Goal: Task Accomplishment & Management: Manage account settings

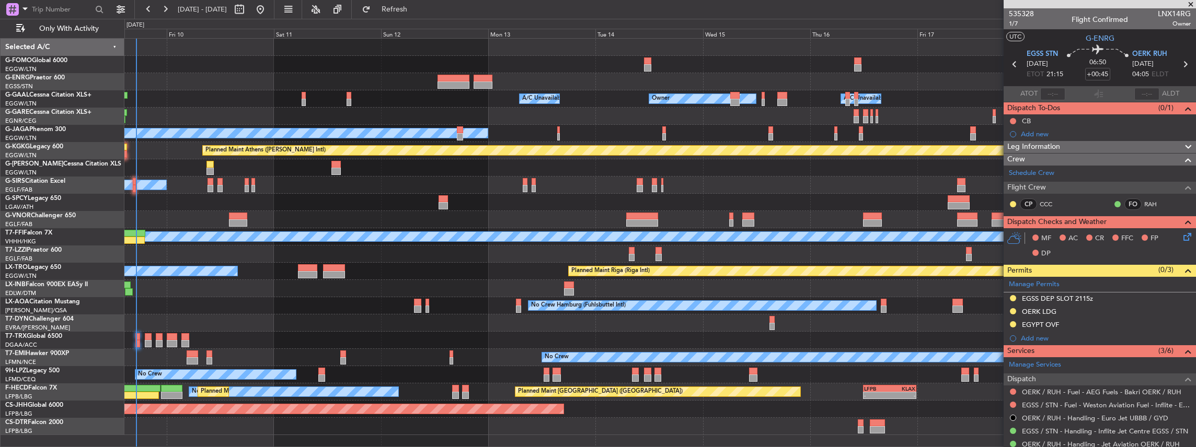
click at [151, 177] on div "Owner Owner A/C Unavailable A/C Unavailable Owner No Crew Planned Maint [GEOGRA…" at bounding box center [659, 237] width 1071 height 397
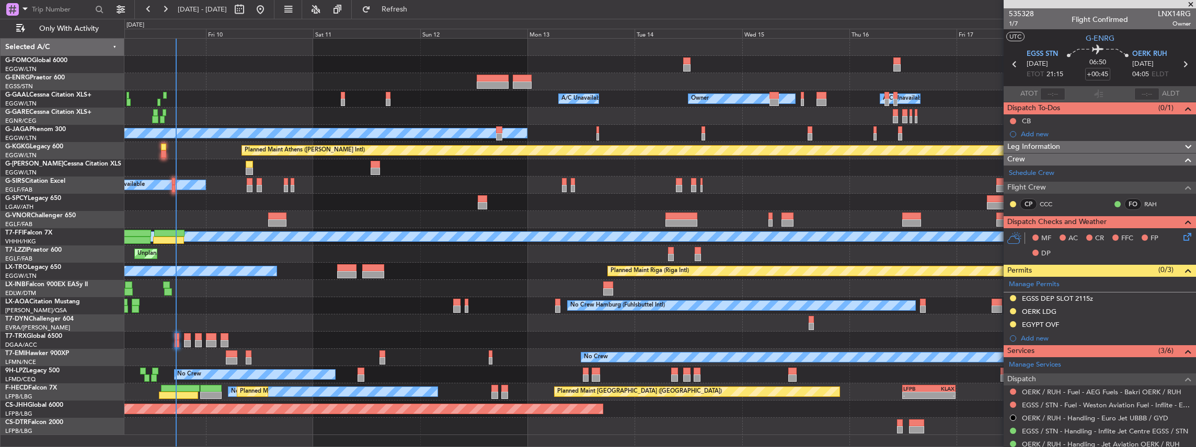
click at [496, 216] on div at bounding box center [659, 219] width 1071 height 17
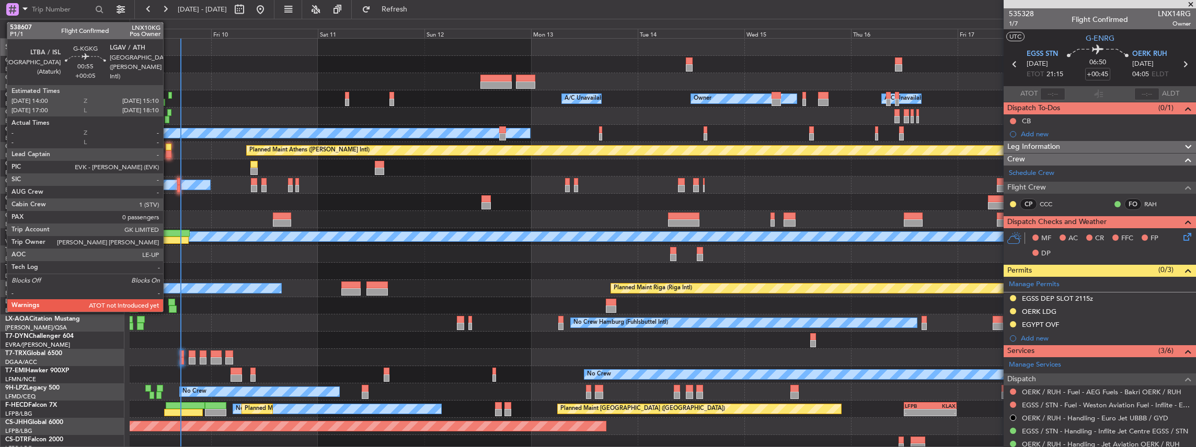
click at [168, 151] on div at bounding box center [168, 154] width 5 height 7
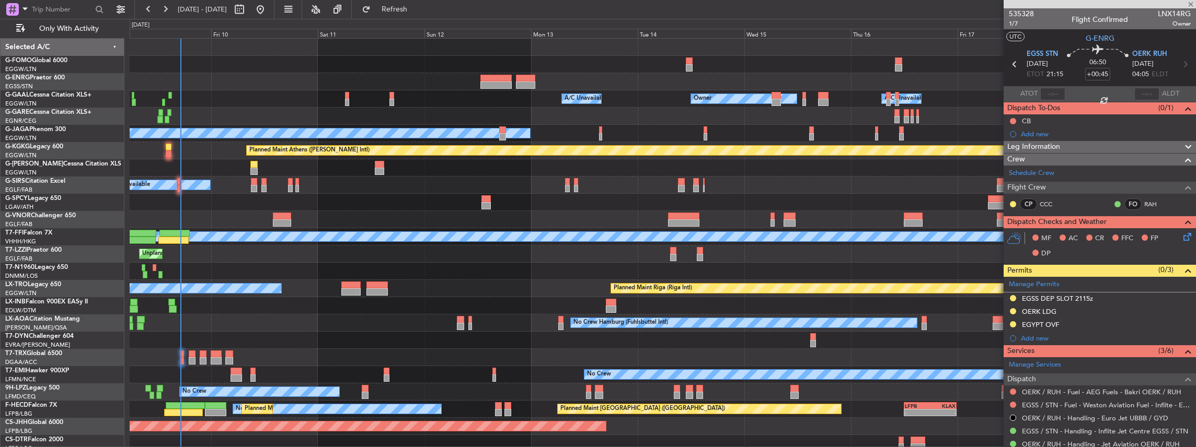
type input "+00:05"
type input "0"
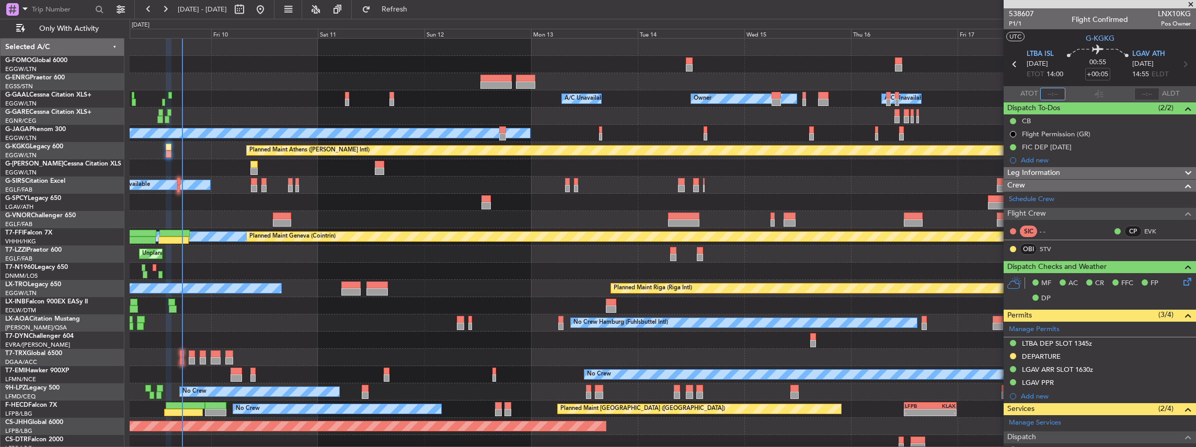
click at [1047, 93] on input "text" at bounding box center [1052, 94] width 25 height 13
click at [1091, 91] on mat-tooltip-component "Flight Time Correction" at bounding box center [1096, 97] width 78 height 28
type input "17:29"
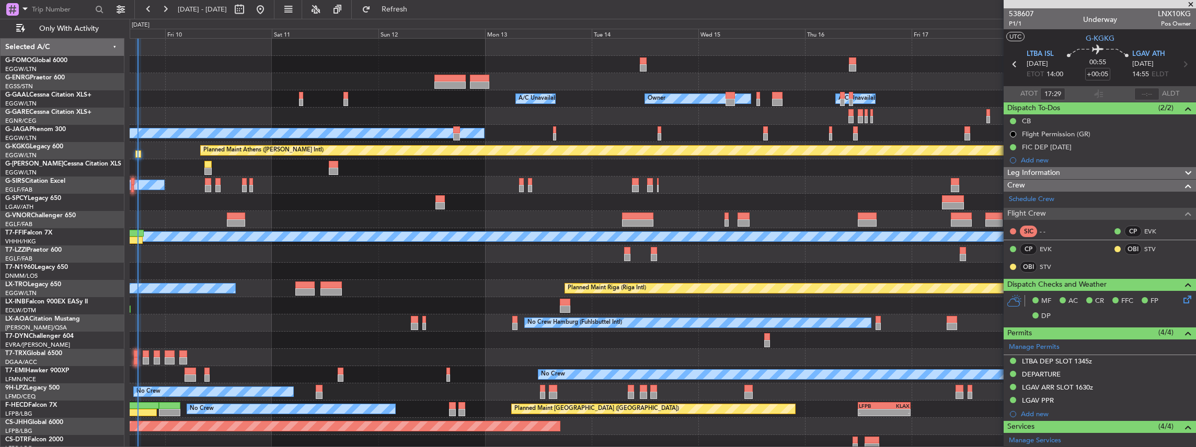
click at [461, 252] on div "Owner A/C Unavailable Owner Owner A/C Unavailable No Crew Planned Maint London …" at bounding box center [663, 246] width 1066 height 414
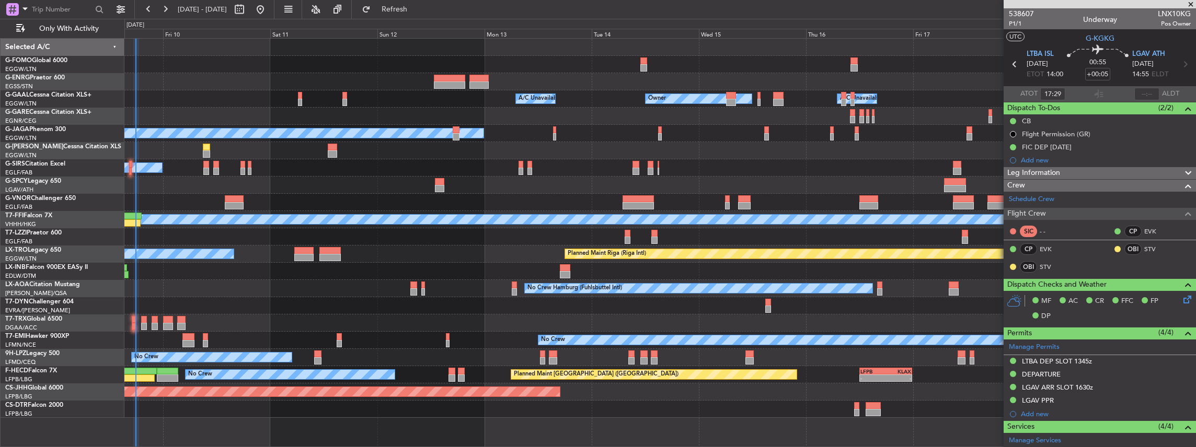
click at [244, 100] on div "Owner A/C Unavailable Owner Owner A/C Unavailable No Crew Planned Maint London …" at bounding box center [659, 228] width 1071 height 379
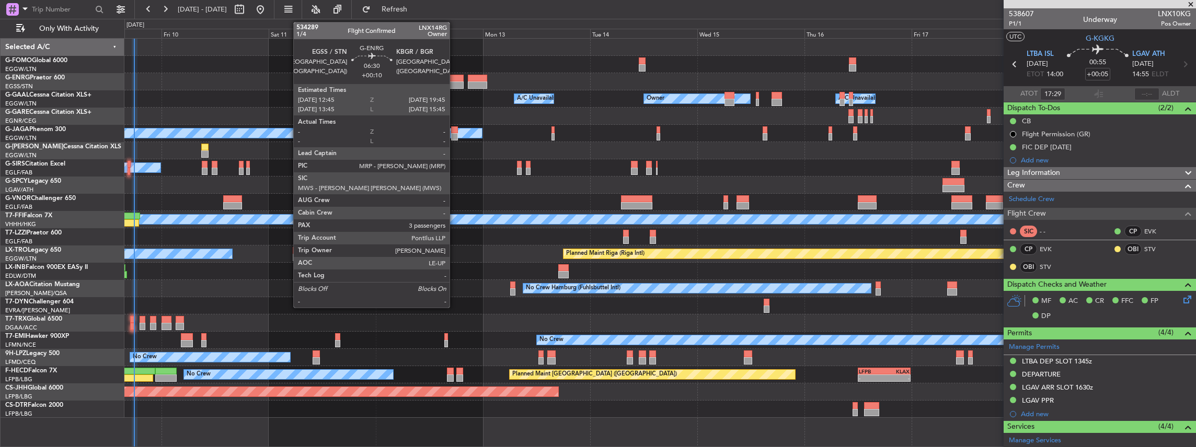
click at [455, 85] on div at bounding box center [447, 85] width 31 height 7
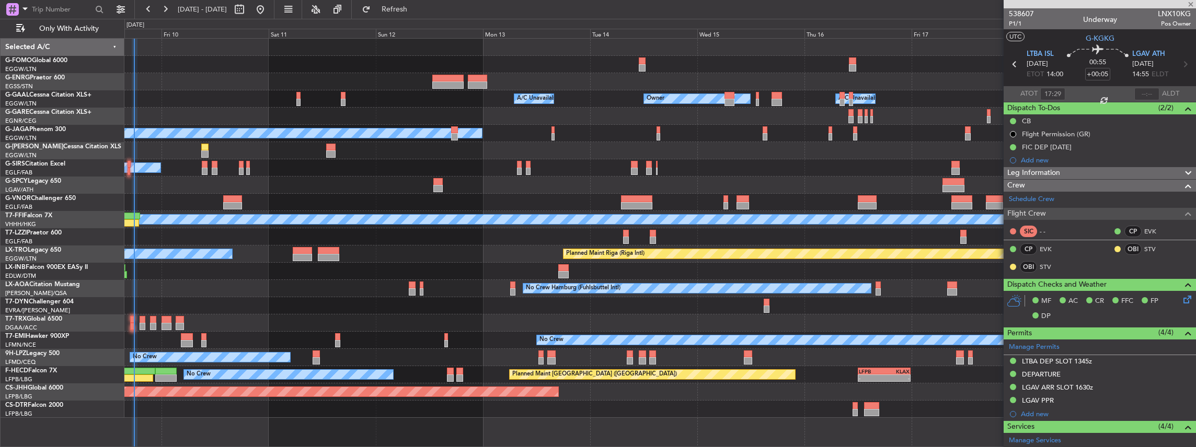
type input "+00:10"
type input "3"
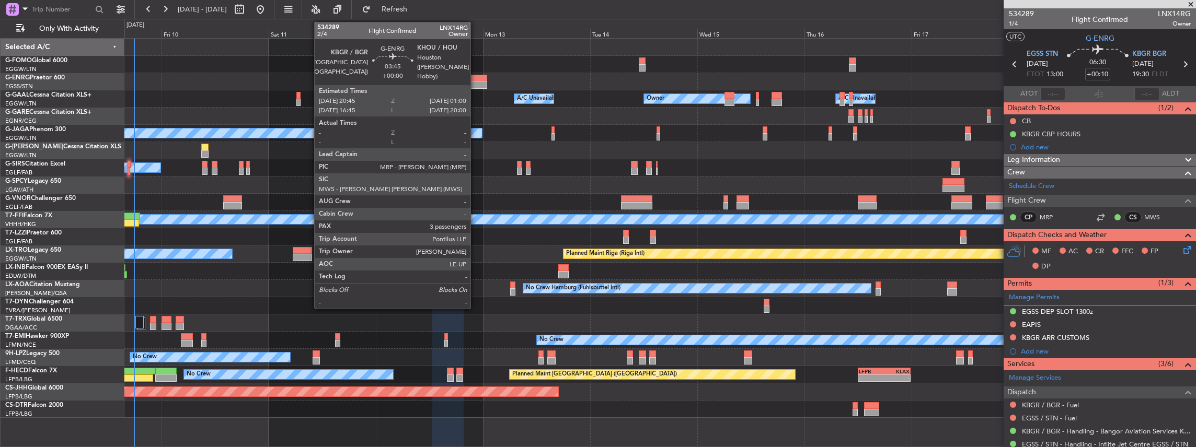
click at [476, 76] on div at bounding box center [477, 78] width 19 height 7
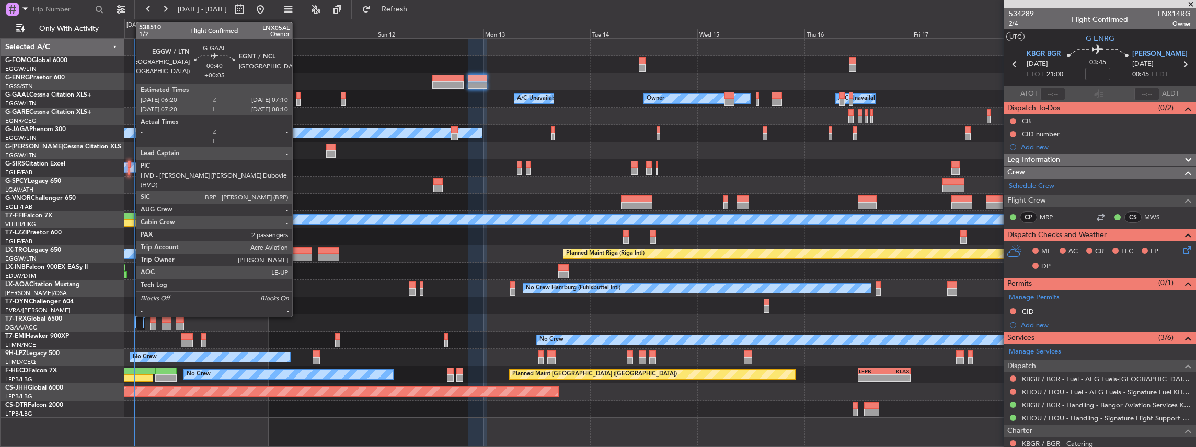
click at [297, 101] on div at bounding box center [298, 102] width 4 height 7
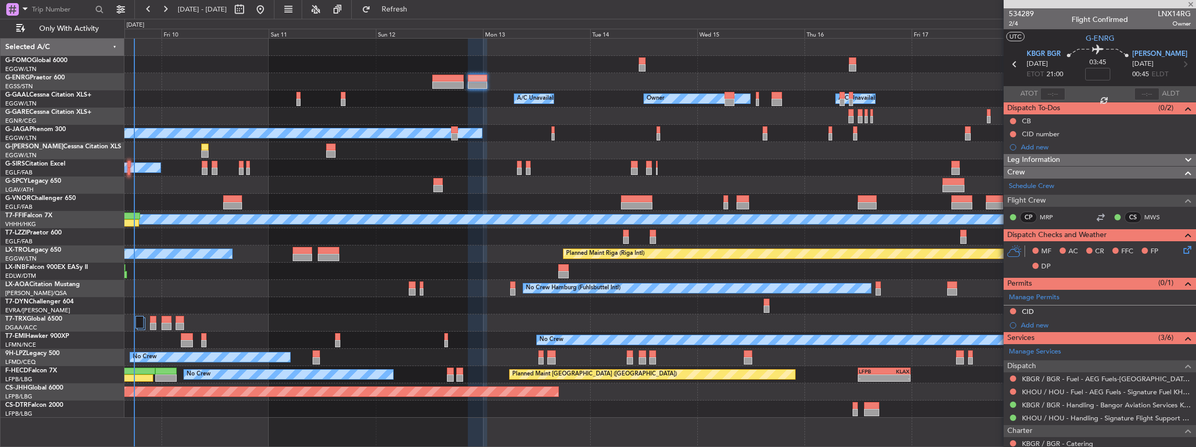
type input "+00:05"
type input "2"
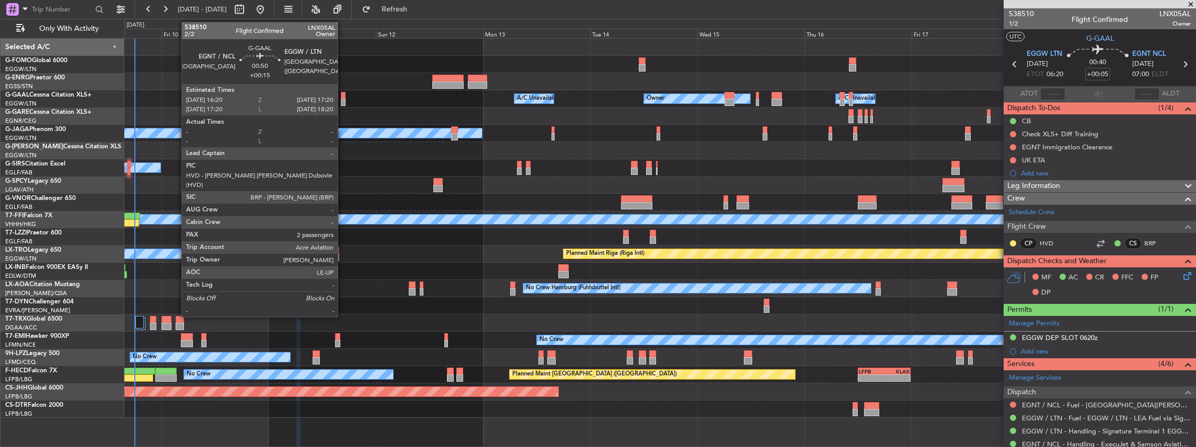
click at [343, 99] on div at bounding box center [343, 102] width 5 height 7
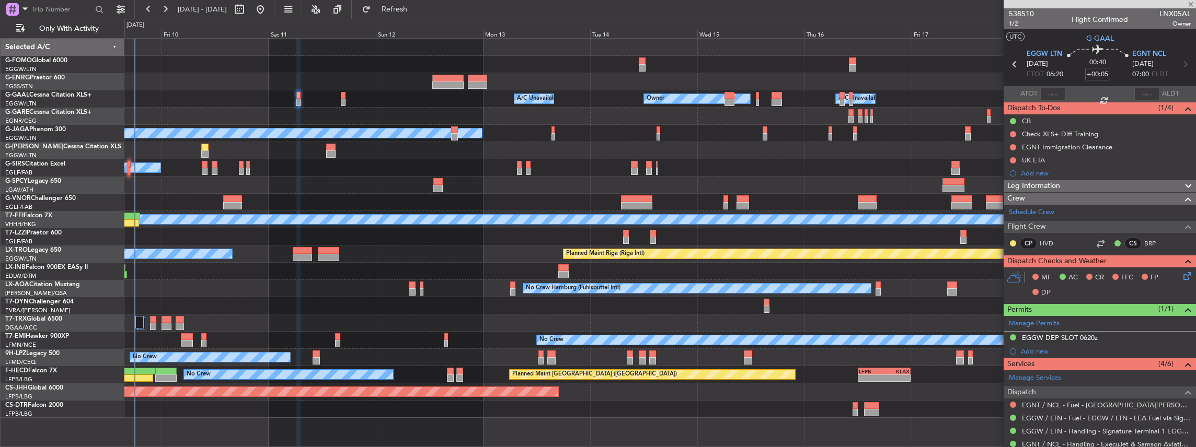
type input "+00:15"
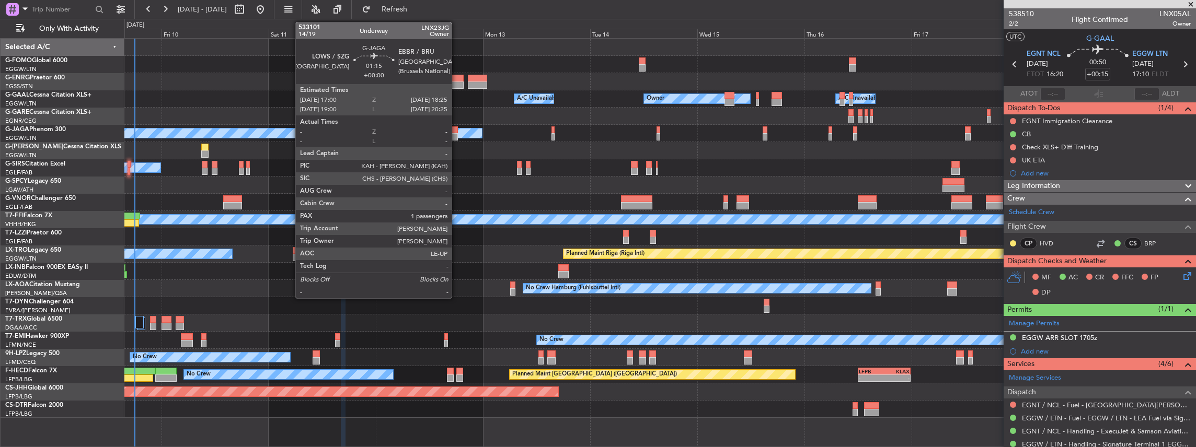
click at [457, 135] on div at bounding box center [454, 136] width 7 height 7
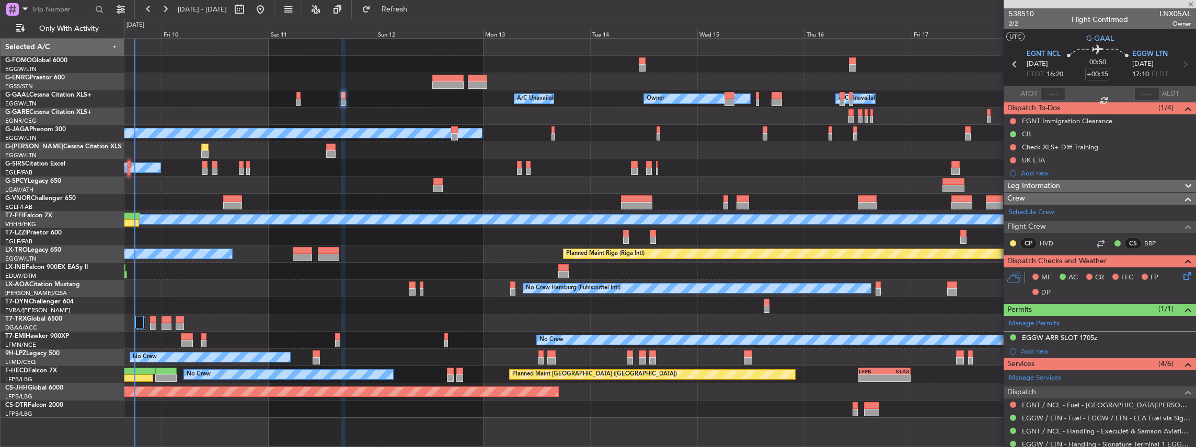
type input "1"
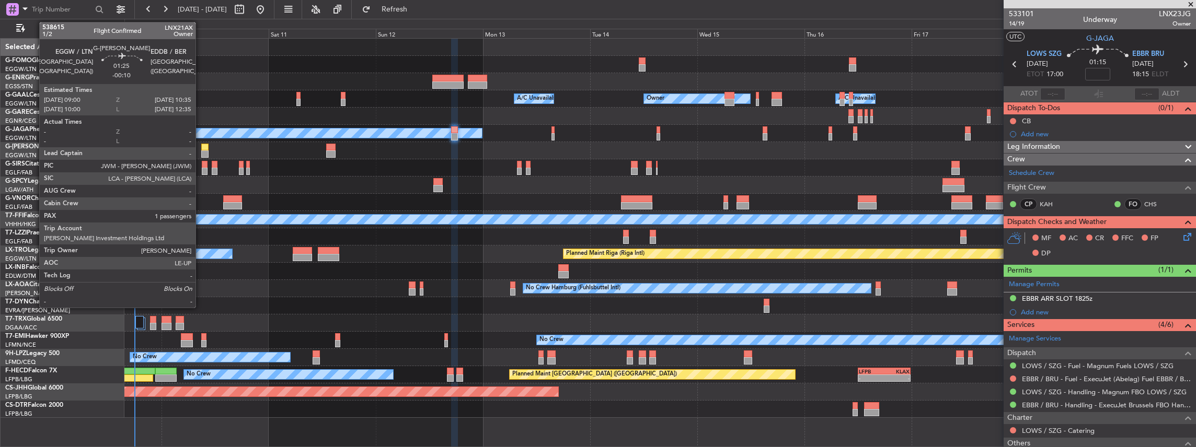
click at [201, 151] on div at bounding box center [204, 154] width 7 height 7
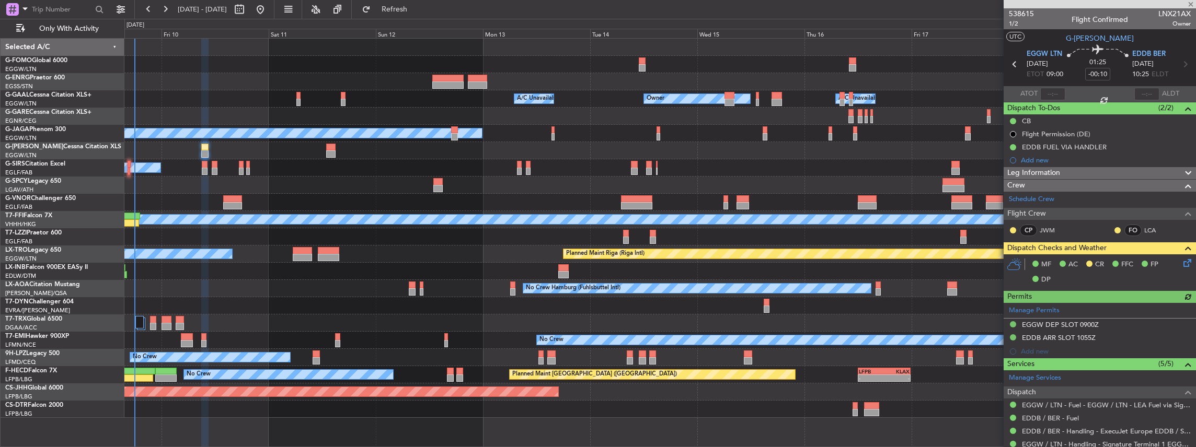
scroll to position [34, 0]
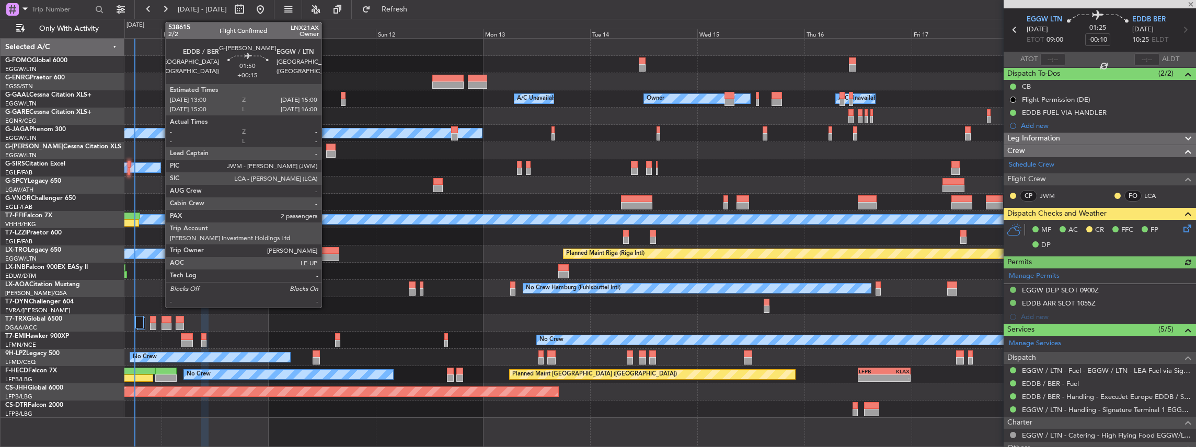
click at [327, 152] on div at bounding box center [330, 154] width 9 height 7
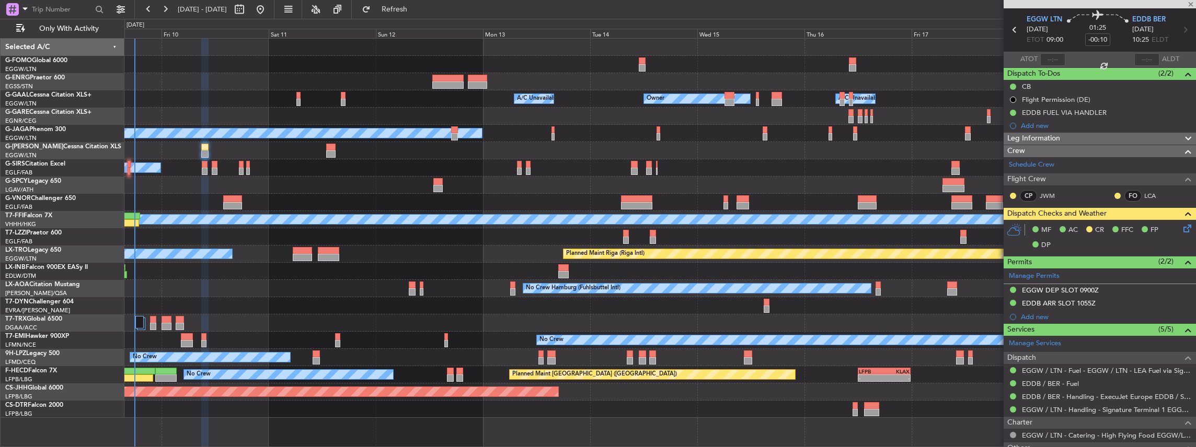
type input "+00:15"
type input "2"
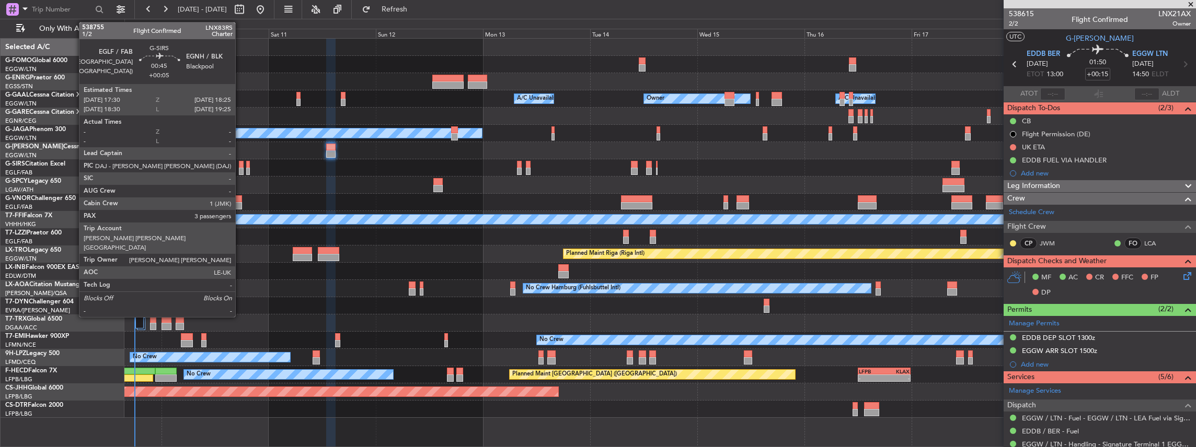
click at [240, 171] on div at bounding box center [241, 171] width 4 height 7
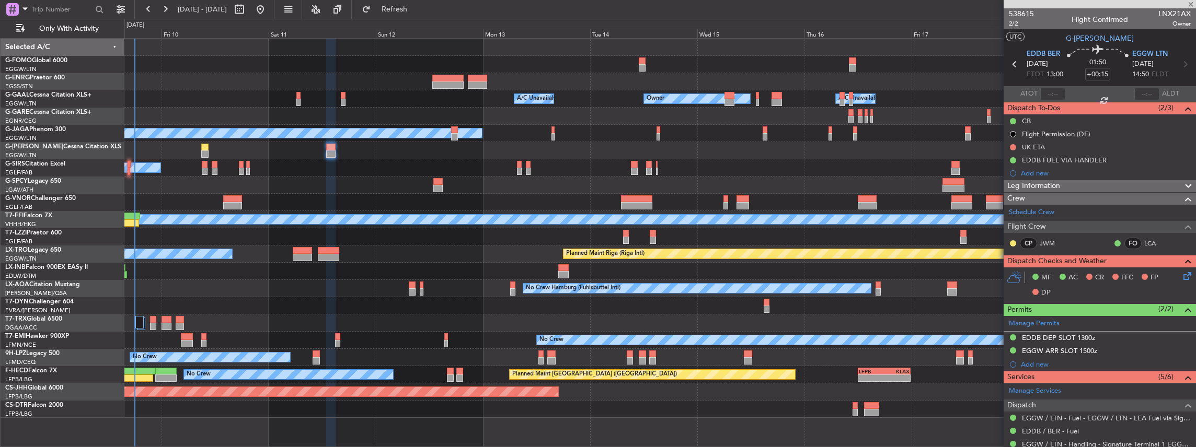
type input "+00:05"
type input "3"
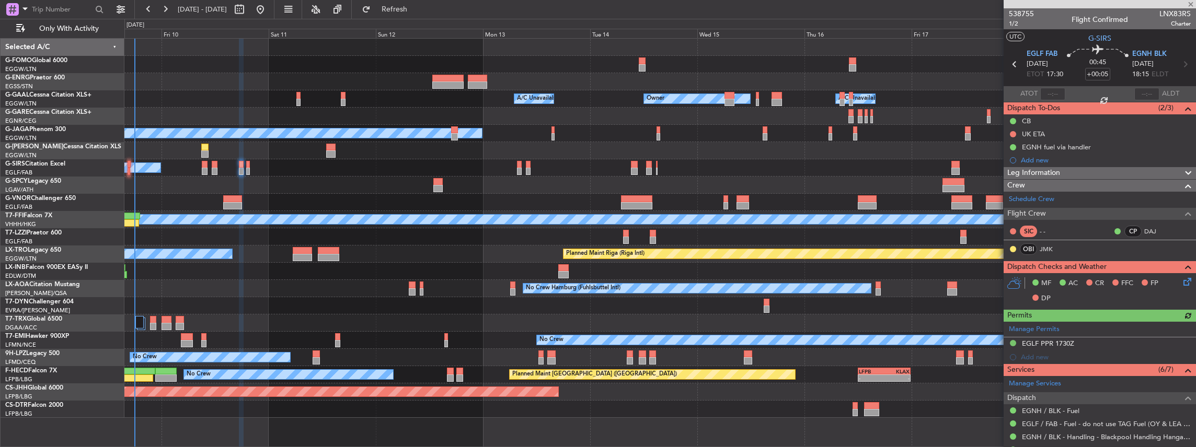
scroll to position [34, 0]
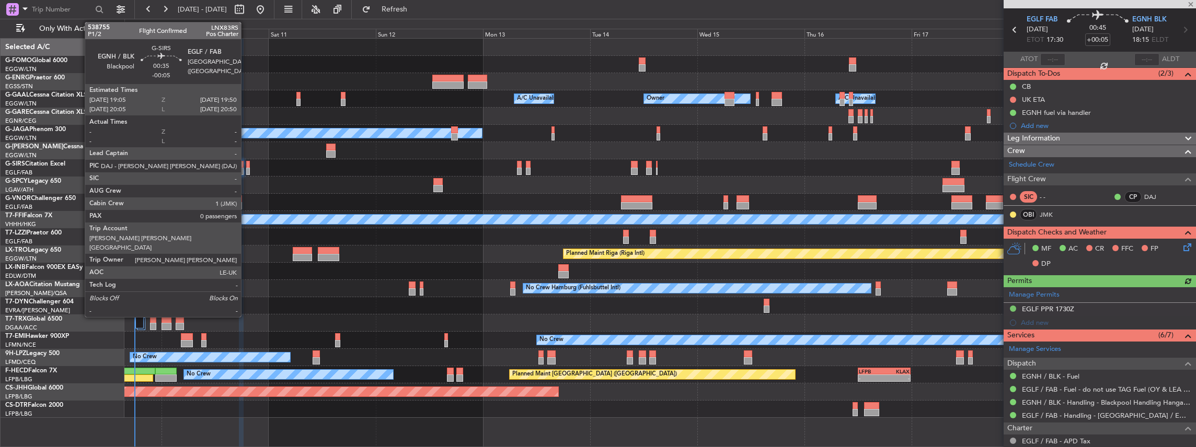
click at [246, 168] on div at bounding box center [248, 171] width 4 height 7
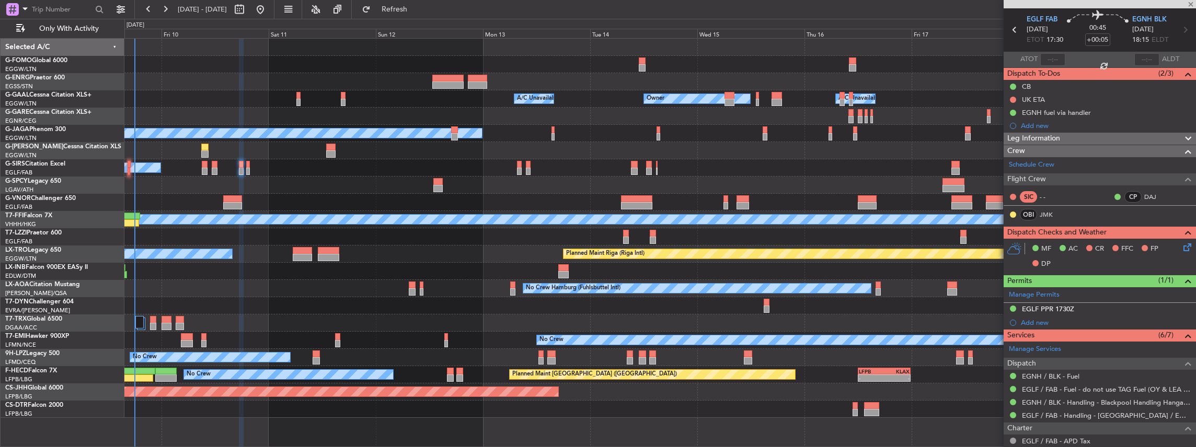
type input "-00:05"
type input "0"
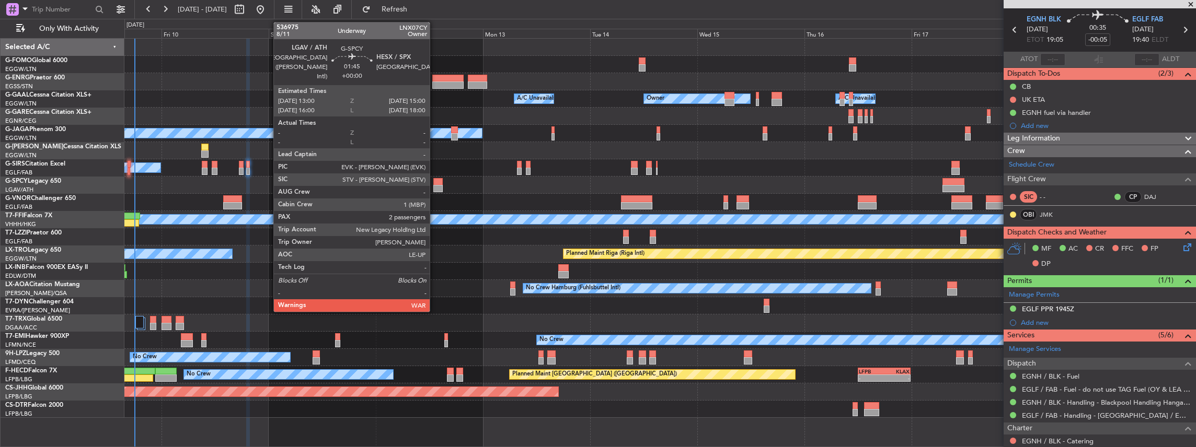
click at [435, 188] on div at bounding box center [437, 188] width 9 height 7
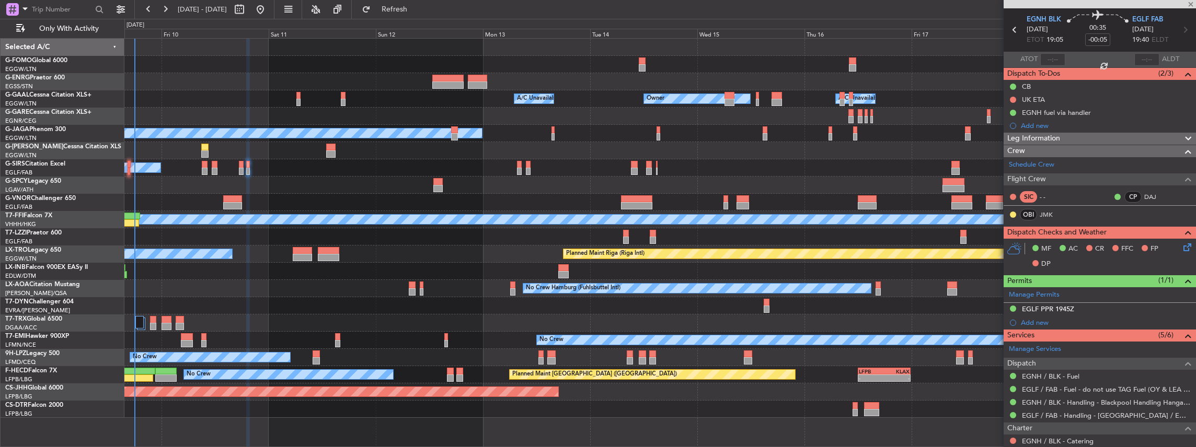
type input "2"
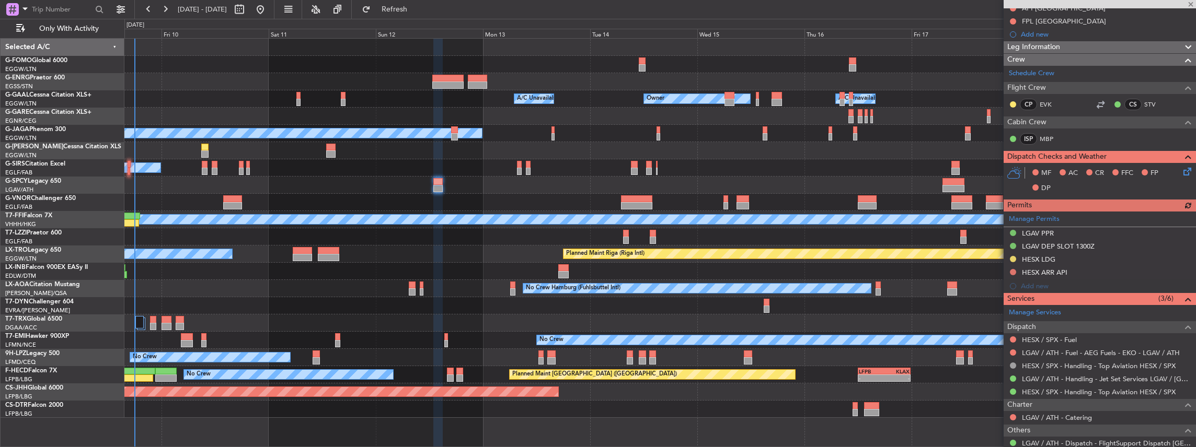
scroll to position [0, 0]
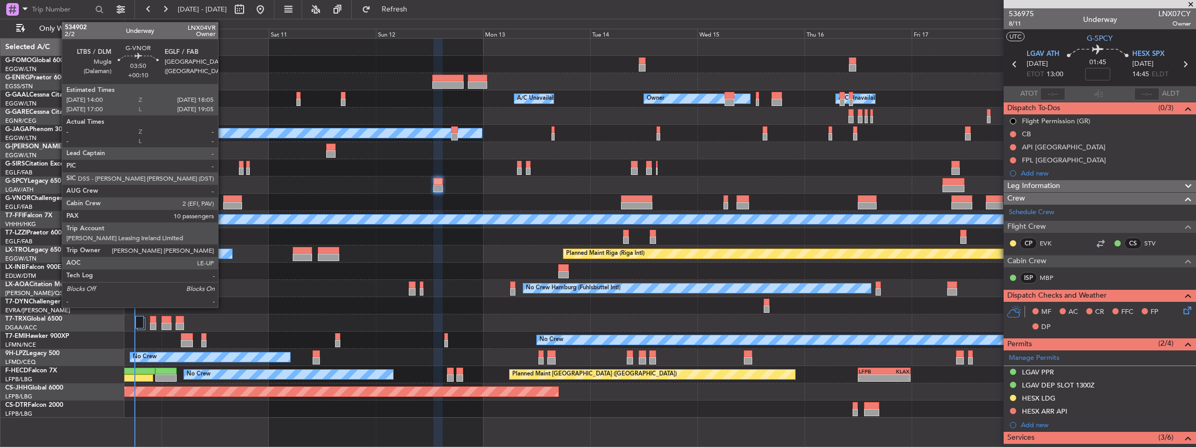
click at [223, 202] on div at bounding box center [232, 205] width 18 height 7
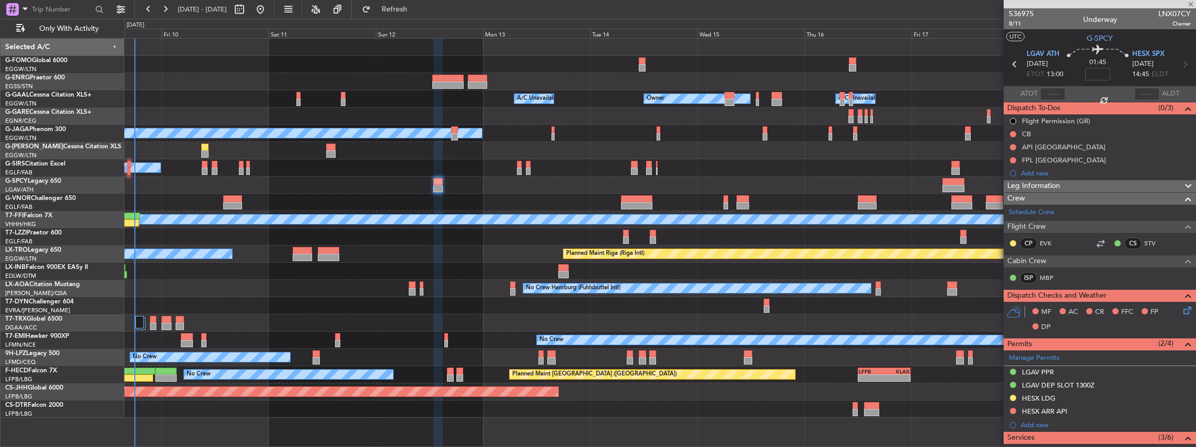
type input "+00:10"
type input "10"
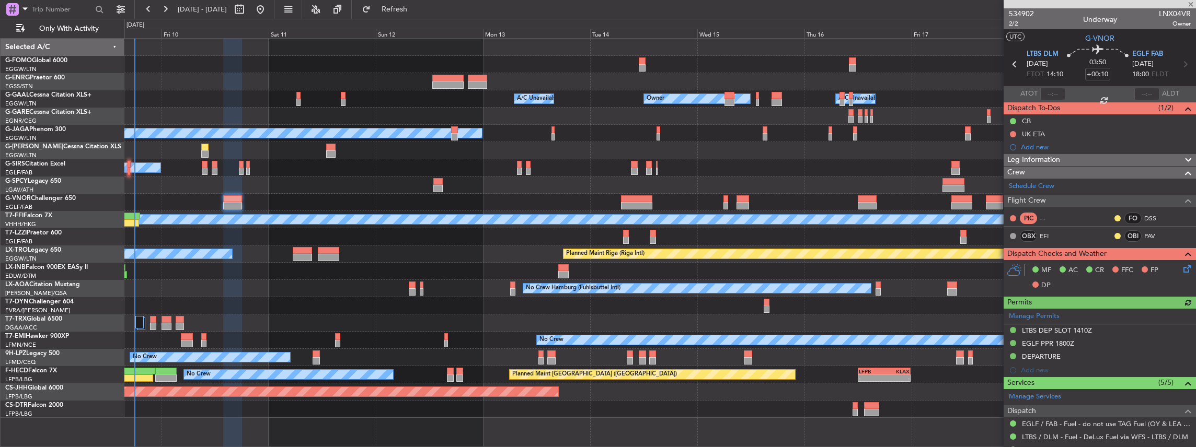
scroll to position [105, 0]
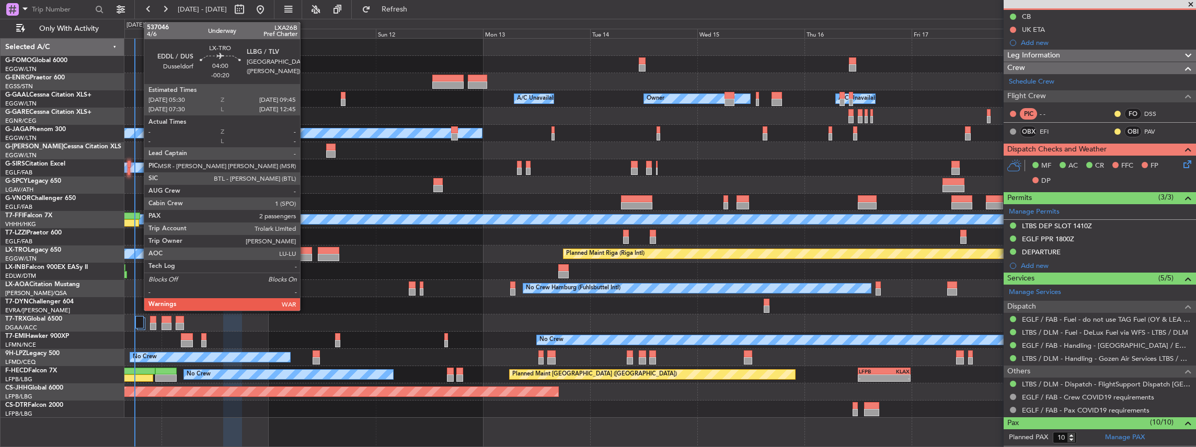
click at [305, 255] on div at bounding box center [302, 257] width 19 height 7
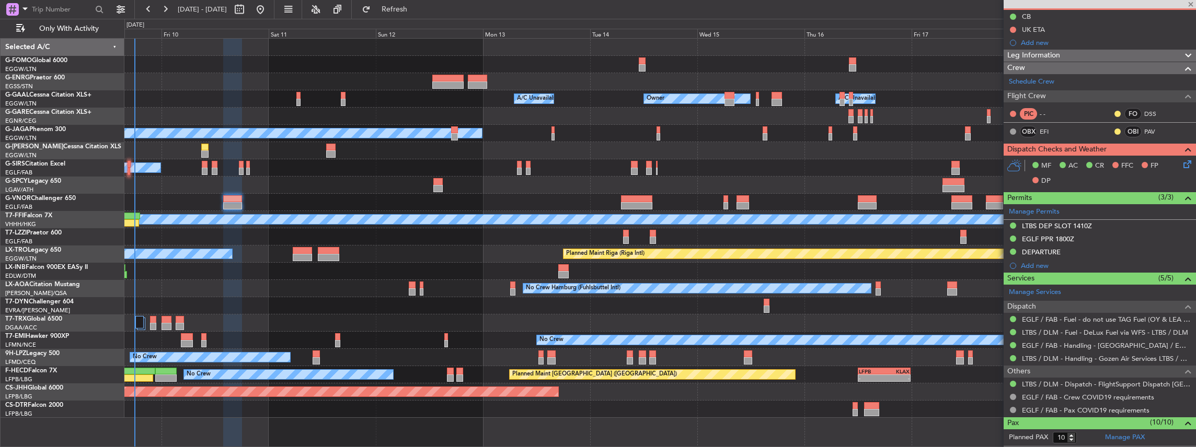
type input "-00:20"
type input "2"
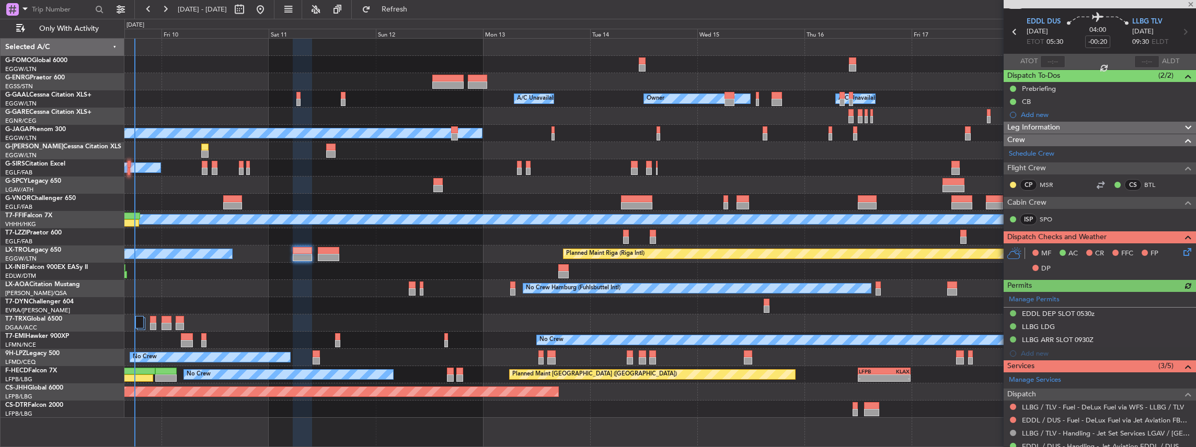
scroll to position [0, 0]
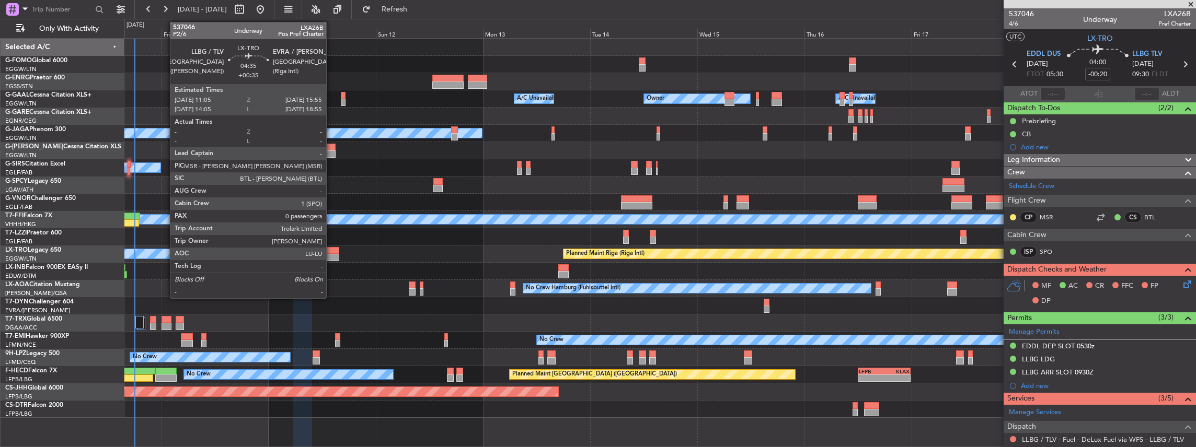
click at [331, 256] on div at bounding box center [329, 257] width 22 height 7
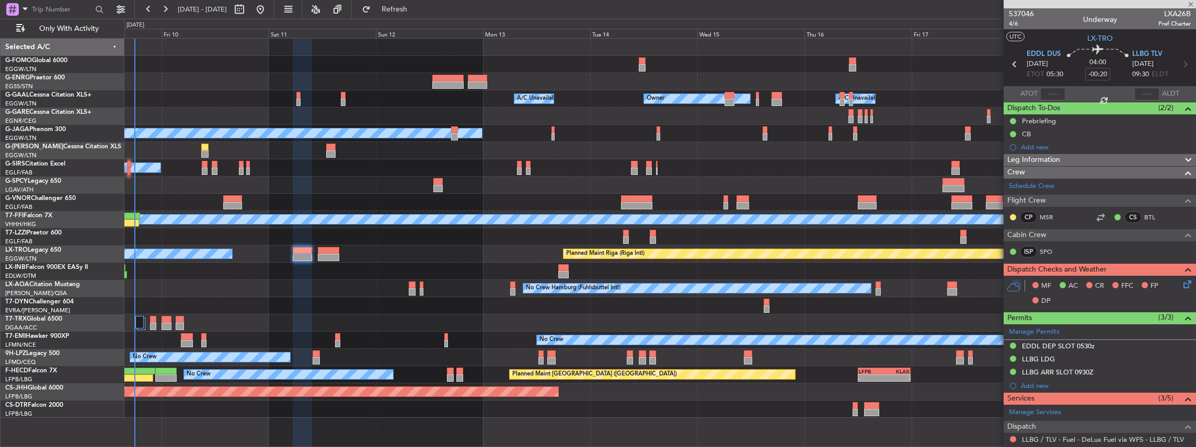
type input "+00:35"
type input "0"
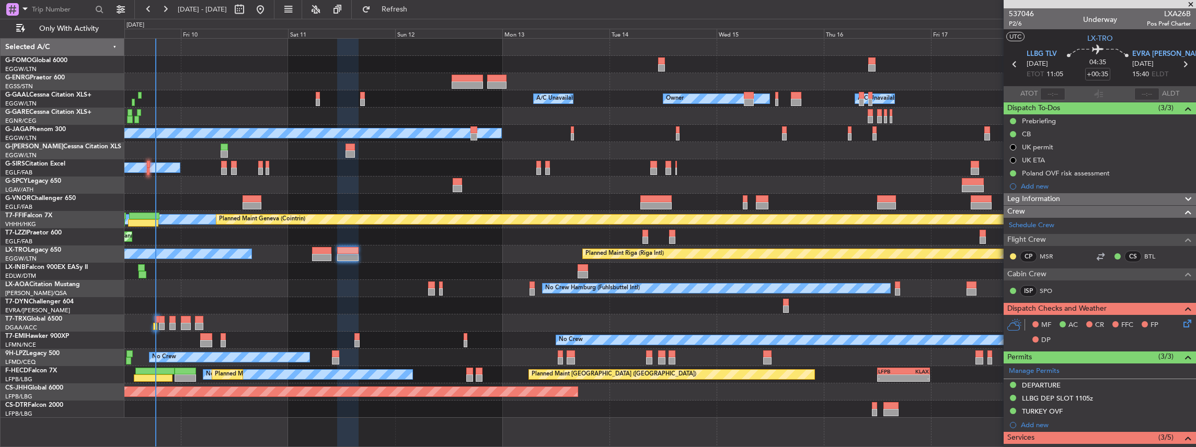
click at [165, 199] on div "Owner A/C Unavailable Owner Owner A/C Unavailable No Crew Planned Maint London …" at bounding box center [659, 228] width 1071 height 379
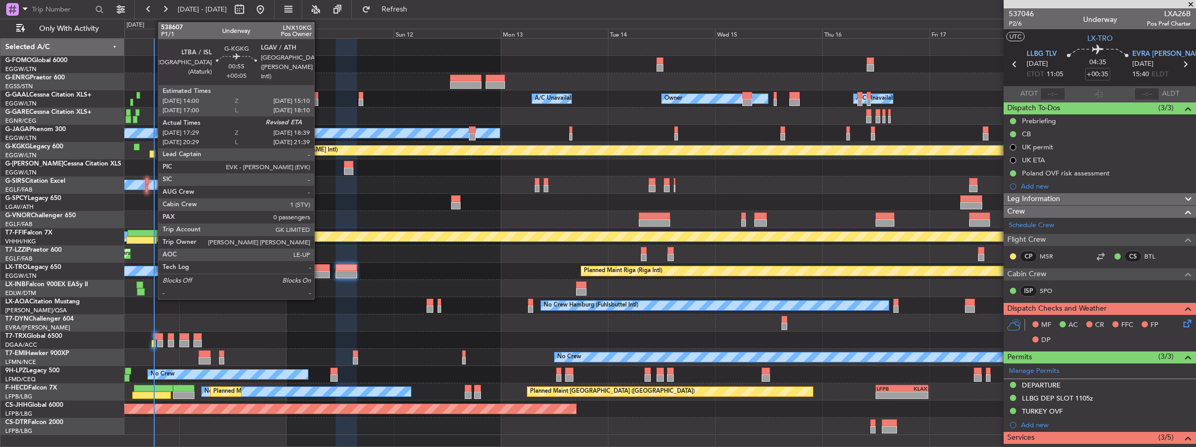
click at [153, 155] on div at bounding box center [151, 154] width 5 height 7
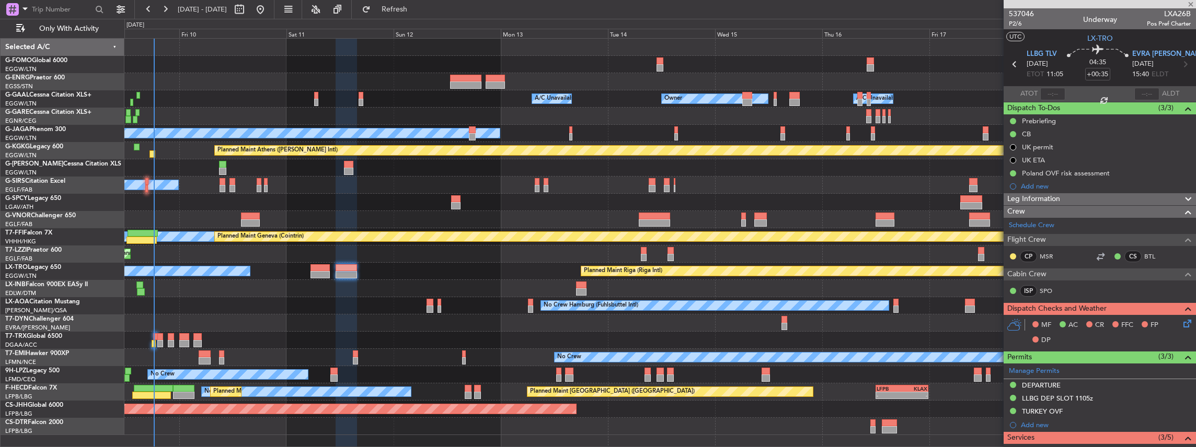
type input "+00:05"
type input "17:29"
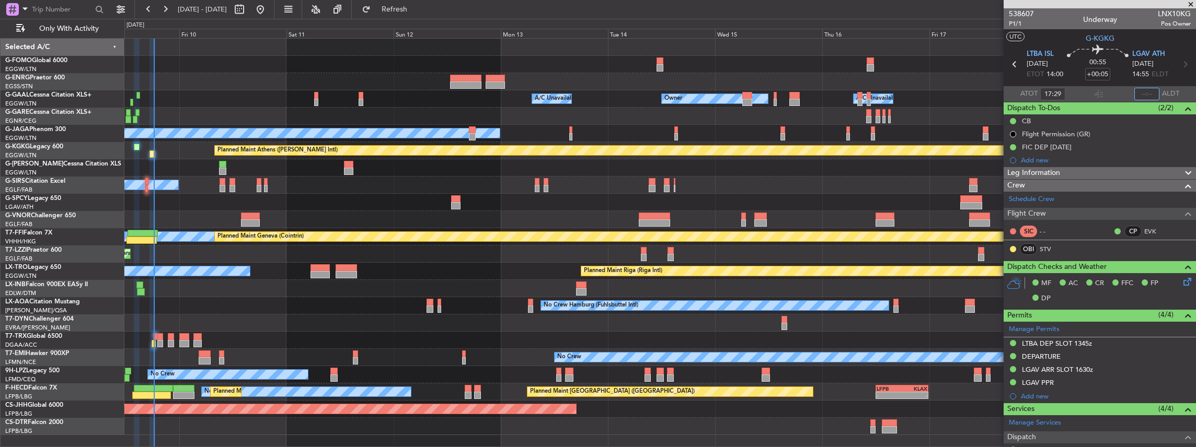
click at [1140, 90] on input "text" at bounding box center [1146, 94] width 25 height 13
click at [1144, 91] on input "text" at bounding box center [1146, 94] width 25 height 13
click at [1113, 96] on section "ATOT 17:29 1820 ALDT" at bounding box center [1099, 94] width 192 height 16
type input "18:20"
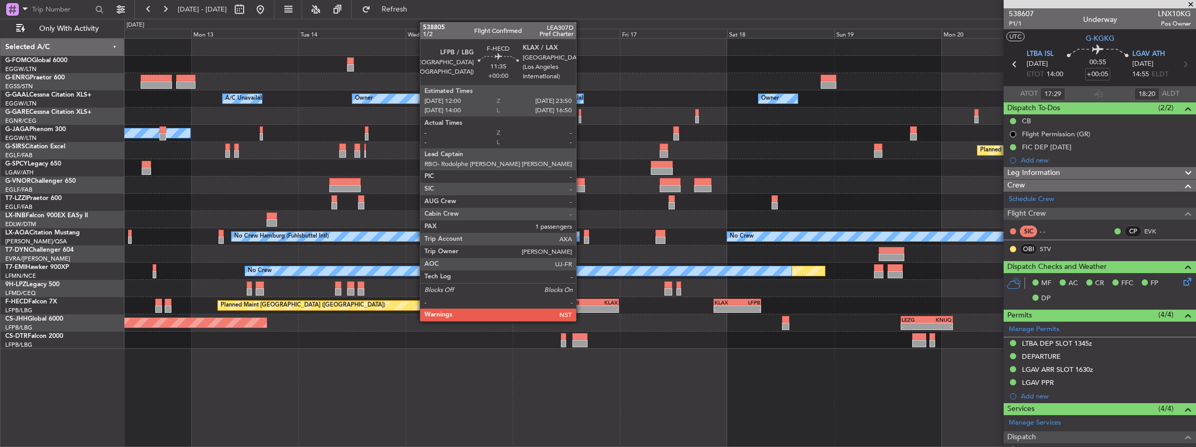
click at [580, 310] on div "-" at bounding box center [580, 309] width 26 height 6
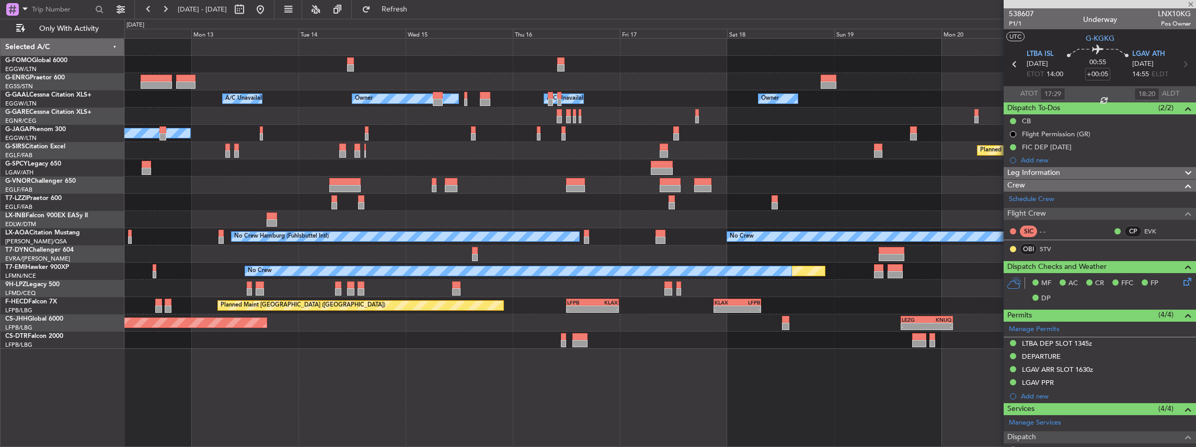
type input "1"
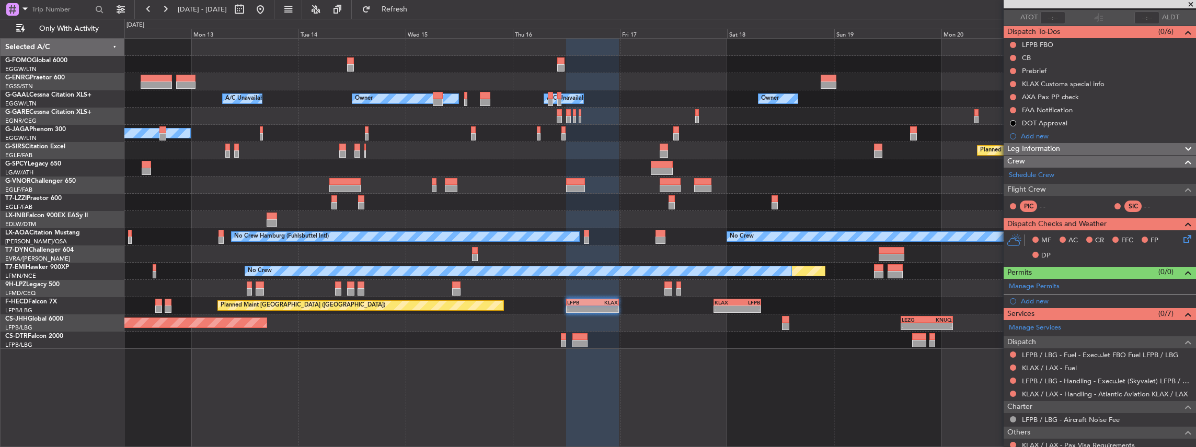
scroll to position [139, 0]
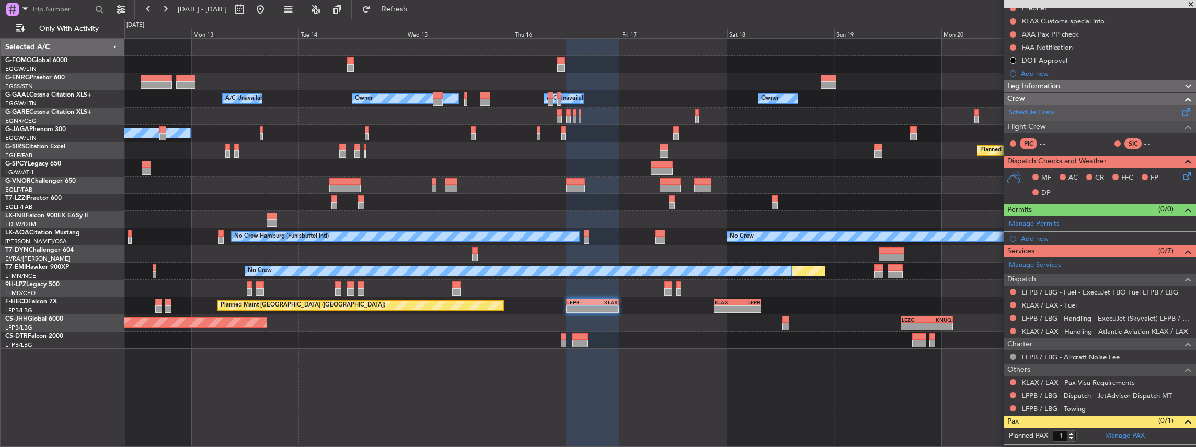
click at [1055, 110] on div "Schedule Crew" at bounding box center [1099, 113] width 192 height 16
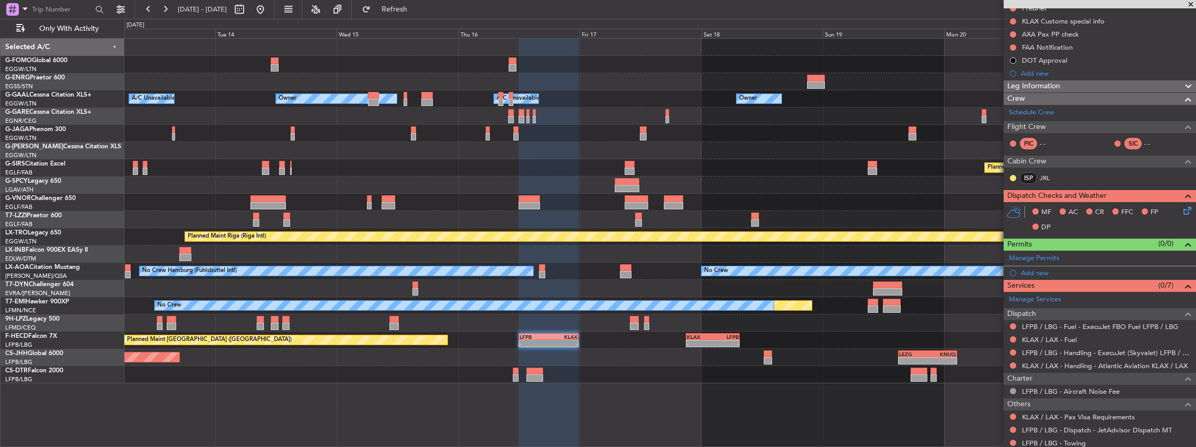
click at [690, 377] on div "Owner A/C Unavailable Owner A/C Unavailable Owner No Crew Planned Maint [GEOGRA…" at bounding box center [659, 211] width 1071 height 345
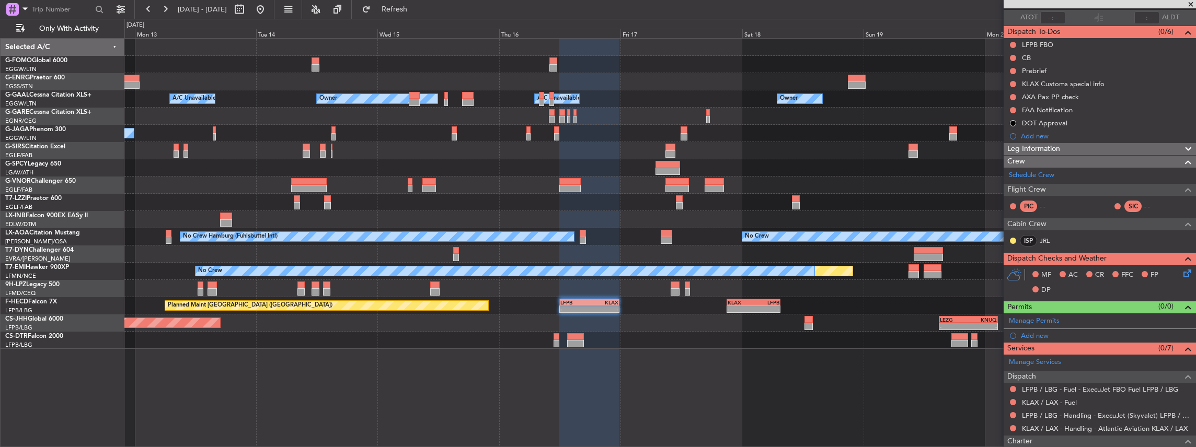
scroll to position [0, 0]
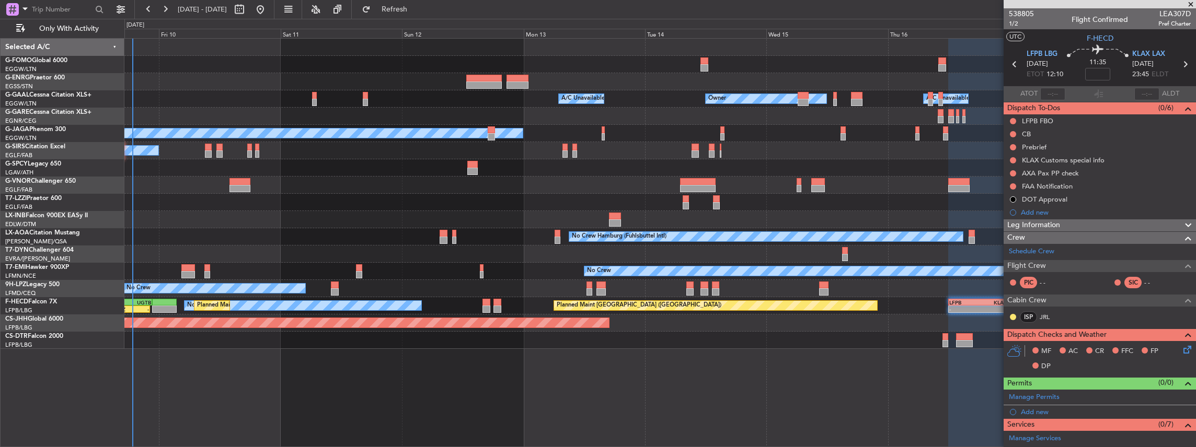
click at [878, 315] on div "Owner A/C Unavailable Owner A/C Unavailable Owner No Crew Planned Maint [GEOGRA…" at bounding box center [659, 194] width 1071 height 310
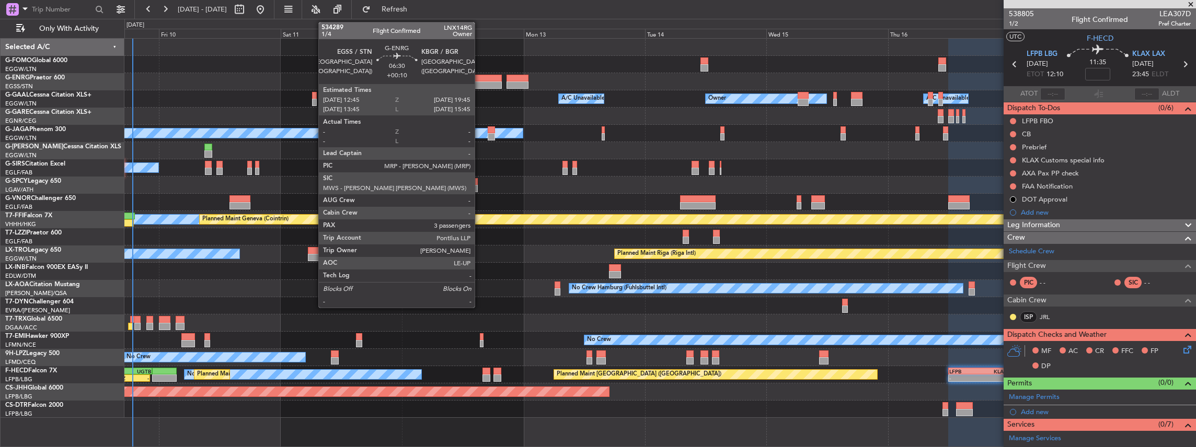
click at [480, 83] on div at bounding box center [484, 85] width 36 height 7
click at [483, 78] on div at bounding box center [484, 78] width 36 height 7
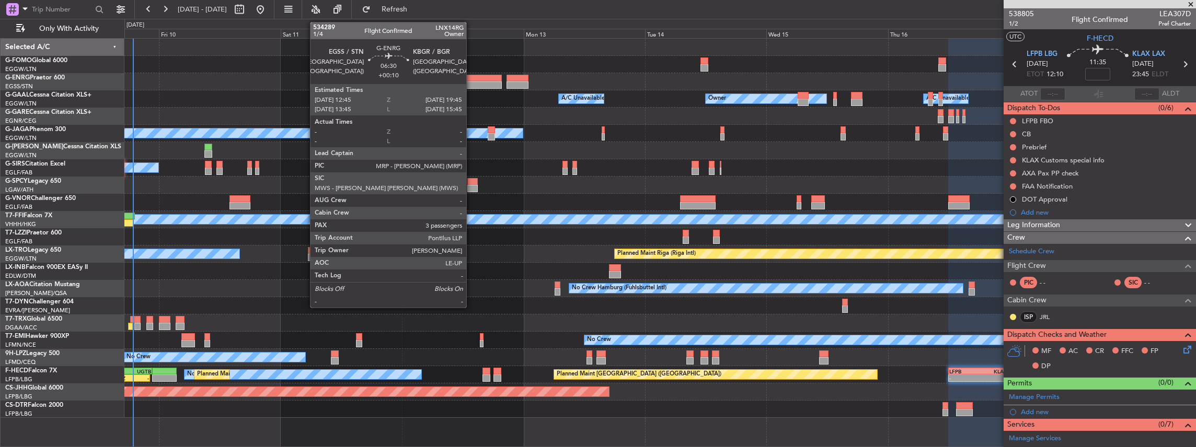
click at [472, 78] on div at bounding box center [484, 78] width 36 height 7
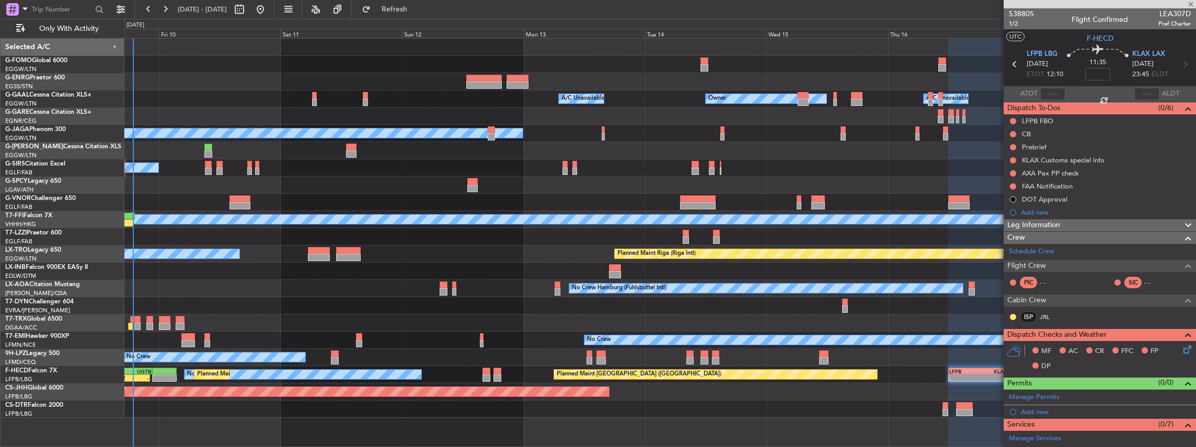
type input "+00:10"
type input "3"
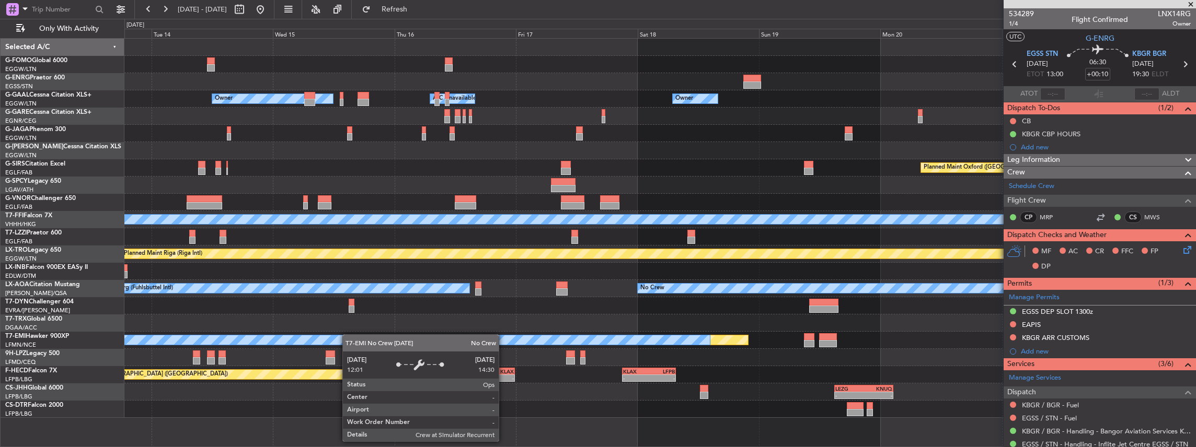
click at [288, 344] on div "Owner A/C Unavailable Owner Owner A/C Unavailable No Crew Planned Maint [GEOGRA…" at bounding box center [659, 228] width 1071 height 379
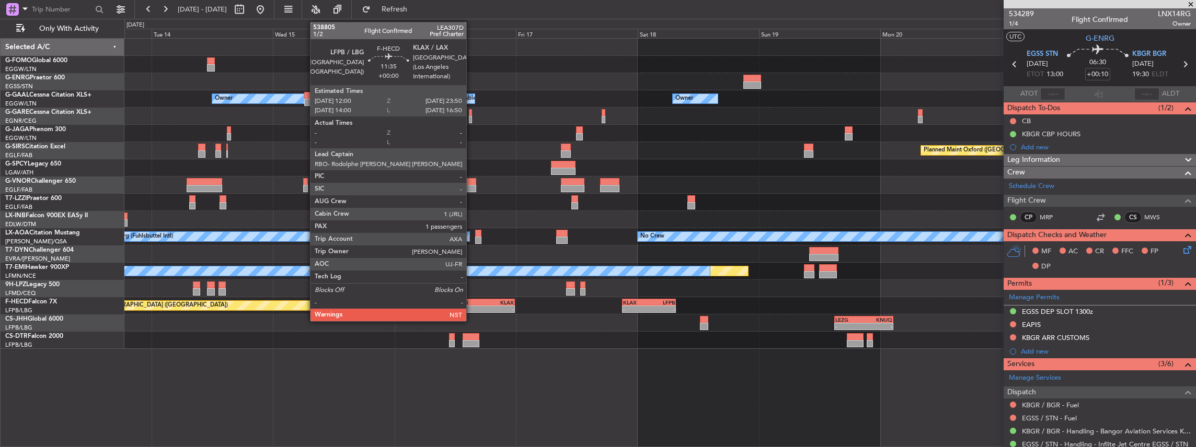
click at [471, 308] on div "-" at bounding box center [470, 309] width 29 height 6
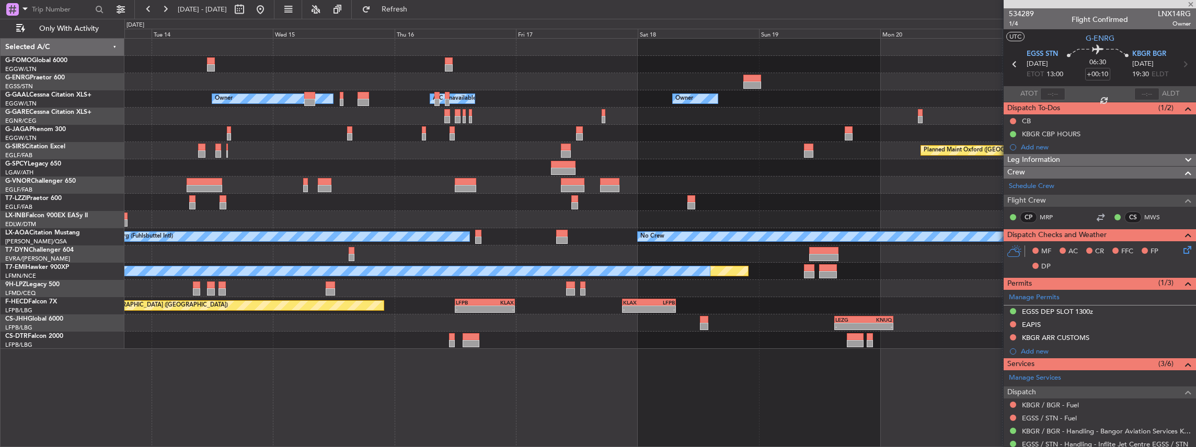
type input "1"
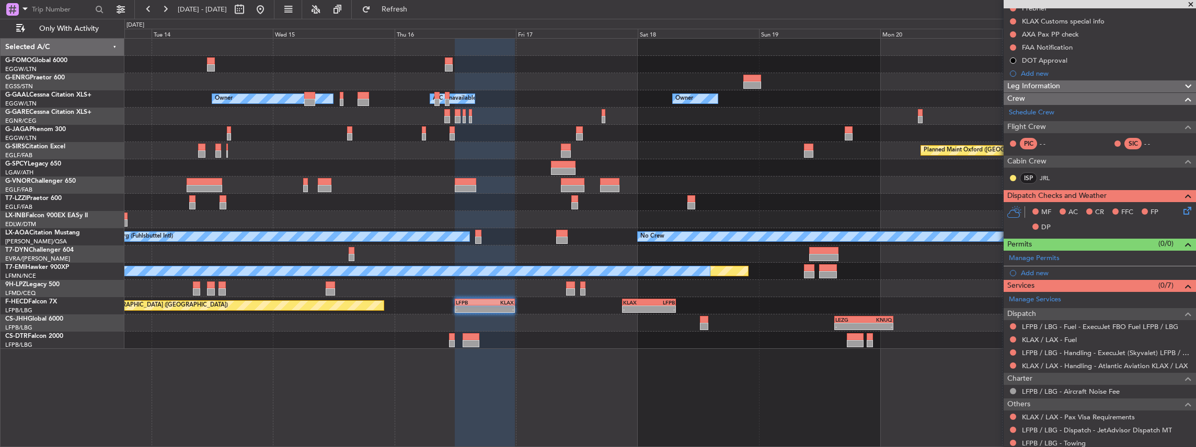
scroll to position [139, 0]
click at [1046, 350] on link "LFPB / LBG - Handling - ExecuJet (Skyvalet) LFPB / LBG" at bounding box center [1106, 353] width 169 height 9
click at [393, 11] on button "Refresh" at bounding box center [388, 9] width 63 height 17
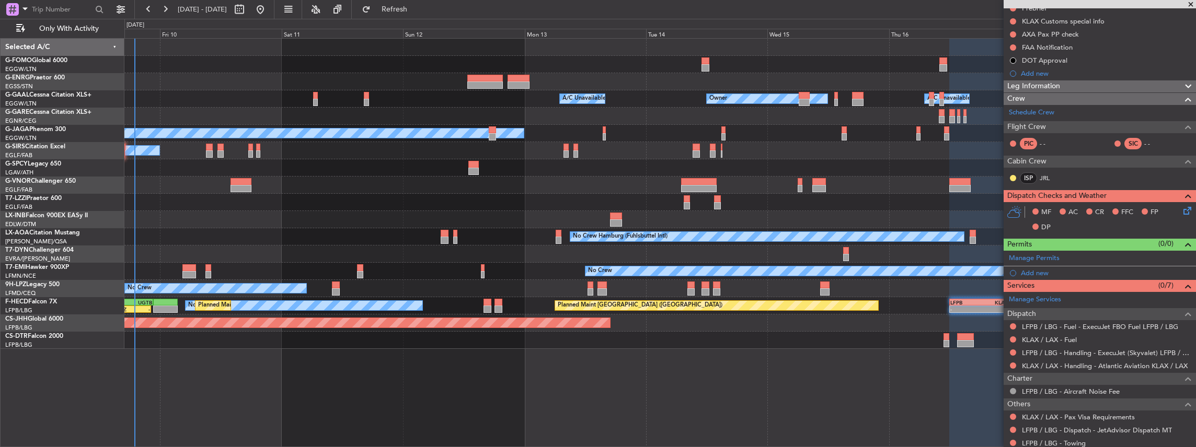
click at [830, 348] on div "Owner A/C Unavailable Owner A/C Unavailable Owner No Crew Planned Maint [GEOGRA…" at bounding box center [659, 194] width 1071 height 310
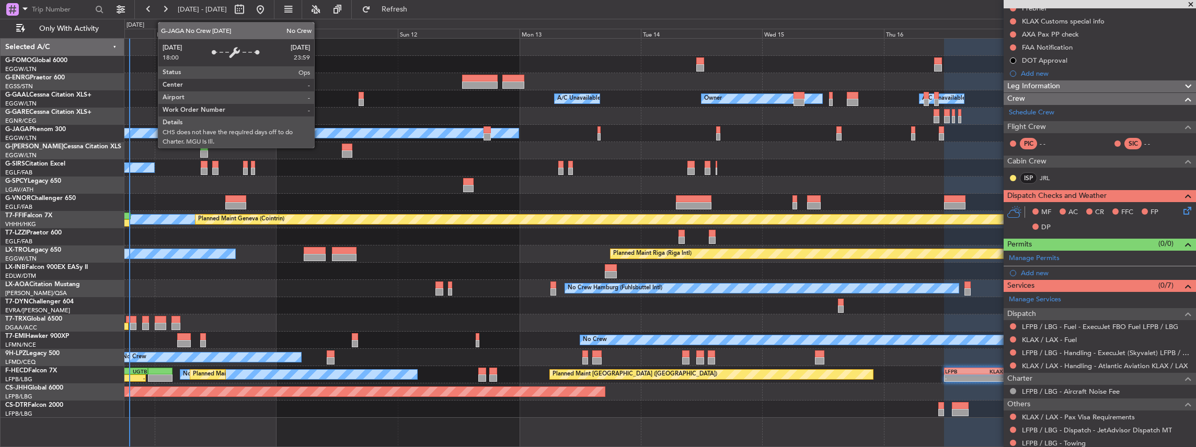
click at [314, 136] on div "No Crew" at bounding box center [260, 133] width 515 height 9
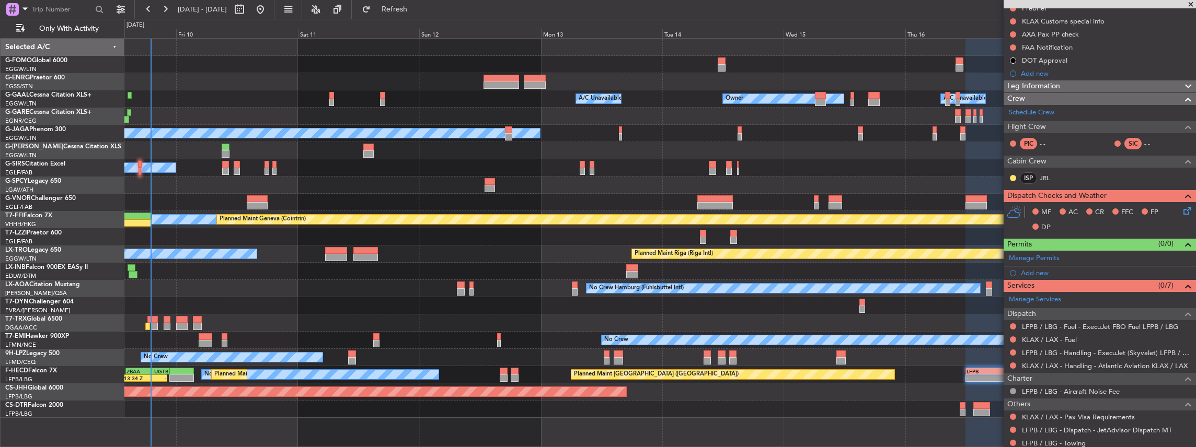
click at [336, 146] on div "Owner A/C Unavailable Owner A/C Unavailable Owner No Crew Planned Maint [GEOGRA…" at bounding box center [659, 228] width 1071 height 379
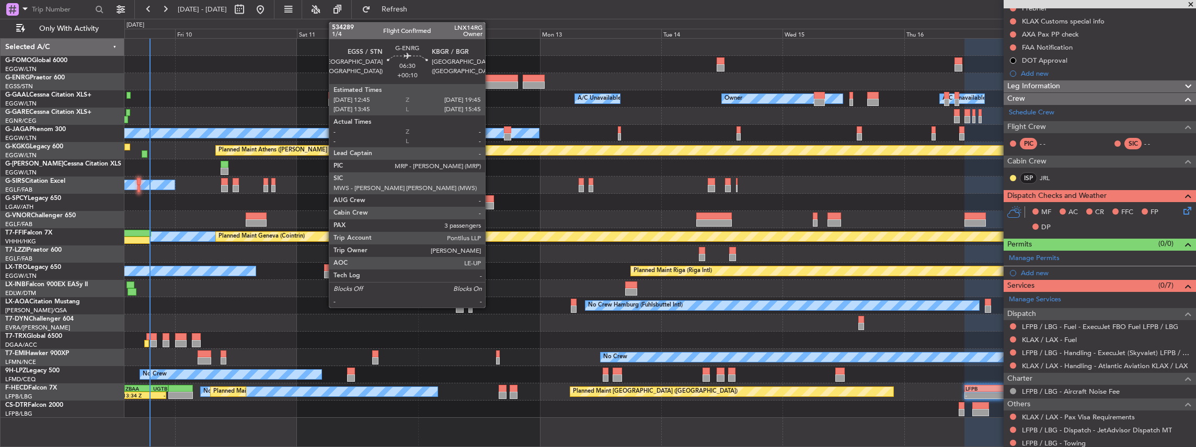
click at [490, 82] on div at bounding box center [500, 85] width 36 height 7
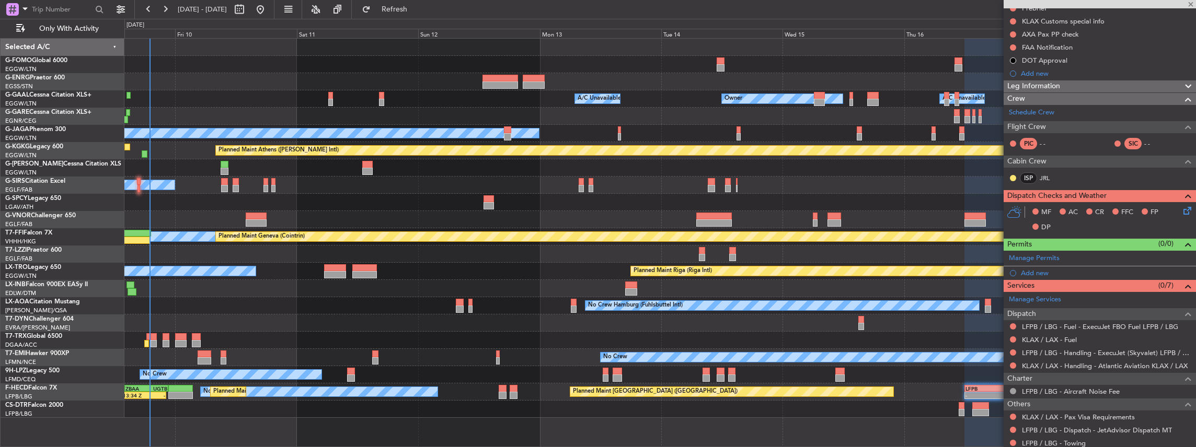
type input "+00:10"
type input "3"
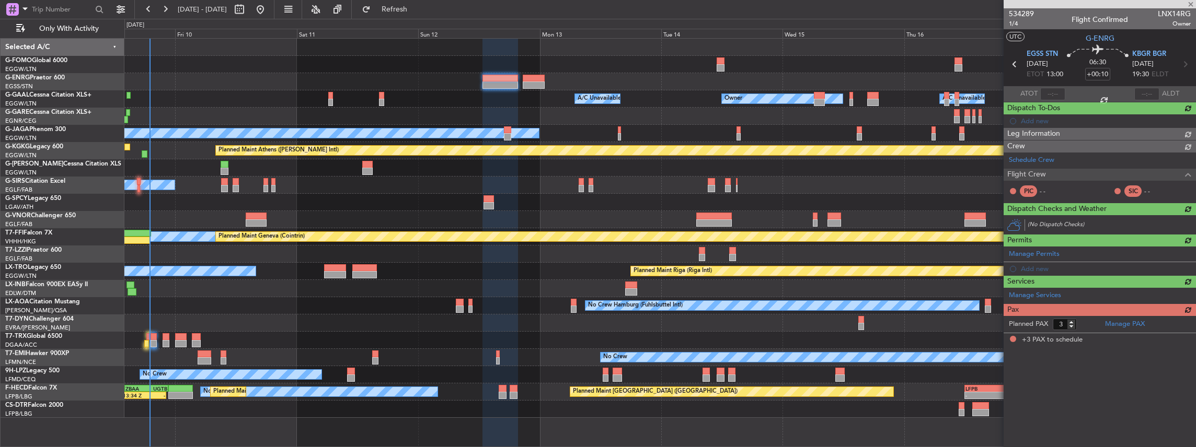
scroll to position [0, 0]
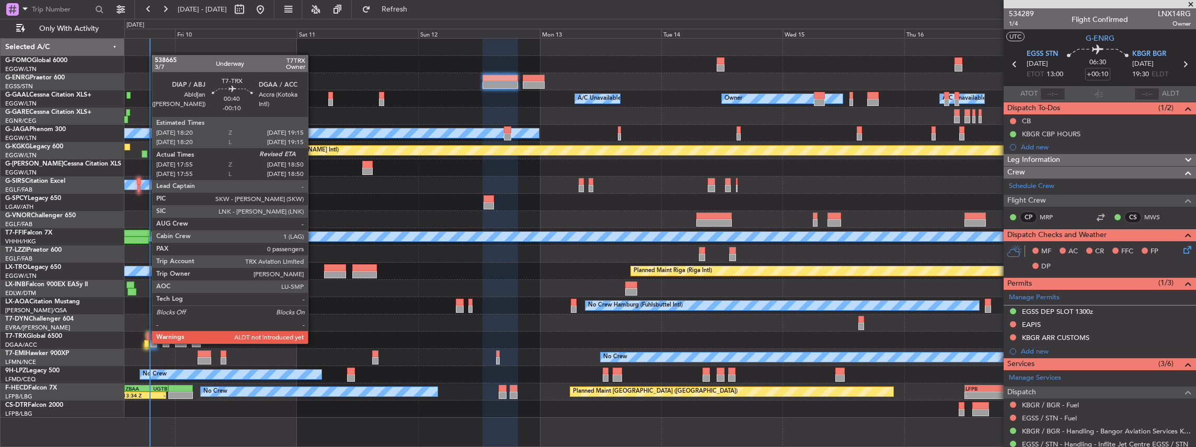
click at [146, 344] on div at bounding box center [146, 343] width 5 height 7
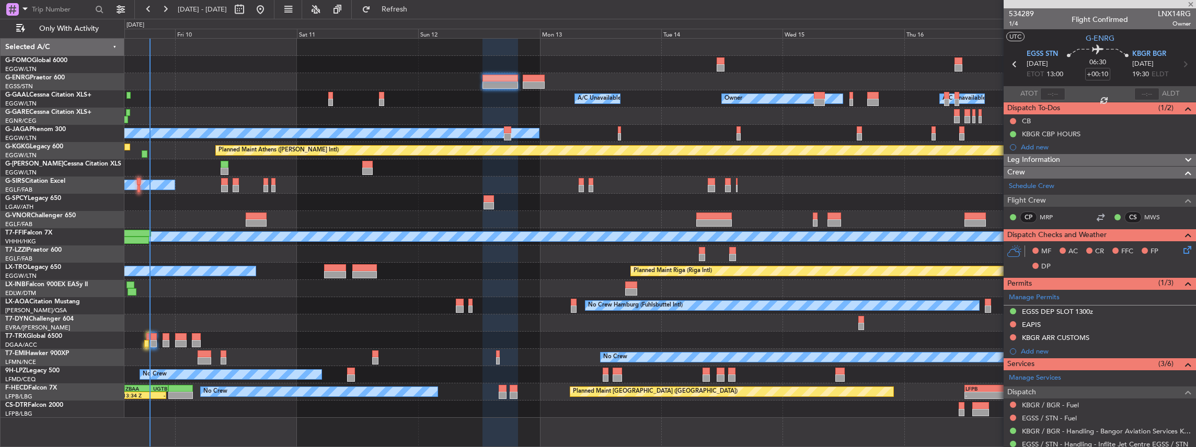
type input "-00:10"
type input "18:05"
type input "0"
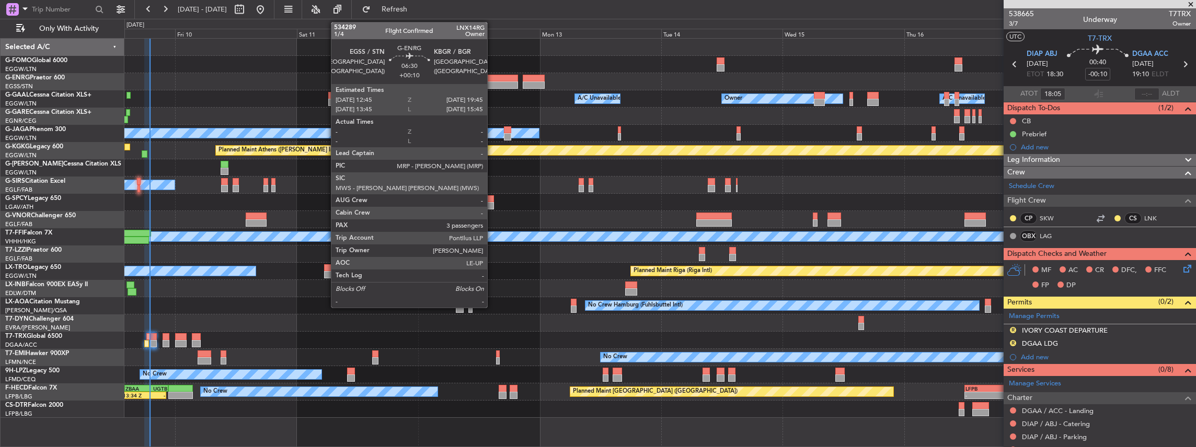
click at [491, 79] on div at bounding box center [500, 78] width 36 height 7
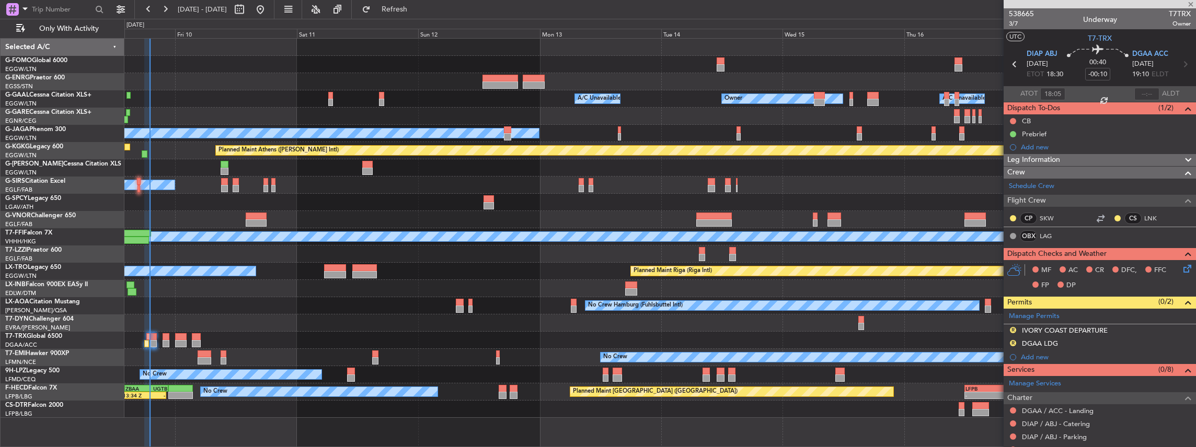
type input "+00:10"
type input "3"
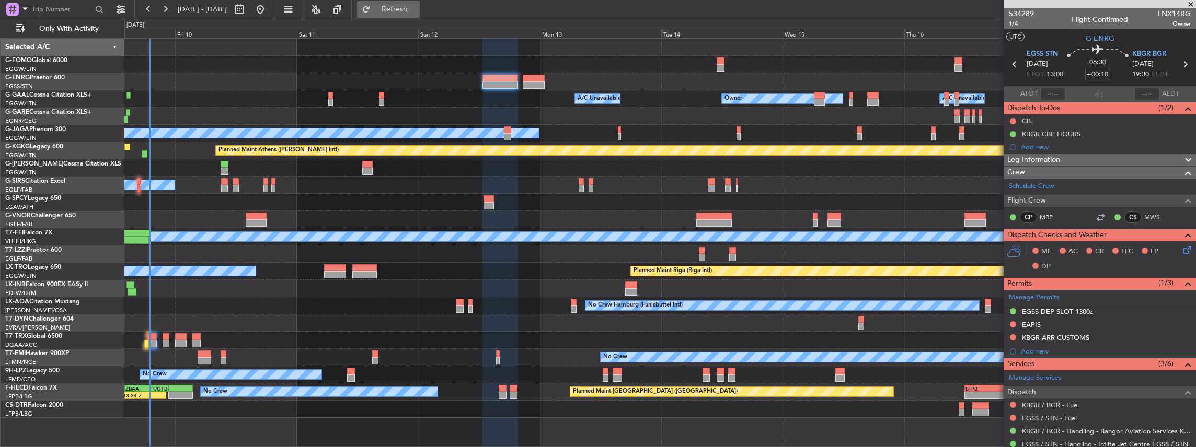
click at [411, 13] on span "Refresh" at bounding box center [395, 9] width 44 height 7
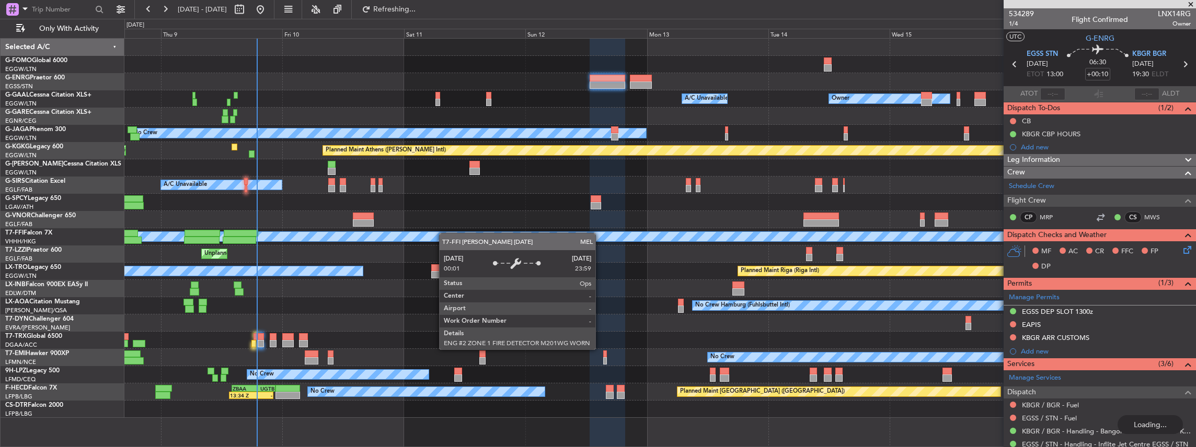
click at [445, 234] on div "Owner A/C Unavailable Owner A/C Unavailable Owner No Crew Planned Maint [GEOGRA…" at bounding box center [659, 228] width 1071 height 379
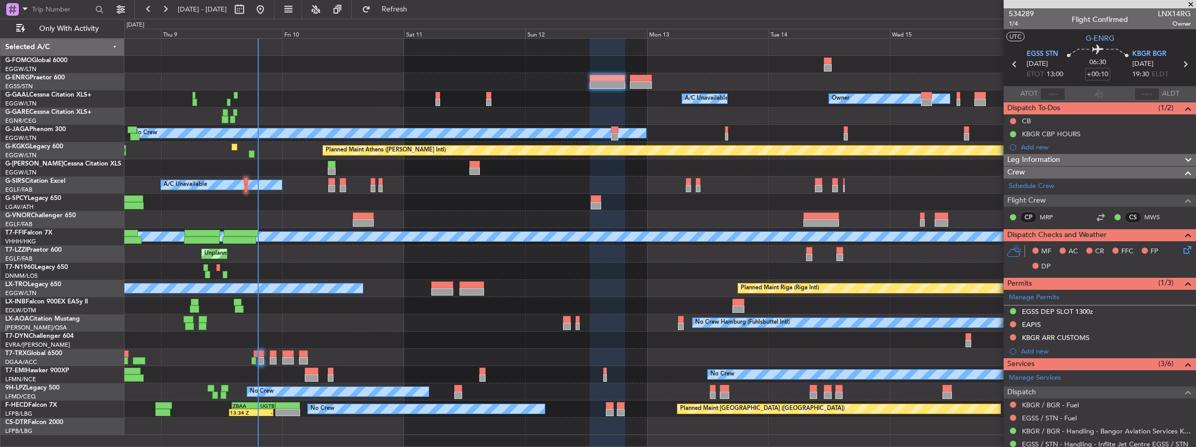
click at [1183, 248] on icon at bounding box center [1185, 248] width 8 height 8
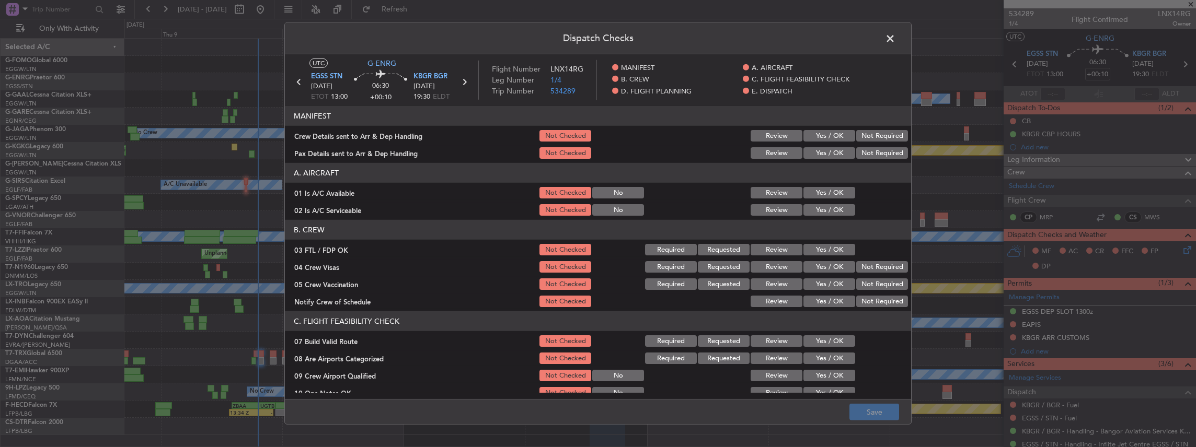
click at [828, 130] on button "Yes / OK" at bounding box center [829, 135] width 52 height 11
click at [820, 152] on button "Yes / OK" at bounding box center [829, 152] width 52 height 11
click at [868, 415] on button "Save" at bounding box center [874, 412] width 50 height 17
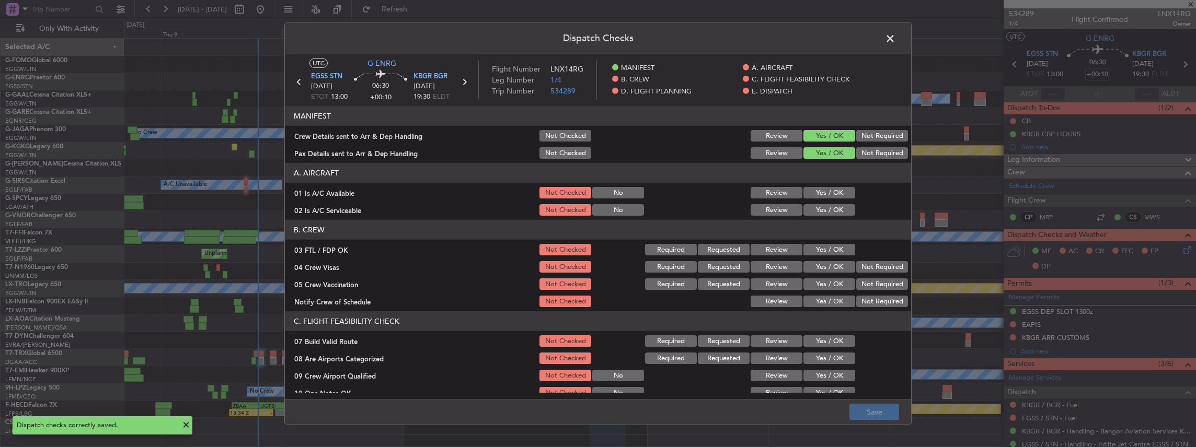
click at [895, 34] on span at bounding box center [895, 41] width 0 height 21
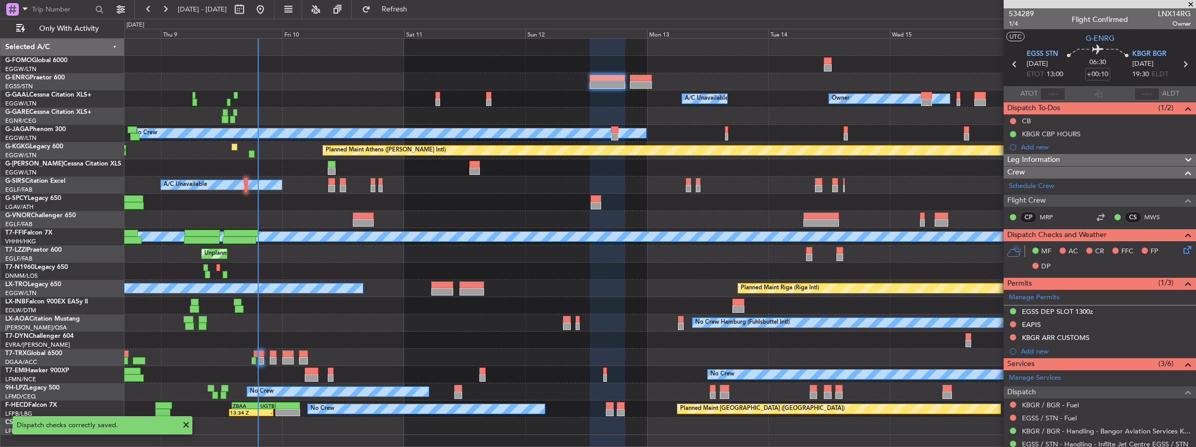
click at [1181, 62] on icon at bounding box center [1185, 64] width 14 height 14
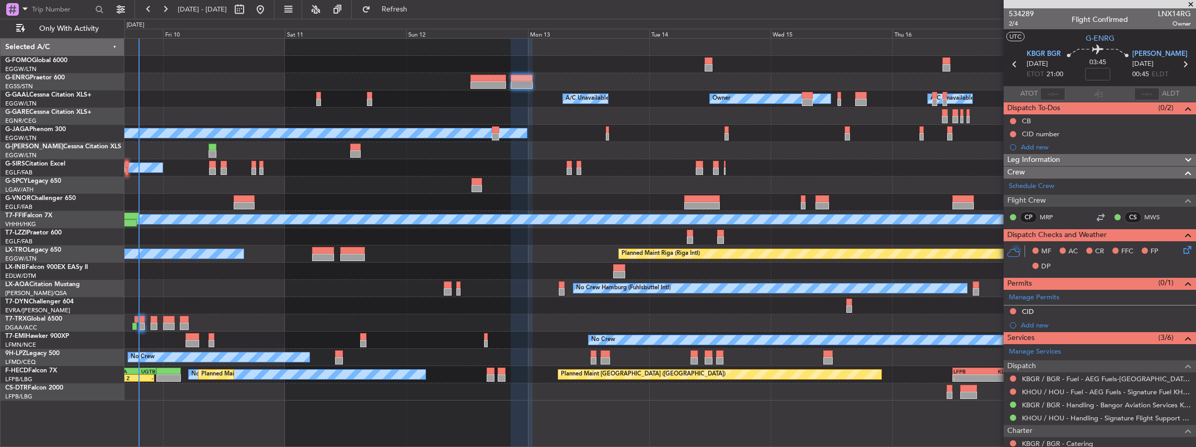
click at [1181, 249] on icon at bounding box center [1185, 248] width 8 height 8
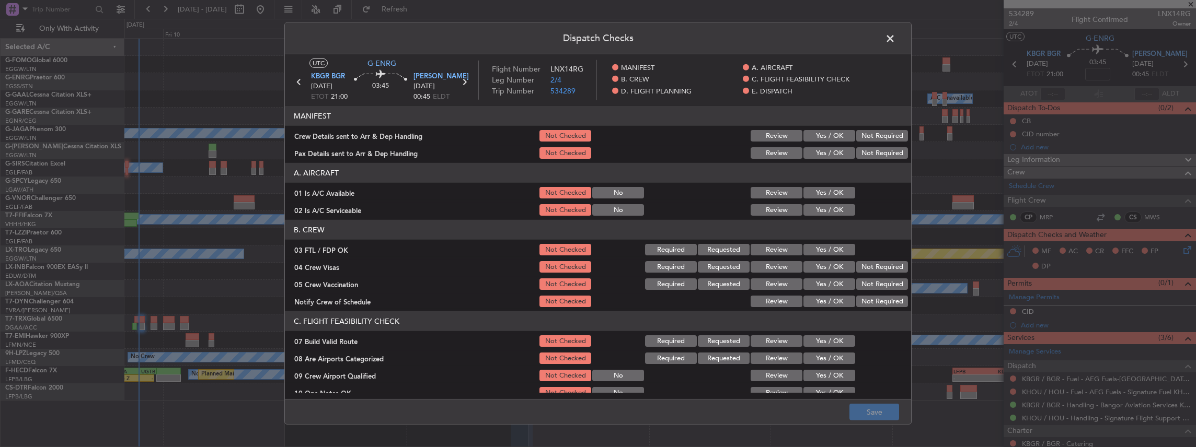
click at [803, 135] on button "Yes / OK" at bounding box center [829, 135] width 52 height 11
click at [804, 156] on button "Yes / OK" at bounding box center [829, 152] width 52 height 11
click at [881, 413] on button "Save" at bounding box center [874, 412] width 50 height 17
click at [895, 34] on span at bounding box center [895, 41] width 0 height 21
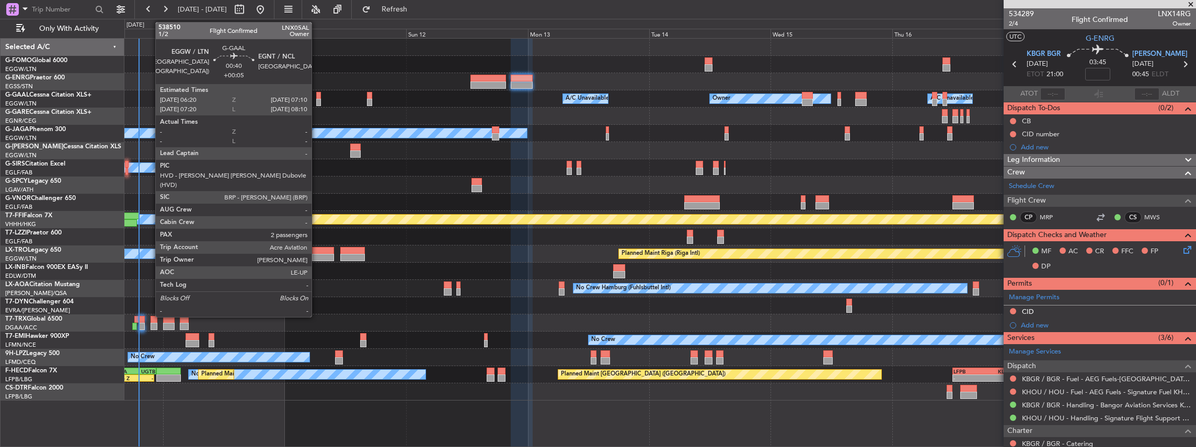
click at [317, 100] on div at bounding box center [318, 102] width 5 height 7
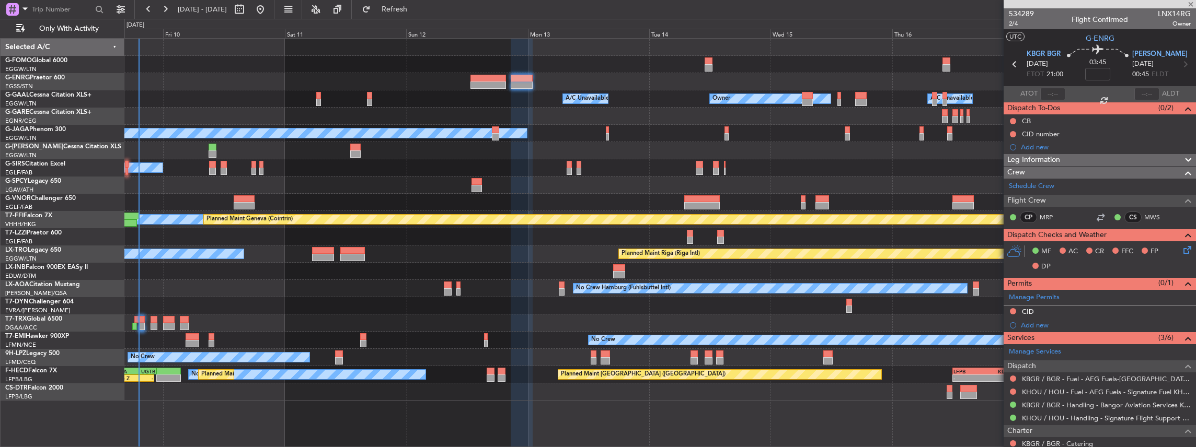
type input "+00:05"
type input "2"
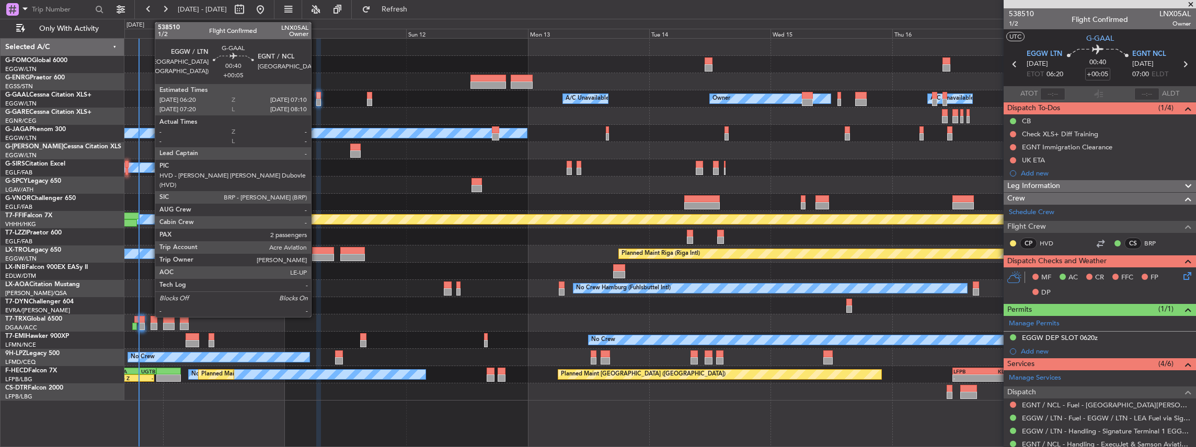
click at [316, 101] on div at bounding box center [318, 102] width 5 height 7
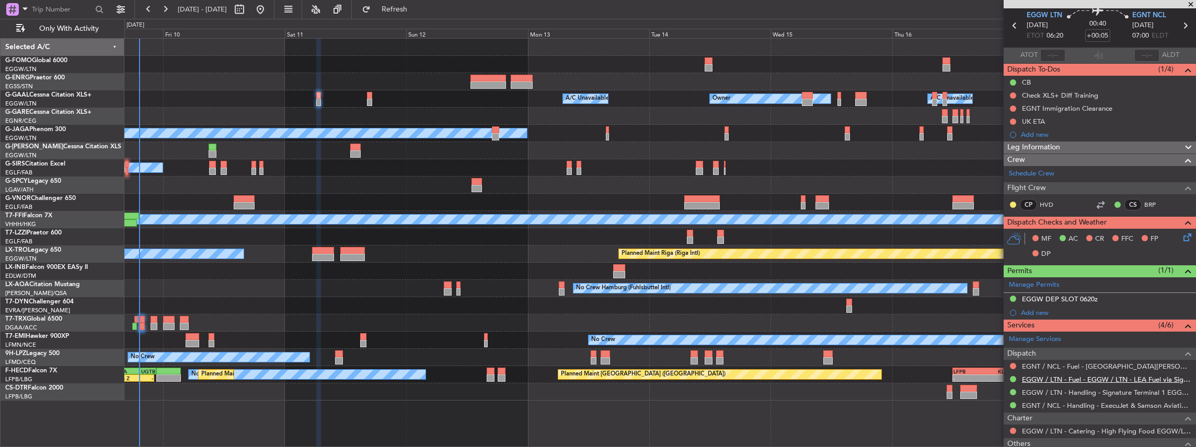
scroll to position [70, 0]
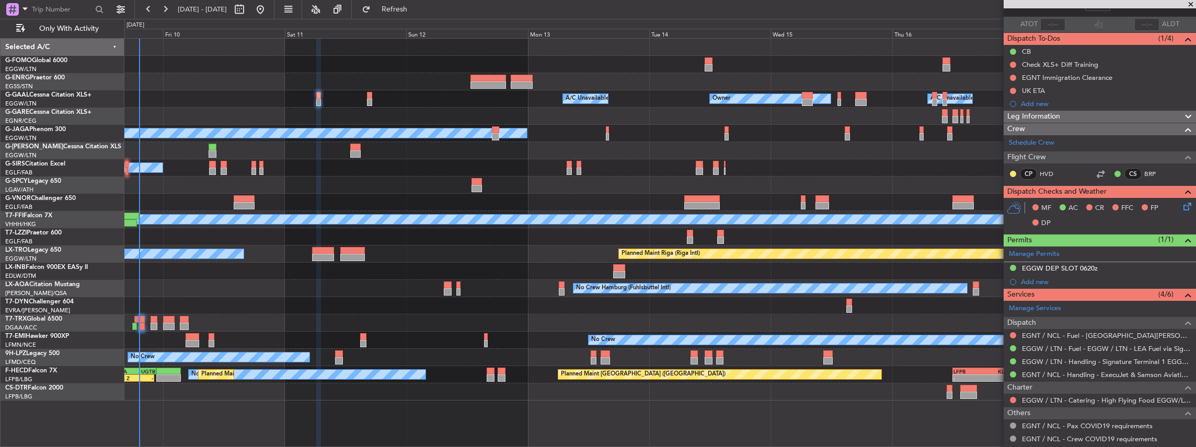
click at [1181, 203] on icon at bounding box center [1185, 205] width 8 height 8
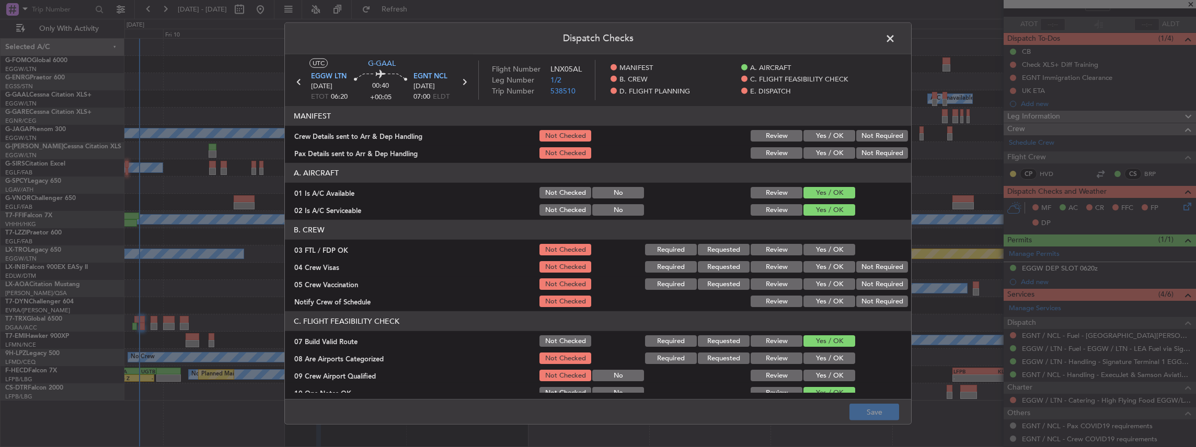
click at [823, 131] on button "Yes / OK" at bounding box center [829, 135] width 52 height 11
click at [812, 151] on button "Yes / OK" at bounding box center [829, 152] width 52 height 11
click at [871, 413] on button "Save" at bounding box center [874, 412] width 50 height 17
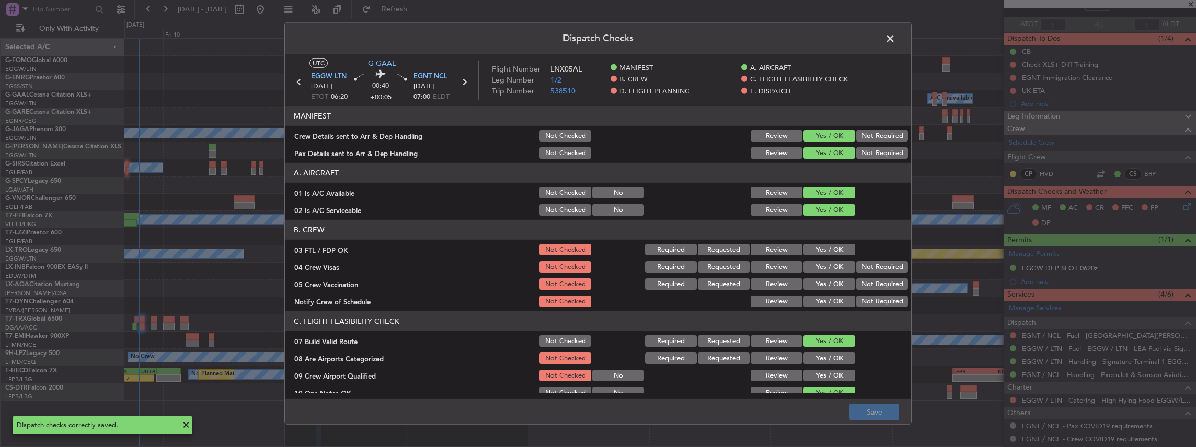
click at [895, 39] on span at bounding box center [895, 41] width 0 height 21
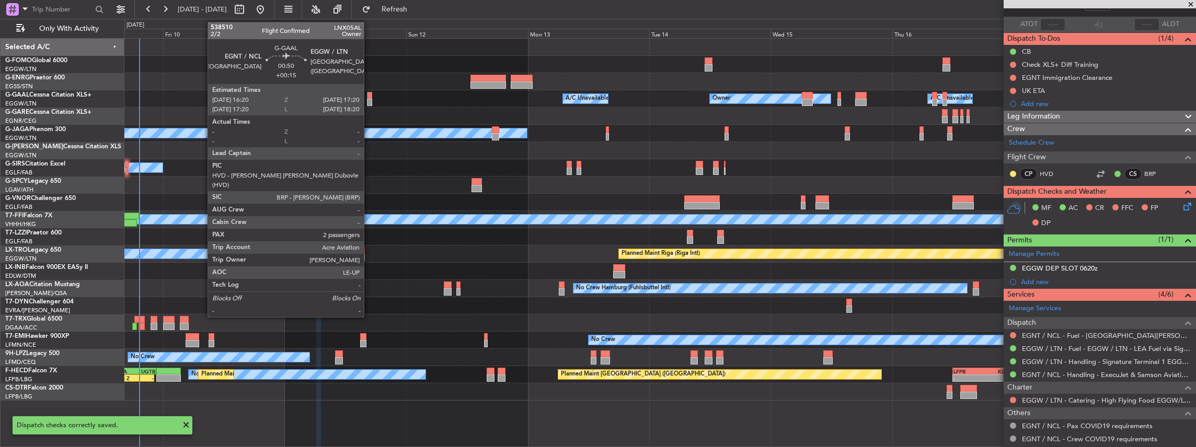
click at [369, 100] on div at bounding box center [369, 102] width 5 height 7
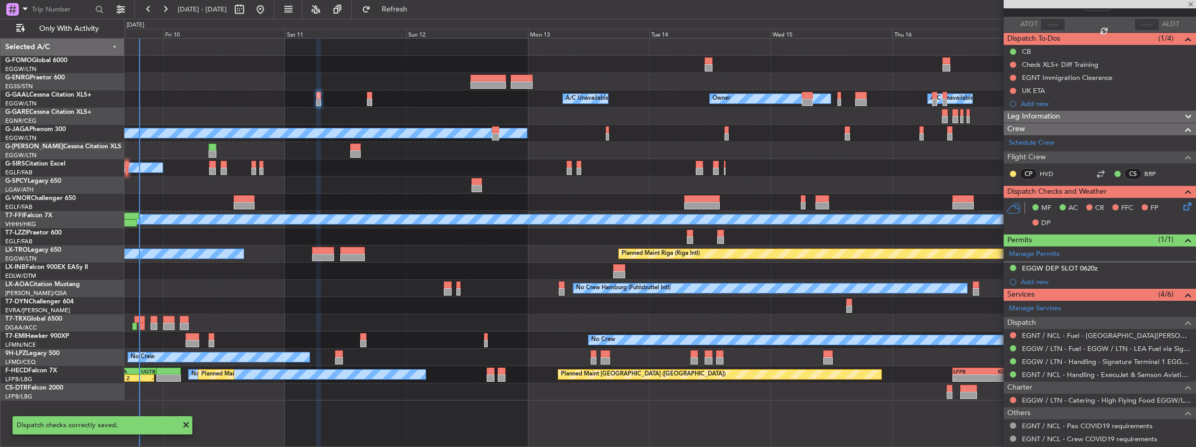
type input "+00:15"
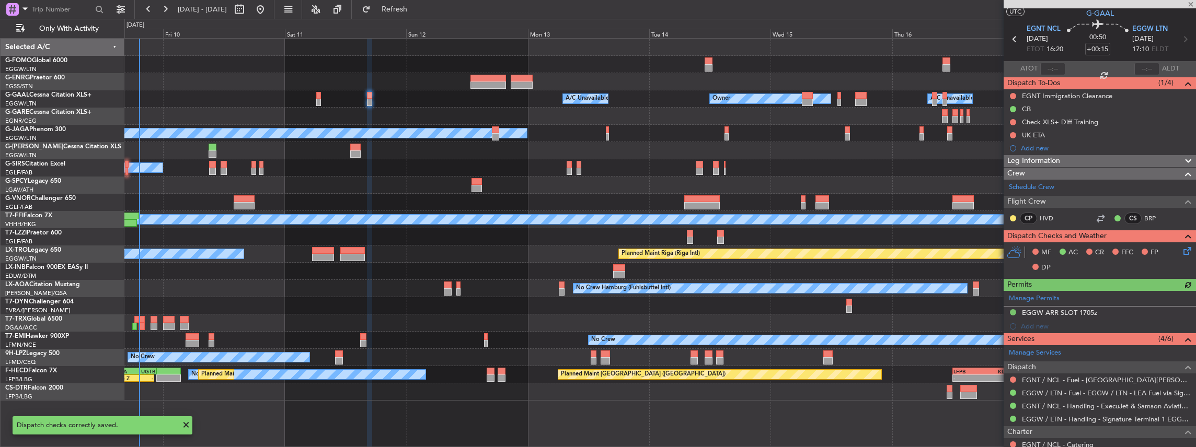
scroll to position [34, 0]
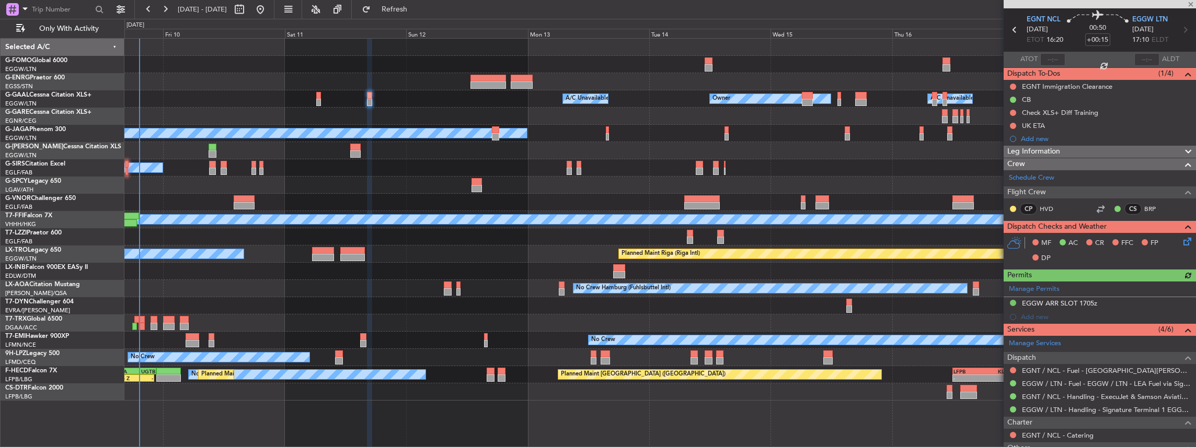
click at [1184, 244] on icon at bounding box center [1185, 240] width 8 height 8
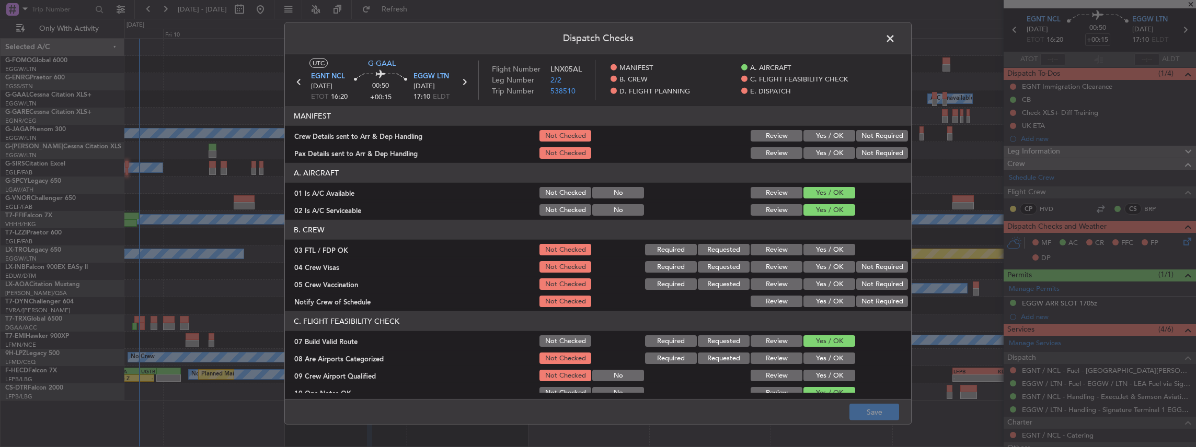
click at [826, 135] on button "Yes / OK" at bounding box center [829, 135] width 52 height 11
click at [822, 151] on button "Yes / OK" at bounding box center [829, 152] width 52 height 11
click at [866, 414] on button "Save" at bounding box center [874, 412] width 50 height 17
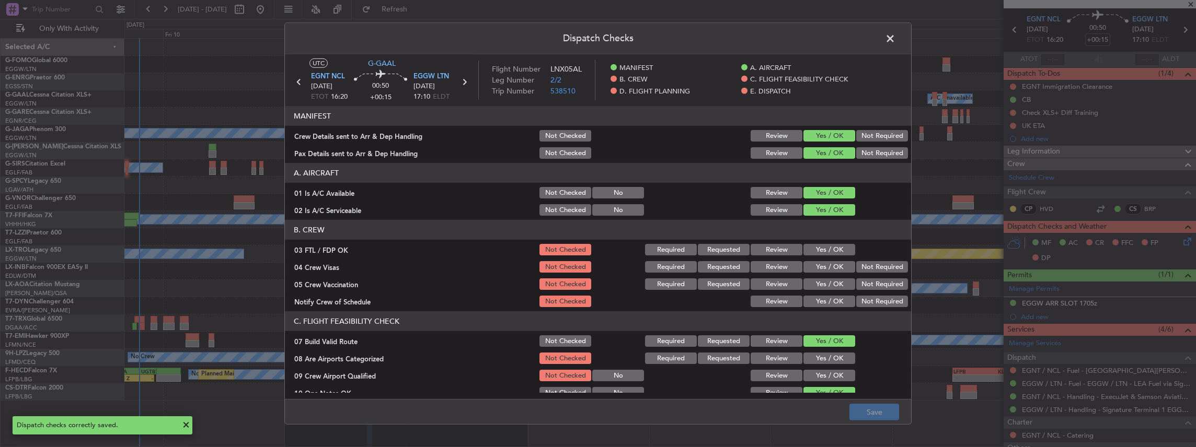
click at [895, 41] on span at bounding box center [895, 41] width 0 height 21
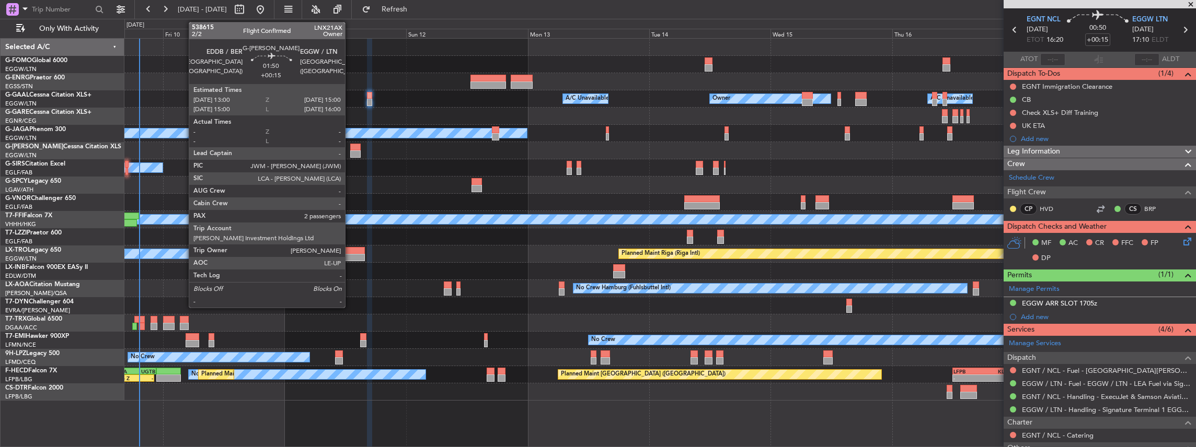
click at [350, 151] on div at bounding box center [355, 154] width 10 height 7
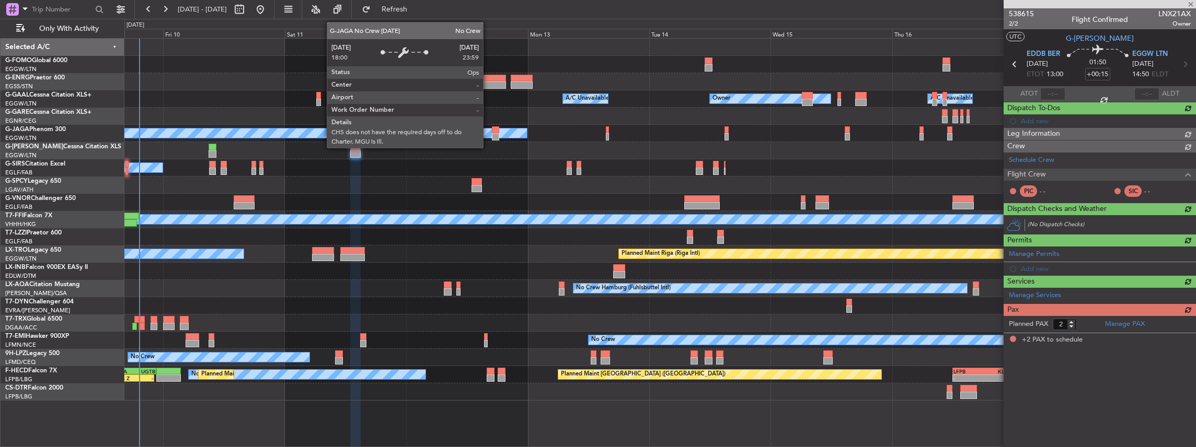
scroll to position [0, 0]
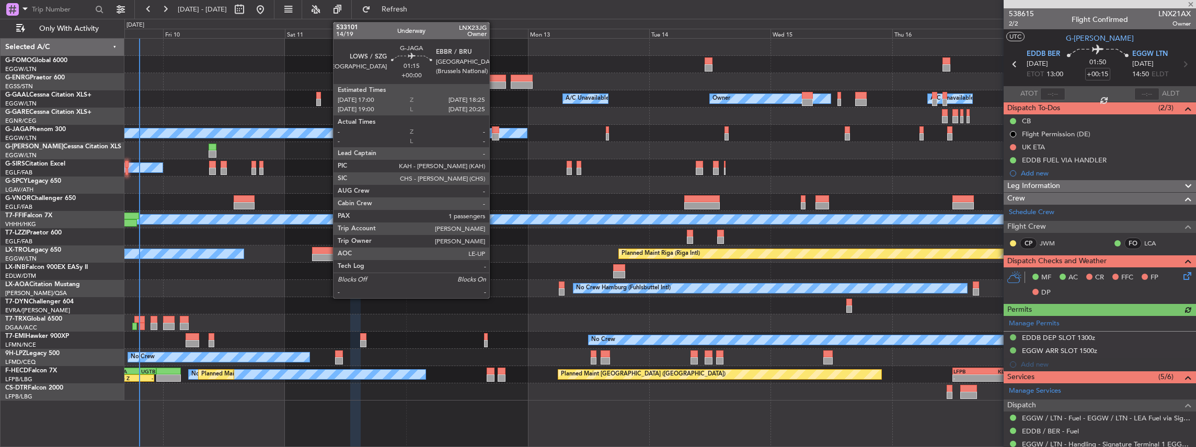
click at [494, 134] on div at bounding box center [495, 136] width 7 height 7
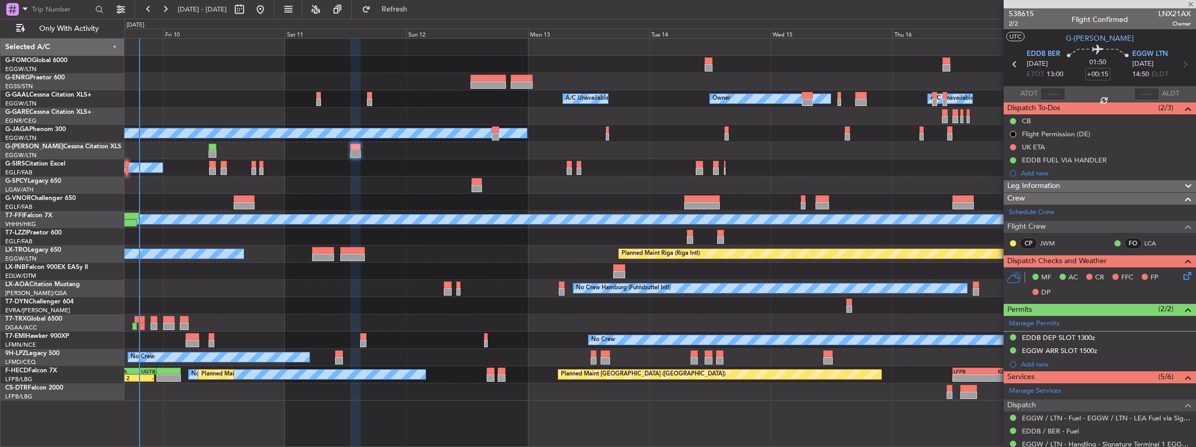
type input "1"
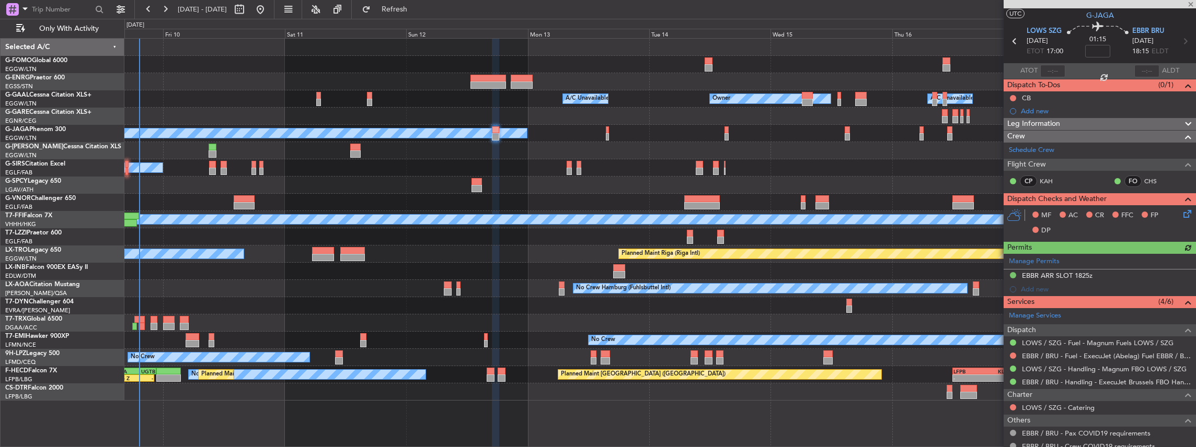
scroll to position [34, 0]
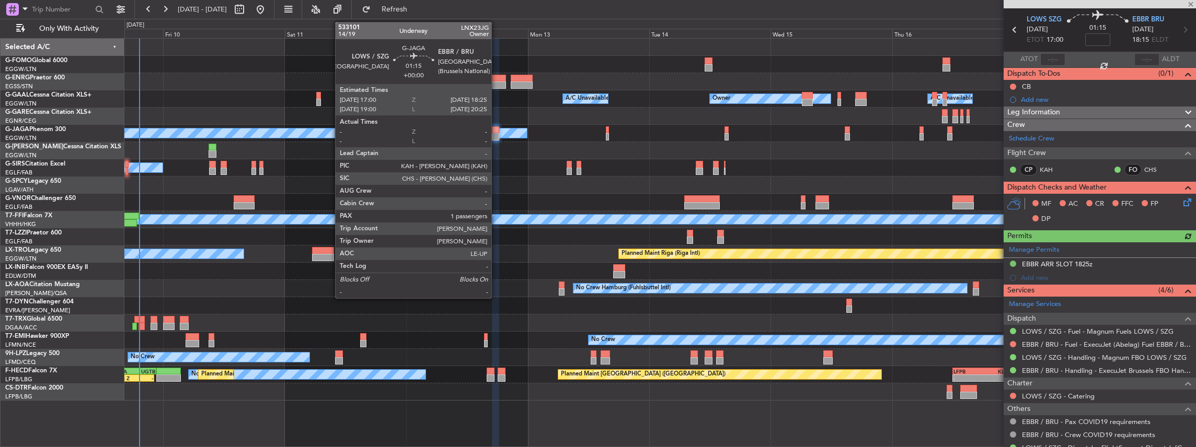
click at [495, 137] on div at bounding box center [495, 136] width 7 height 7
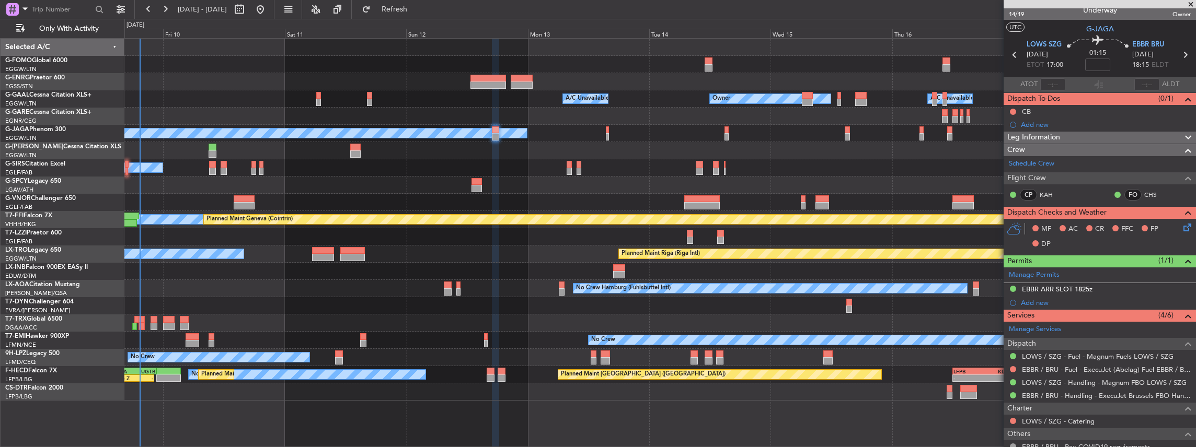
scroll to position [0, 0]
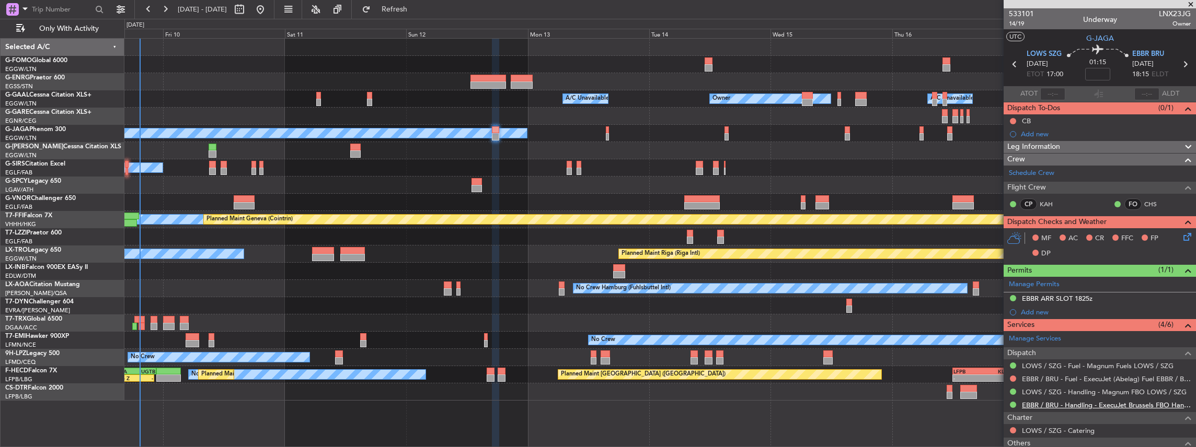
click at [1061, 404] on link "EBBR / BRU - Handling - ExecuJet Brussels FBO Handling Abelag" at bounding box center [1106, 405] width 169 height 9
click at [1181, 233] on icon at bounding box center [1185, 235] width 8 height 8
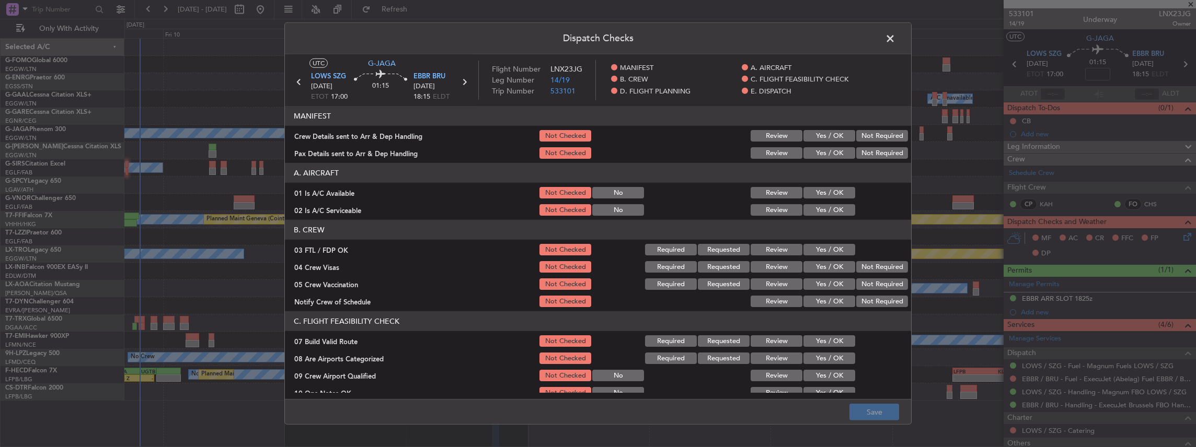
click at [810, 133] on button "Yes / OK" at bounding box center [829, 135] width 52 height 11
click at [814, 151] on button "Yes / OK" at bounding box center [829, 152] width 52 height 11
click at [875, 405] on button "Save" at bounding box center [874, 412] width 50 height 17
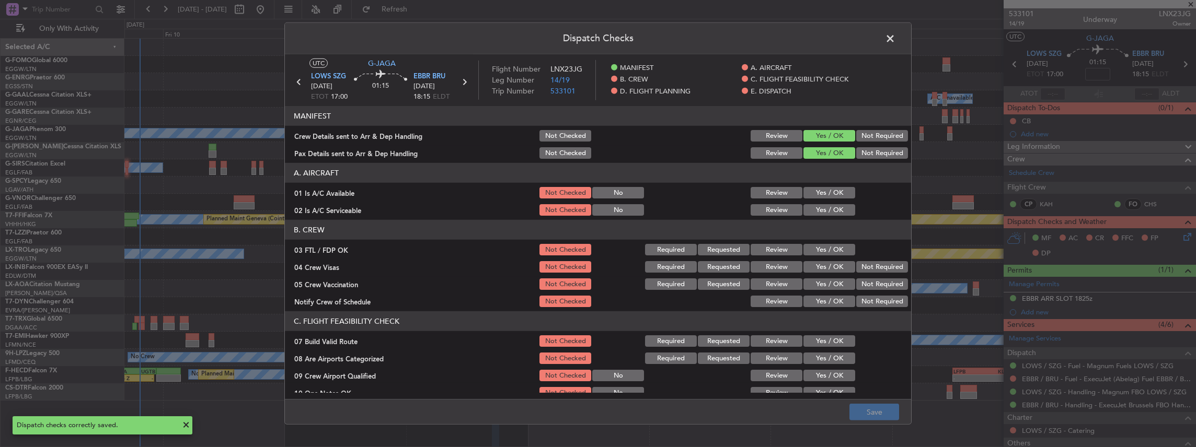
click at [895, 45] on span at bounding box center [895, 41] width 0 height 21
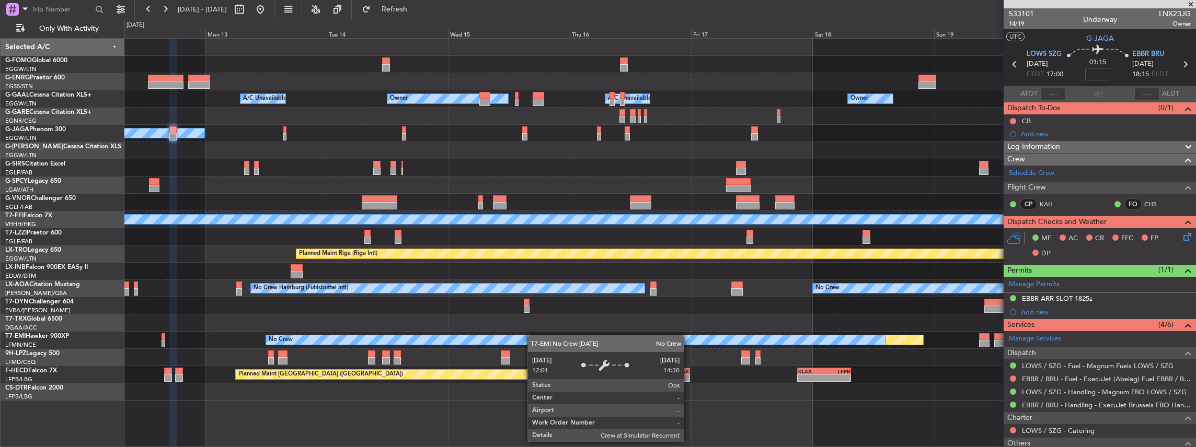
click at [472, 342] on div "Owner A/C Unavailable Owner Owner A/C Unavailable No Crew Planned Maint [GEOGRA…" at bounding box center [659, 220] width 1071 height 362
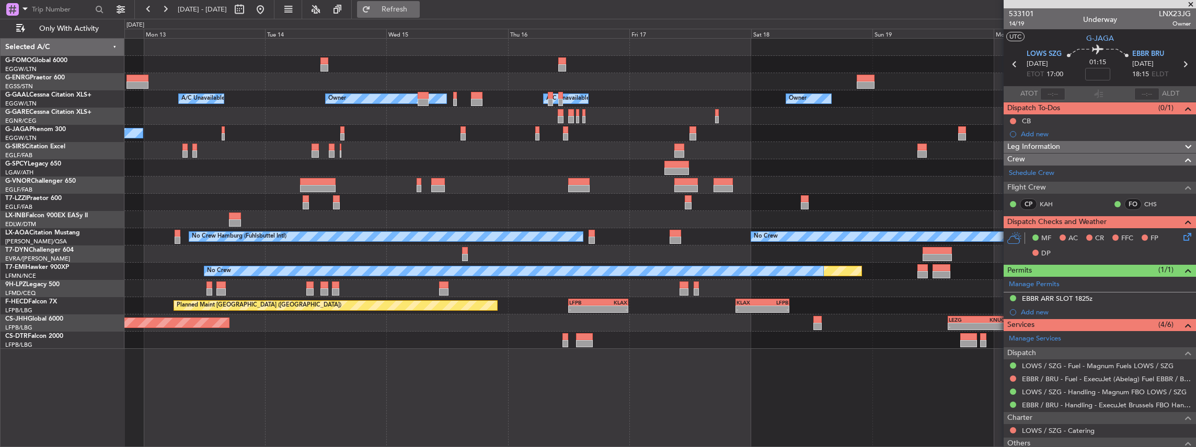
click at [403, 8] on button "Refresh" at bounding box center [388, 9] width 63 height 17
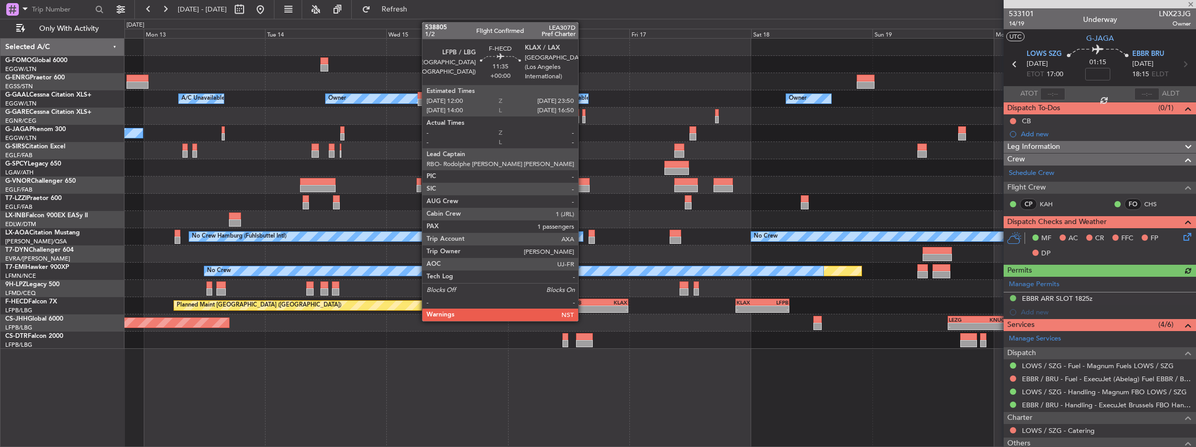
click at [583, 303] on div "LFPB" at bounding box center [583, 302] width 29 height 6
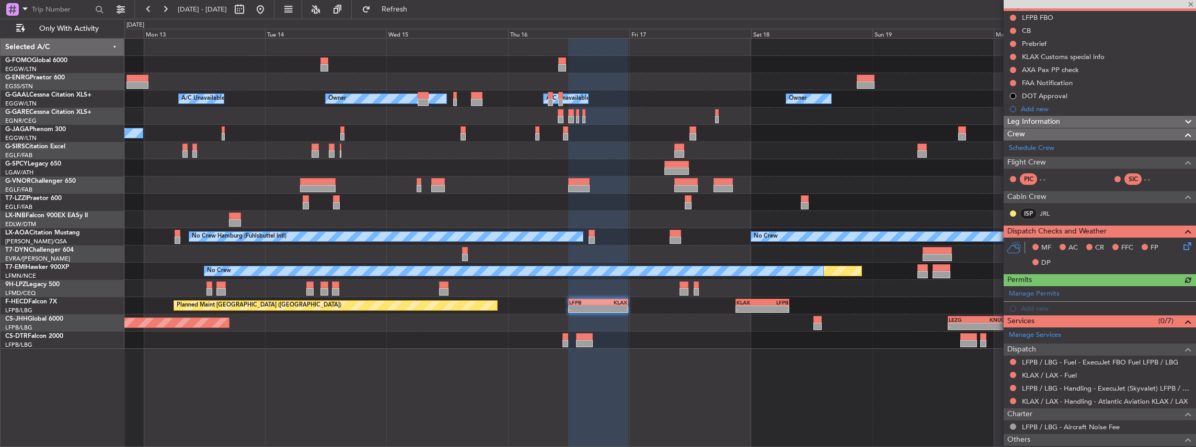
scroll to position [105, 0]
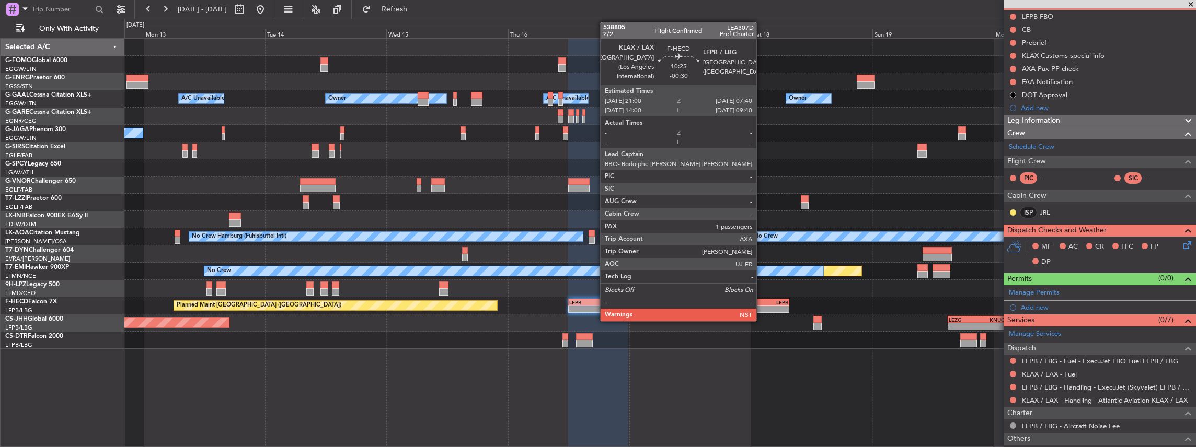
click at [761, 307] on div "-" at bounding box center [749, 309] width 26 height 6
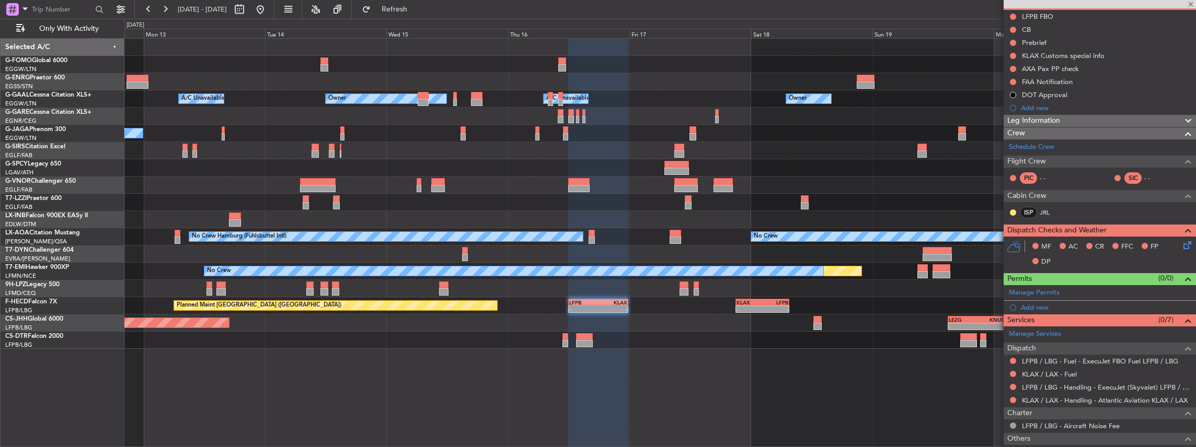
type input "-00:30"
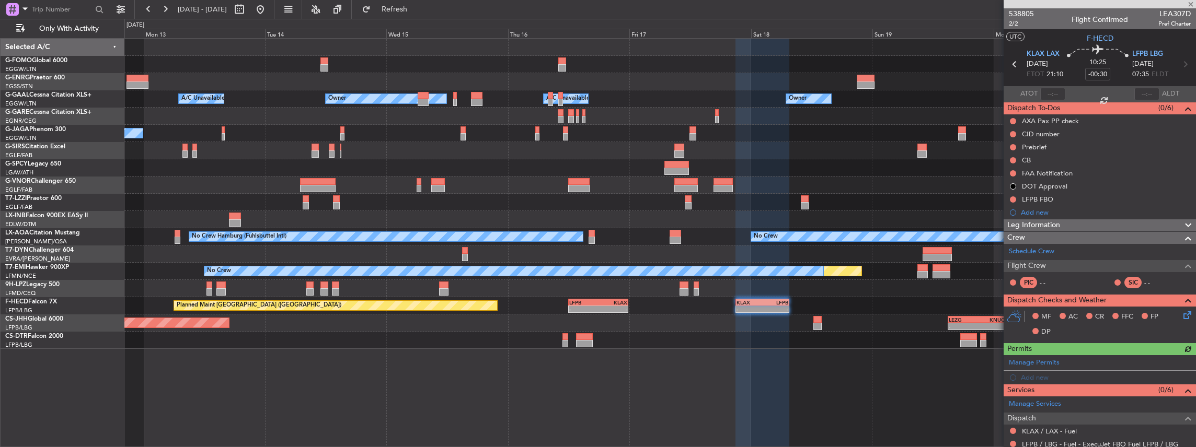
scroll to position [34, 0]
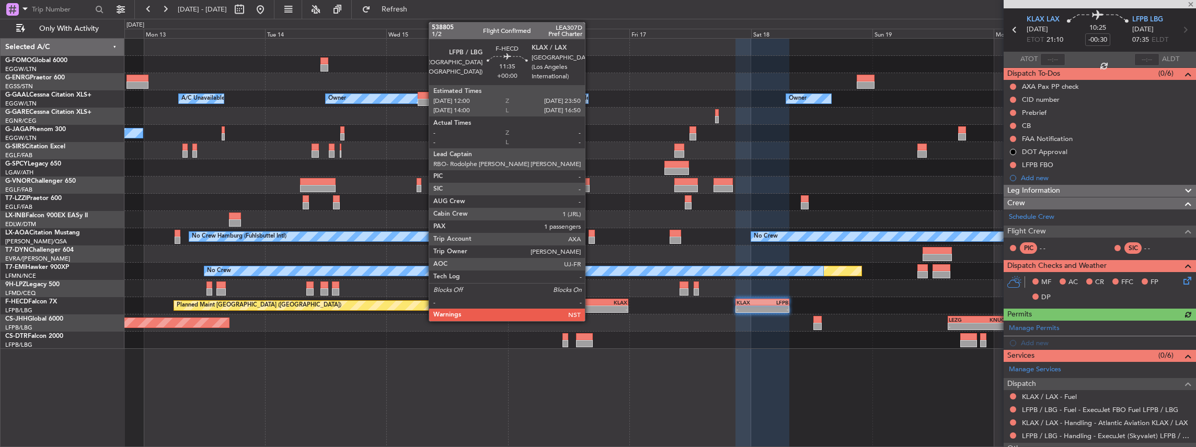
click at [590, 304] on div "LFPB" at bounding box center [583, 302] width 29 height 6
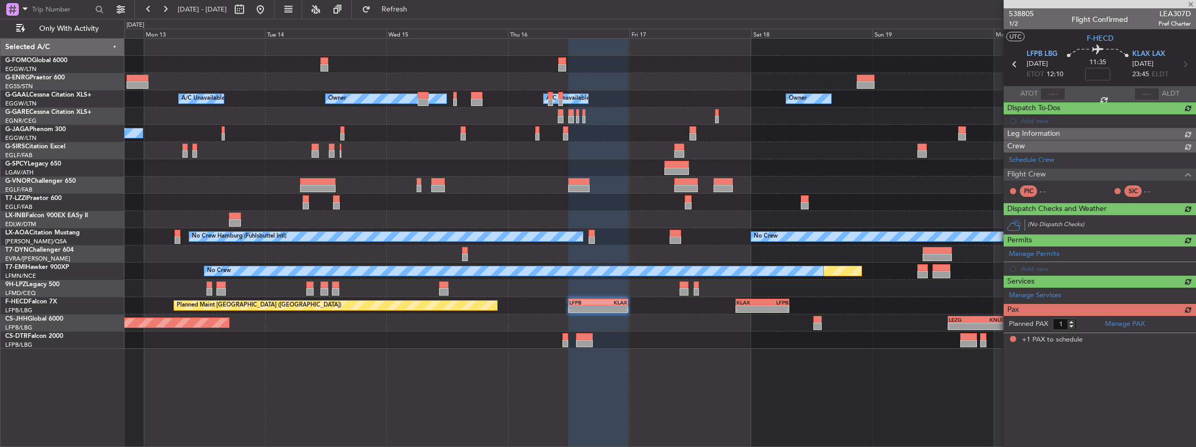
scroll to position [0, 0]
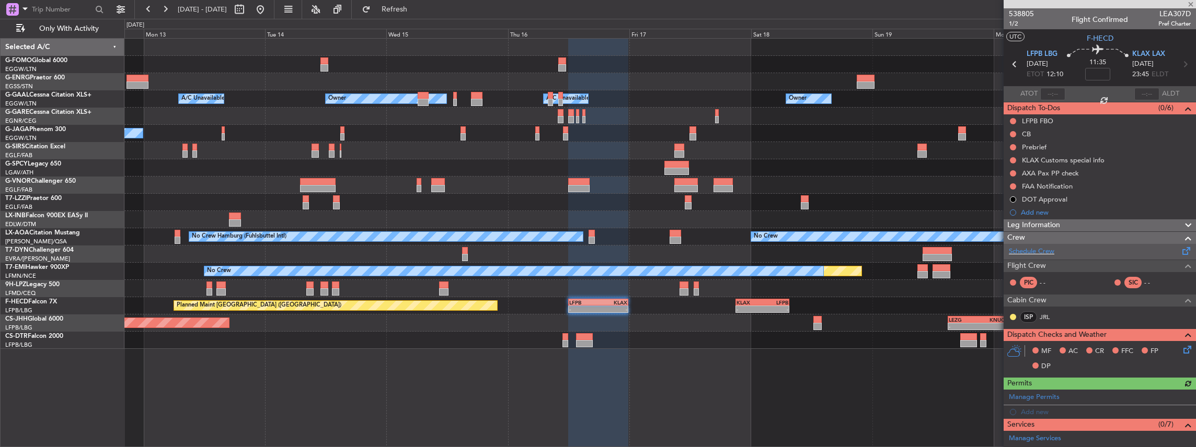
click at [1078, 255] on div "Schedule Crew" at bounding box center [1099, 252] width 192 height 16
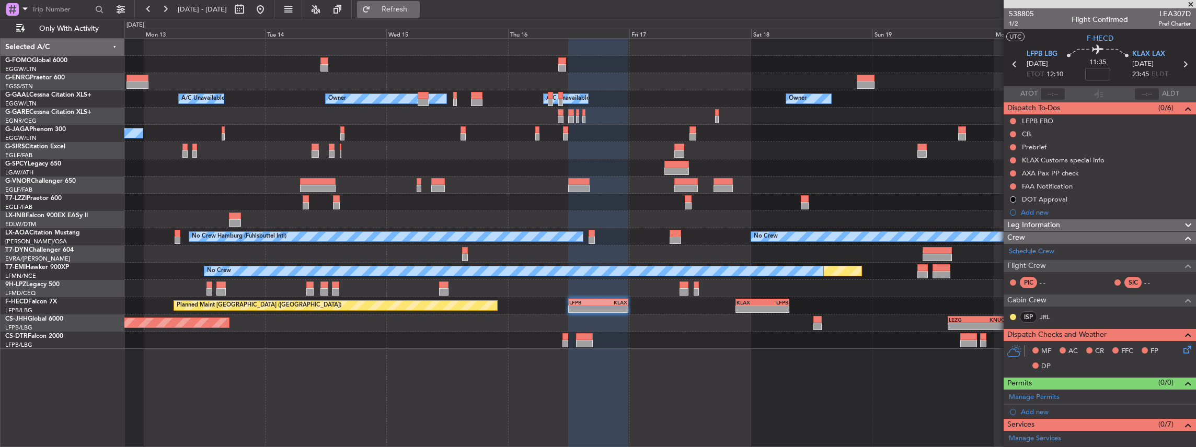
click at [417, 10] on span "Refresh" at bounding box center [395, 9] width 44 height 7
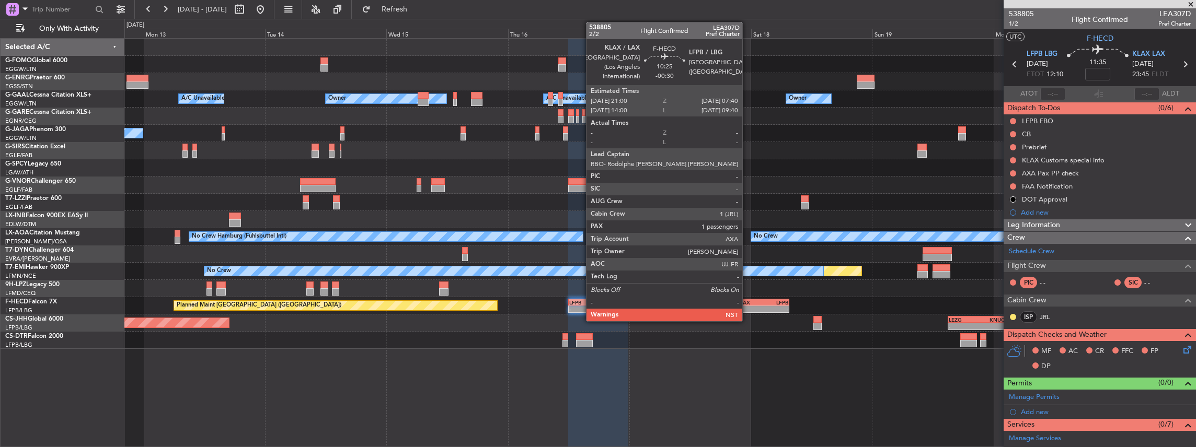
click at [747, 302] on div "KLAX" at bounding box center [749, 302] width 26 height 6
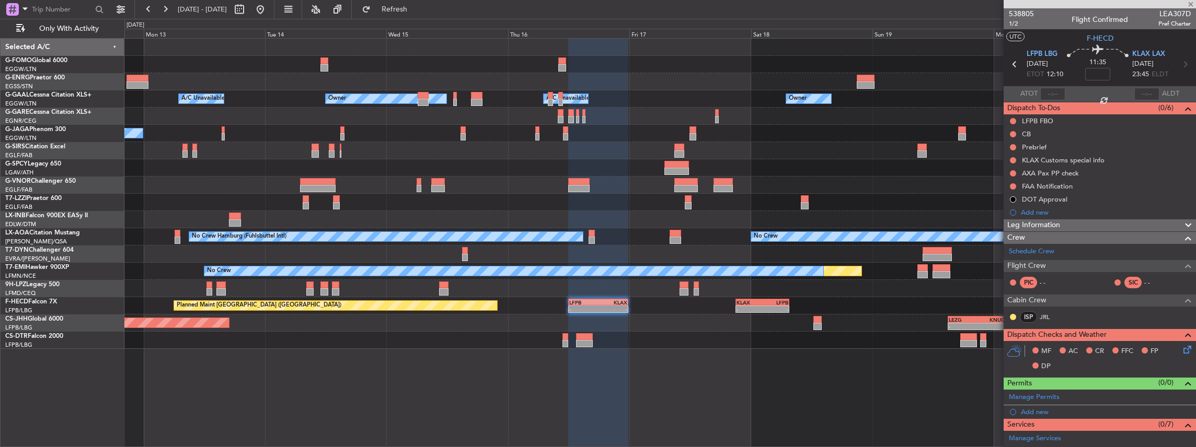
type input "-00:30"
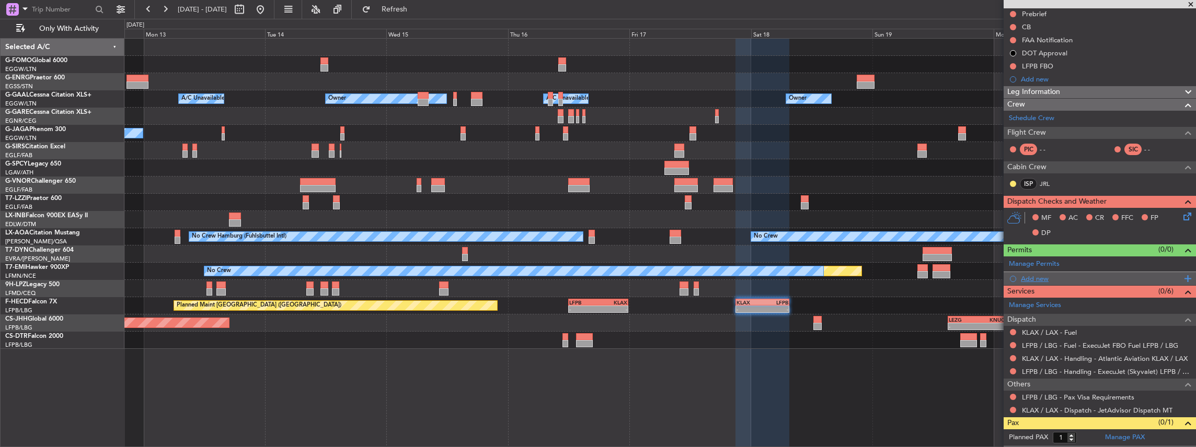
scroll to position [139, 0]
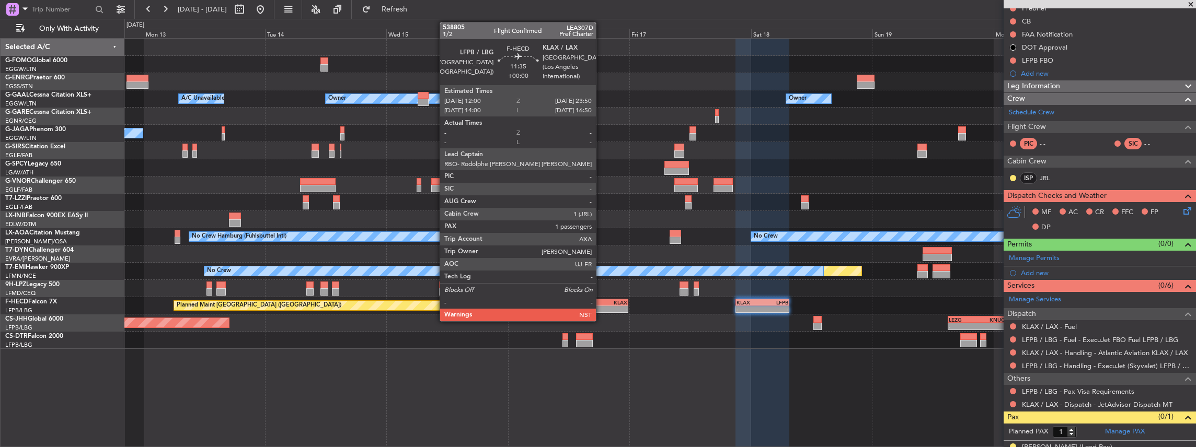
click at [601, 307] on div "-" at bounding box center [612, 309] width 29 height 6
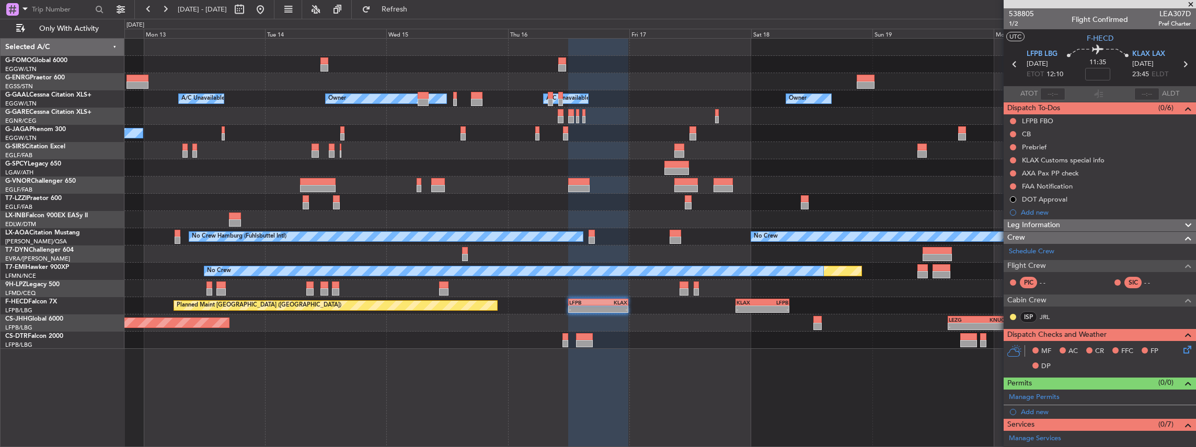
scroll to position [191, 0]
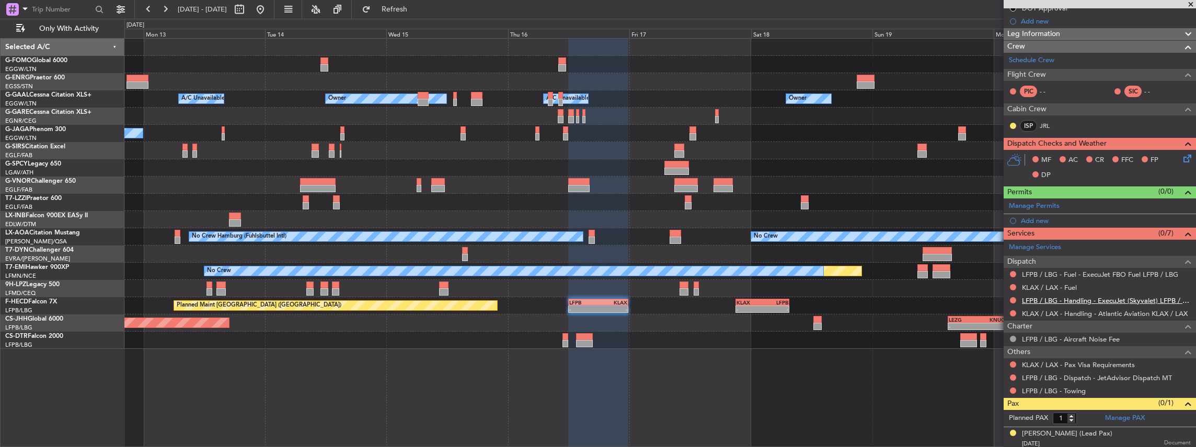
click at [1093, 300] on link "LFPB / LBG - Handling - ExecuJet (Skyvalet) LFPB / LBG" at bounding box center [1106, 300] width 169 height 9
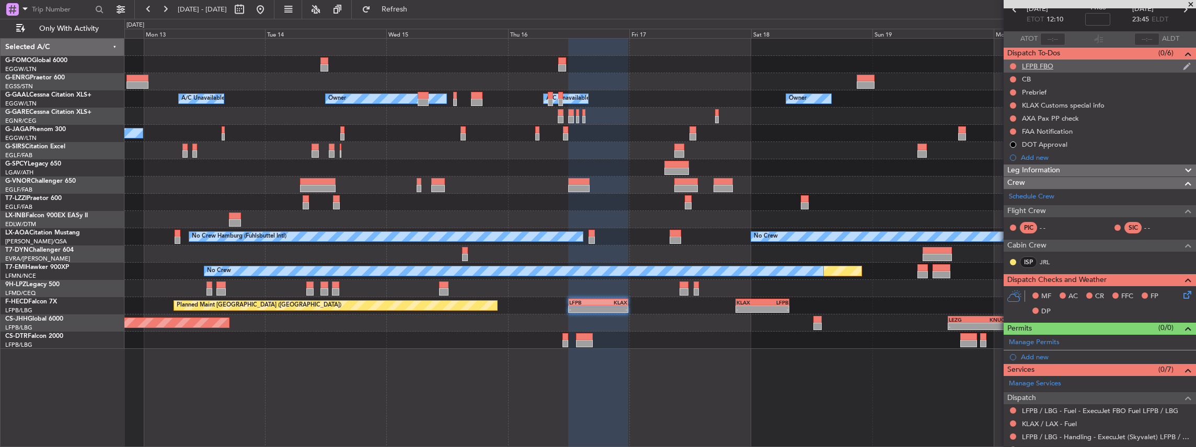
scroll to position [0, 0]
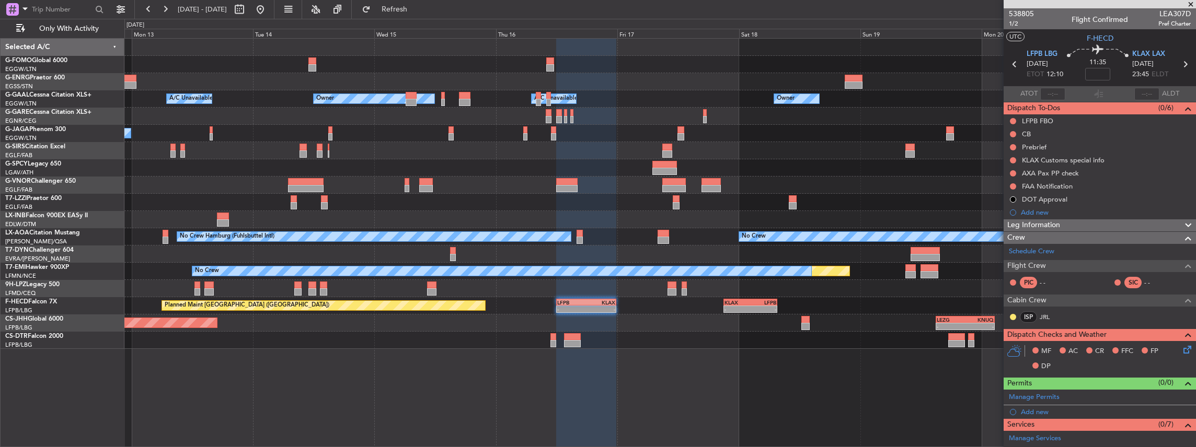
click at [831, 320] on div "Owner Owner A/C Unavailable Owner A/C Unavailable No Crew Planned Maint Oxford …" at bounding box center [659, 194] width 1071 height 310
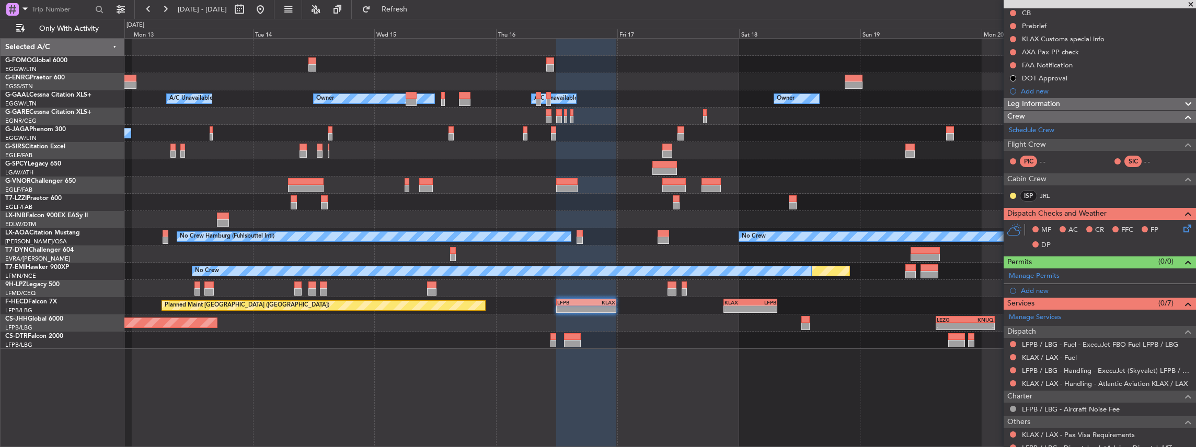
scroll to position [174, 0]
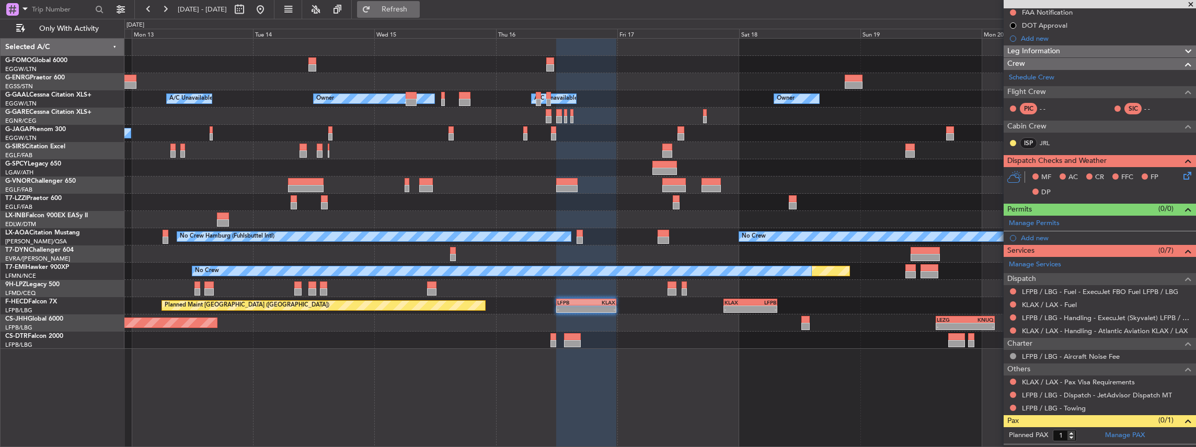
click at [414, 15] on button "Refresh" at bounding box center [388, 9] width 63 height 17
click at [1072, 330] on link "KLAX / LAX - Handling - Atlantic Aviation KLAX / LAX" at bounding box center [1105, 331] width 166 height 9
click at [417, 10] on span "Refresh" at bounding box center [395, 9] width 44 height 7
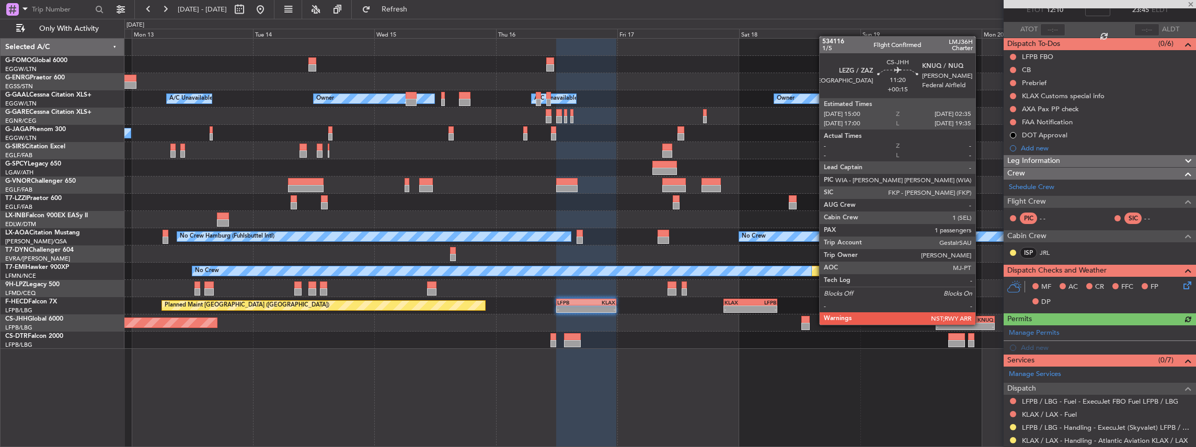
scroll to position [0, 0]
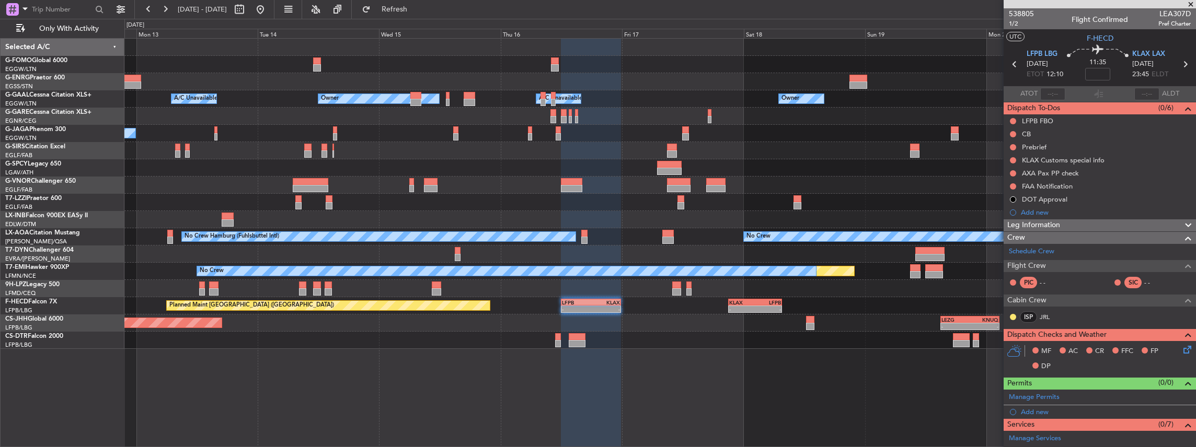
click at [425, 342] on div "Owner A/C Unavailable Owner A/C Unavailable Owner No Crew Planned Maint Oxford …" at bounding box center [659, 194] width 1071 height 310
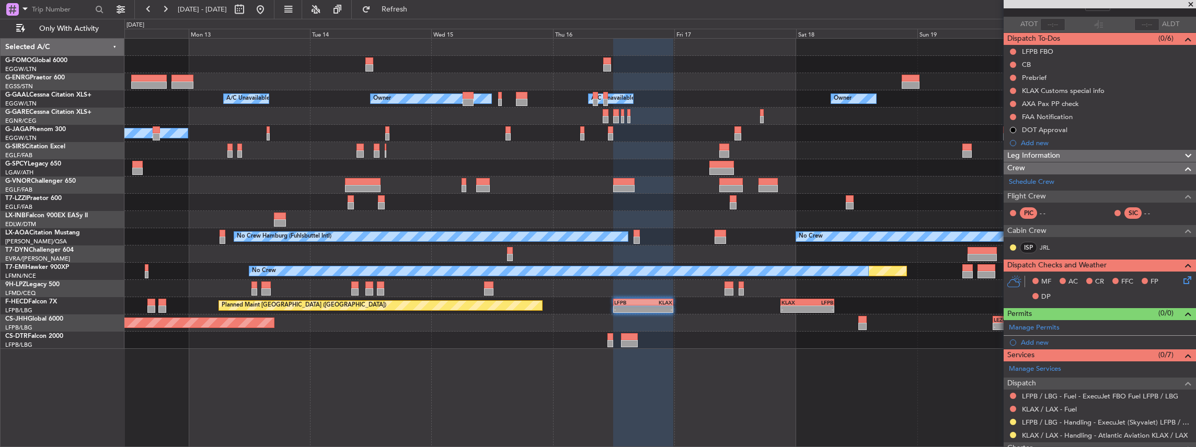
click at [340, 279] on div "Owner A/C Unavailable Owner A/C Unavailable Owner No Crew Planned Maint Oxford …" at bounding box center [659, 194] width 1071 height 310
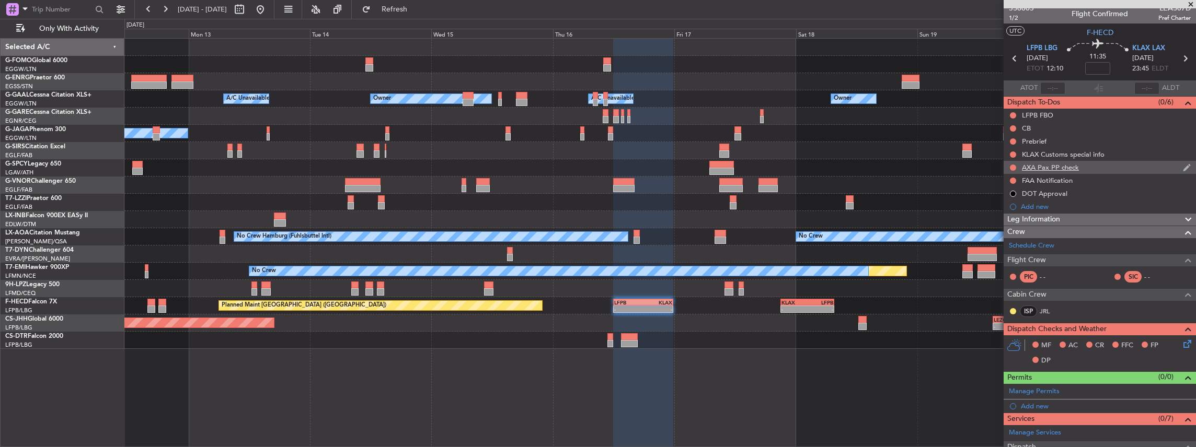
scroll to position [0, 0]
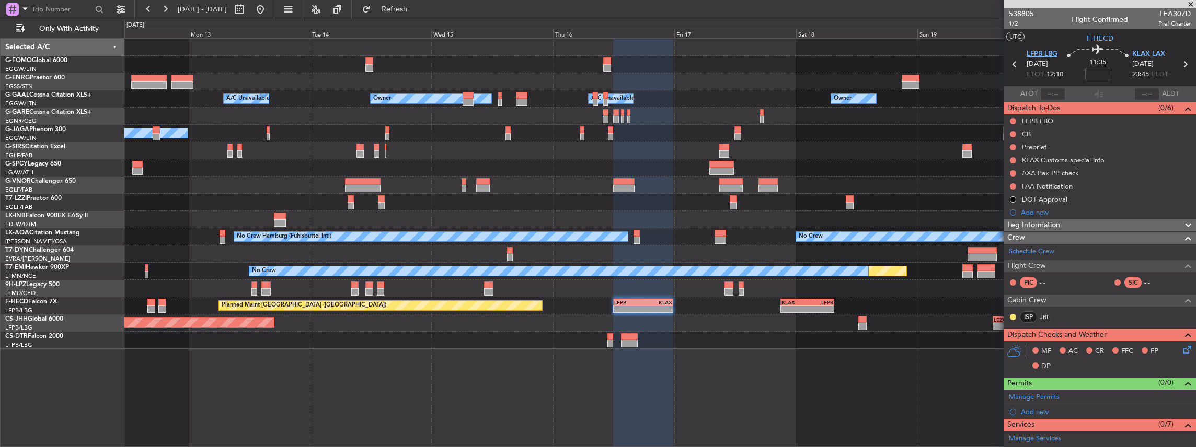
click at [1033, 53] on span "LFPB LBG" at bounding box center [1041, 54] width 31 height 10
click at [1038, 49] on section "LFPB LBG 16/10/2025 ETOT 12:10 11:35 KLAX LAX 16/10/2025 23:45 ELDT" at bounding box center [1099, 65] width 192 height 41
click at [1038, 51] on span "LFPB LBG" at bounding box center [1041, 54] width 31 height 10
click at [1137, 53] on span "KLAX LAX" at bounding box center [1148, 54] width 33 height 10
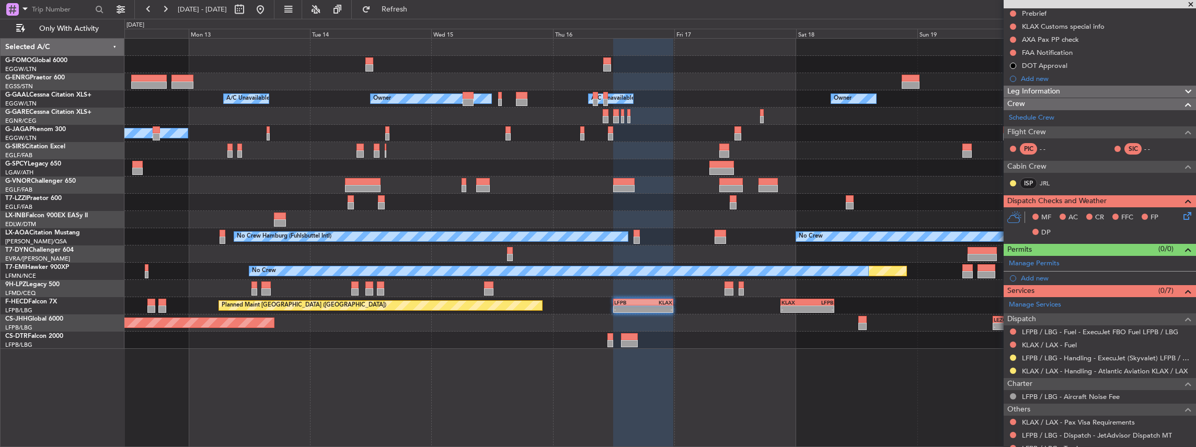
scroll to position [105, 0]
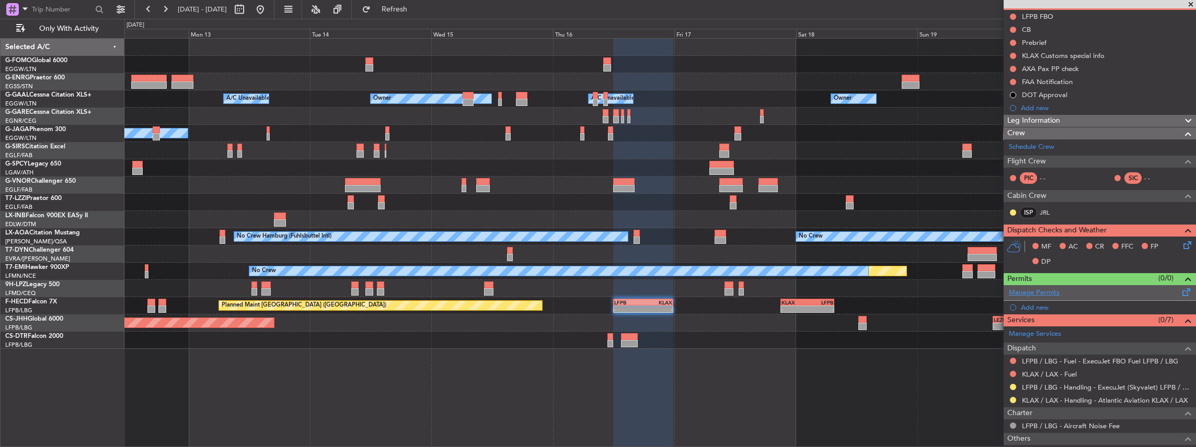
click at [1050, 294] on link "Manage Permits" at bounding box center [1034, 293] width 51 height 10
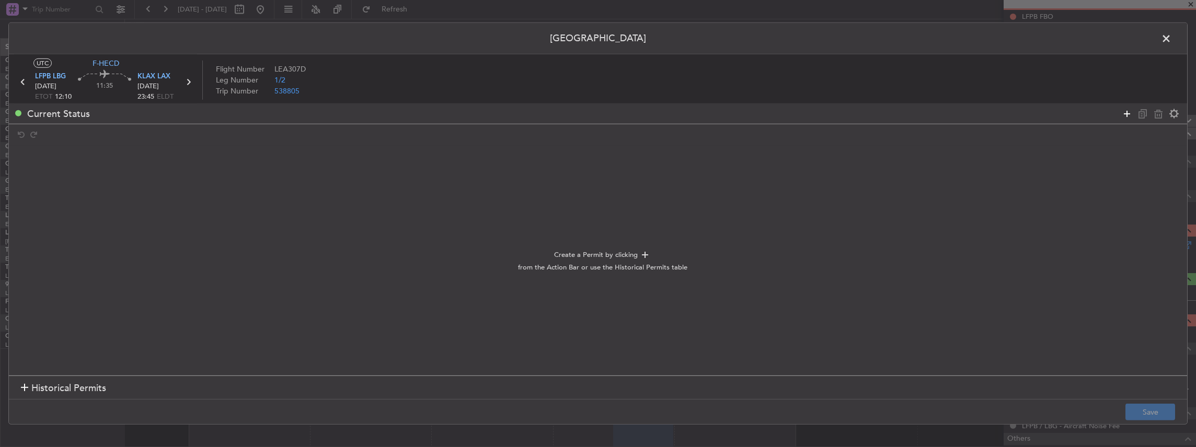
click at [1123, 112] on icon at bounding box center [1126, 113] width 13 height 13
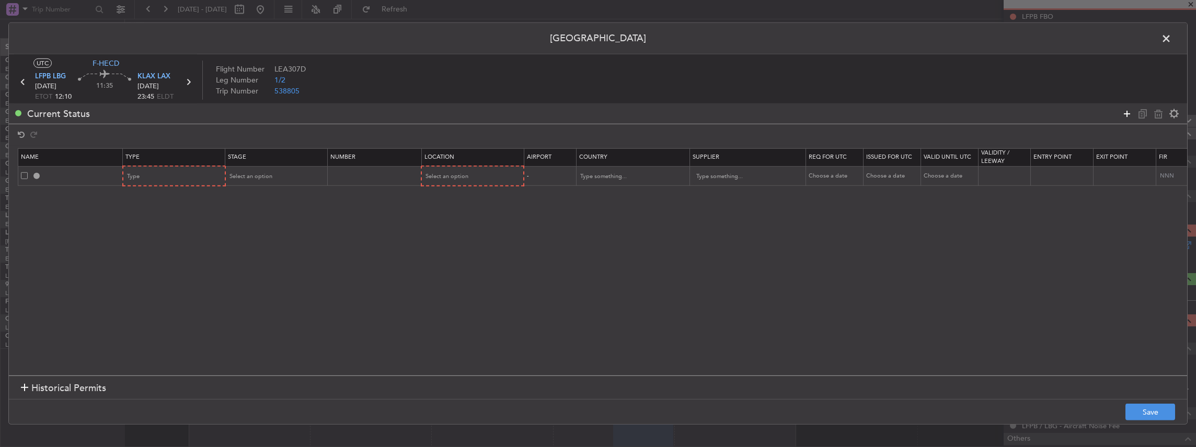
click at [1123, 112] on icon at bounding box center [1126, 113] width 13 height 13
click at [166, 172] on div "Type" at bounding box center [171, 177] width 87 height 16
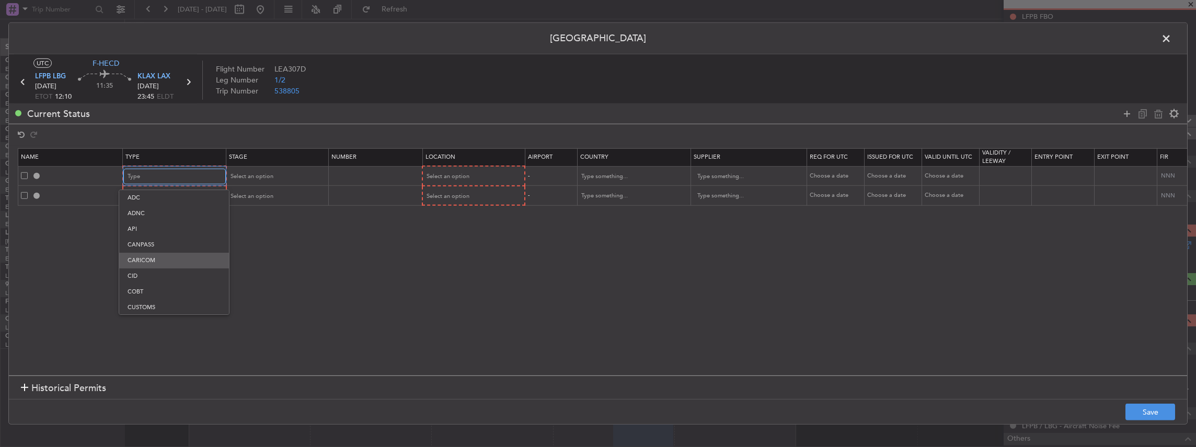
scroll to position [70, 0]
click at [139, 287] on span "EAPIS" at bounding box center [174, 286] width 93 height 16
click at [147, 198] on div "Type" at bounding box center [171, 197] width 87 height 16
click at [141, 257] on span "CUSTOMS" at bounding box center [174, 258] width 93 height 16
click at [254, 180] on span "Select an option" at bounding box center [250, 176] width 43 height 8
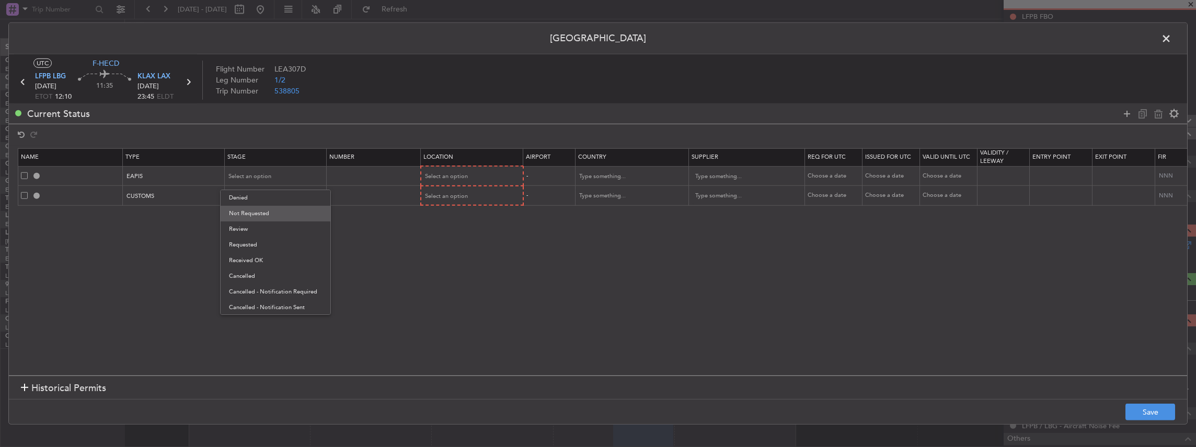
click at [252, 216] on span "Not Requested" at bounding box center [275, 214] width 93 height 16
click at [251, 184] on mat-form-field "Not Requested" at bounding box center [275, 176] width 101 height 19
click at [243, 193] on span "Select an option" at bounding box center [250, 196] width 43 height 8
click at [244, 237] on span "Not Requested" at bounding box center [275, 233] width 93 height 16
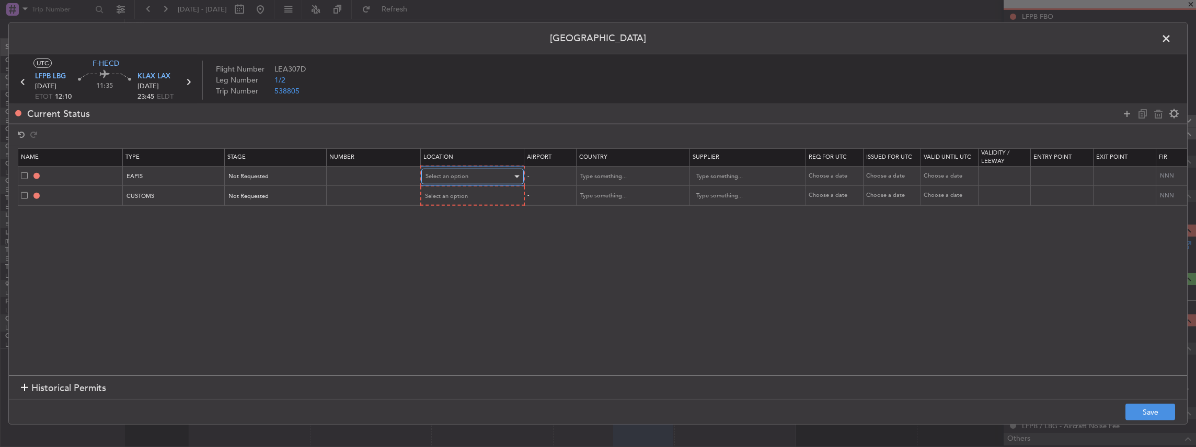
click at [439, 181] on div "Select an option" at bounding box center [468, 177] width 87 height 16
click at [450, 228] on span "Arrival" at bounding box center [471, 230] width 93 height 16
click at [452, 196] on span "Select an option" at bounding box center [446, 196] width 43 height 8
click at [441, 245] on span "Arrival" at bounding box center [471, 249] width 93 height 16
click at [1142, 407] on button "Save" at bounding box center [1150, 412] width 50 height 17
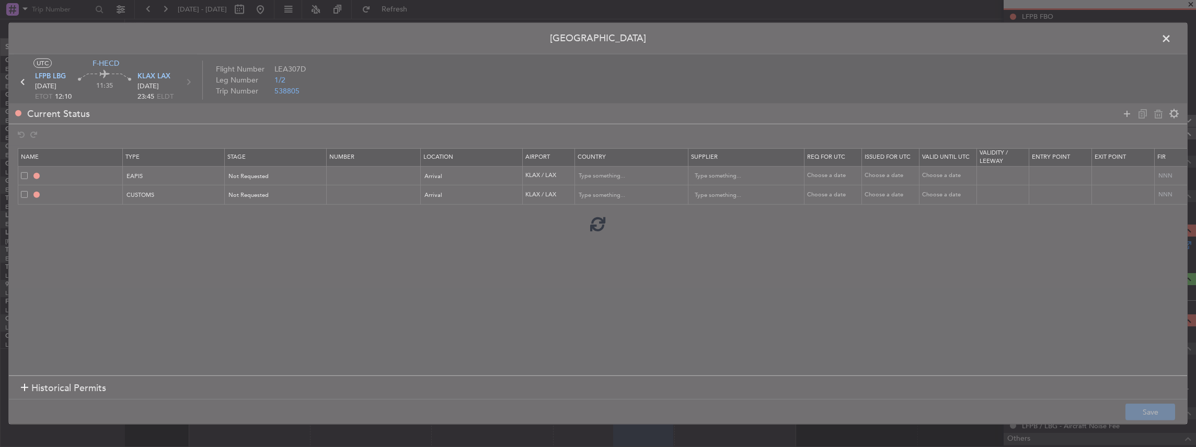
type input "EAPIS"
type input "United States"
type input "NNN"
type input "5"
type input "KLAX ARR CUSTOMS"
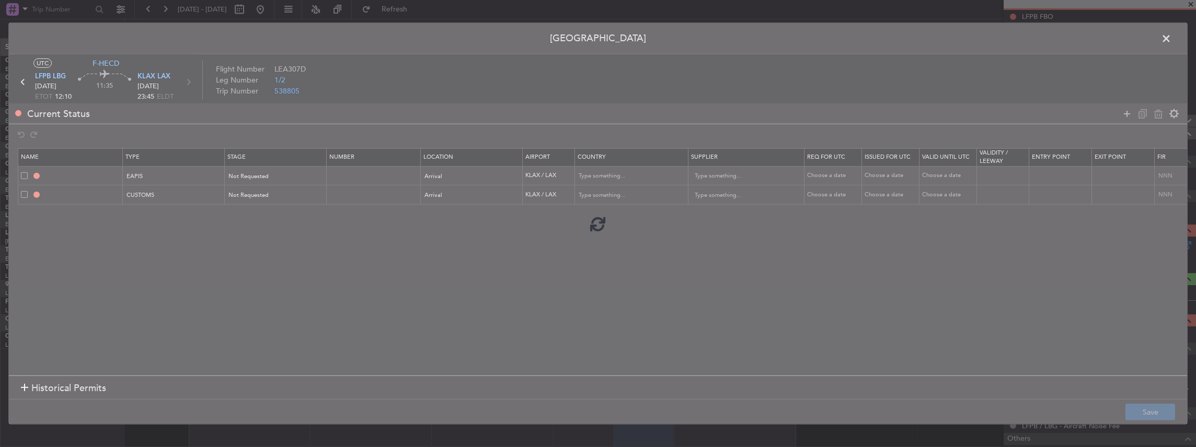
type input "United States"
type input "NNN"
type input "5"
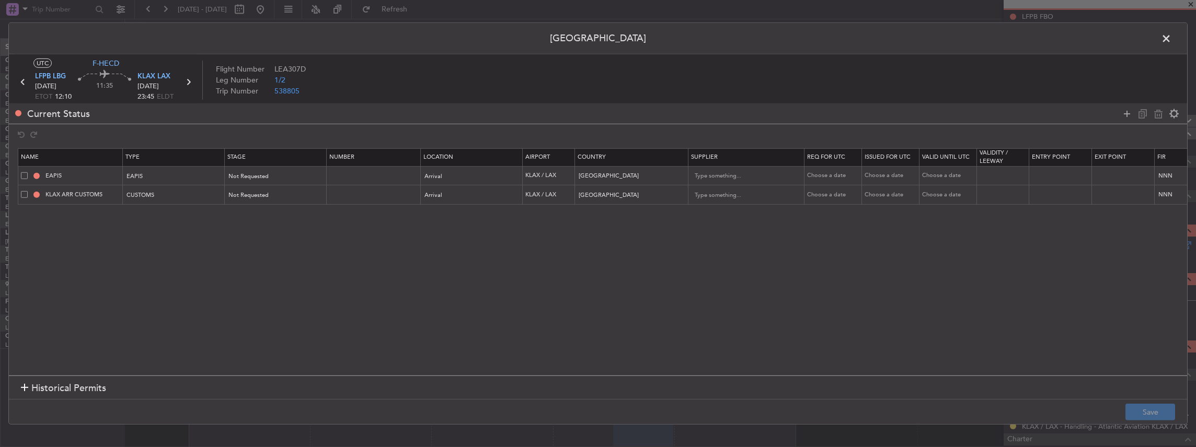
click at [1171, 37] on span at bounding box center [1171, 41] width 0 height 21
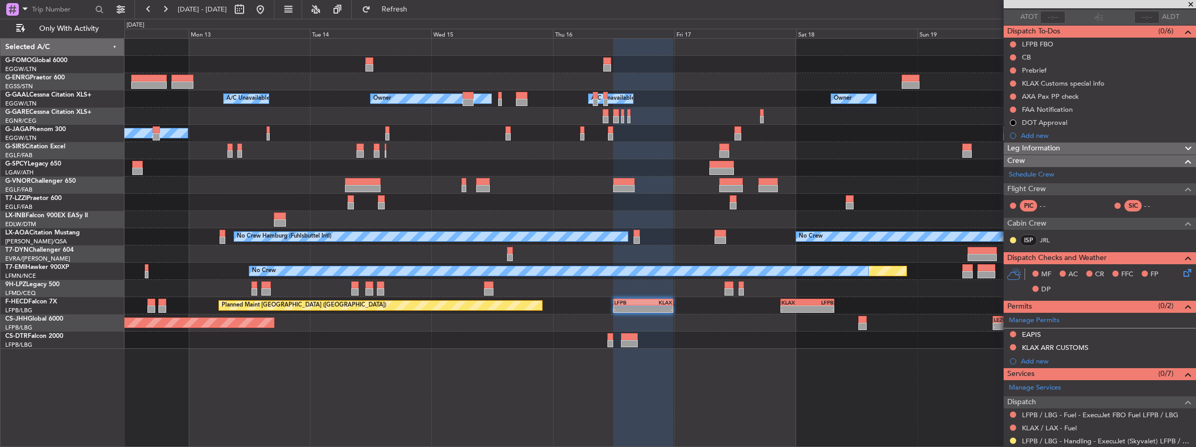
scroll to position [0, 0]
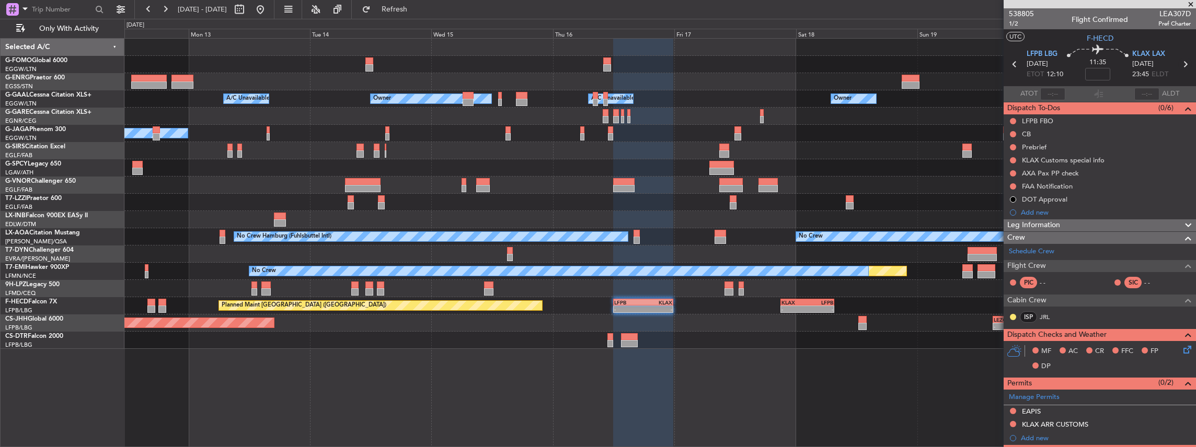
click at [1181, 63] on icon at bounding box center [1185, 64] width 14 height 14
type input "-00:30"
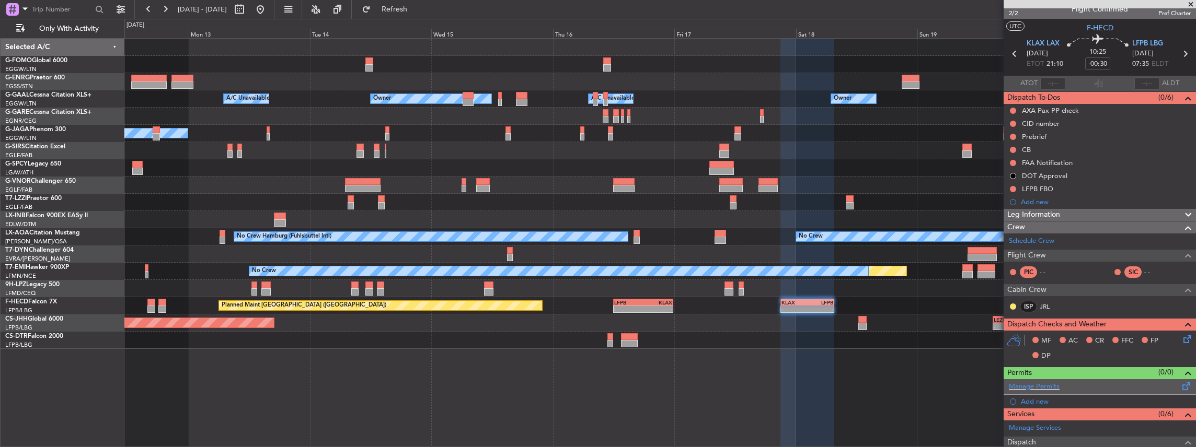
scroll to position [34, 0]
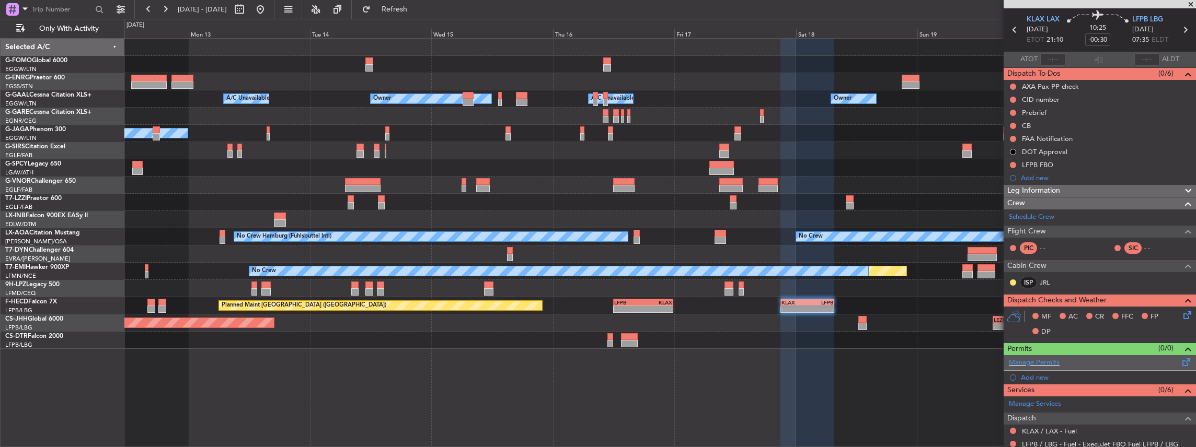
click at [1082, 363] on div "Manage Permits" at bounding box center [1099, 363] width 192 height 16
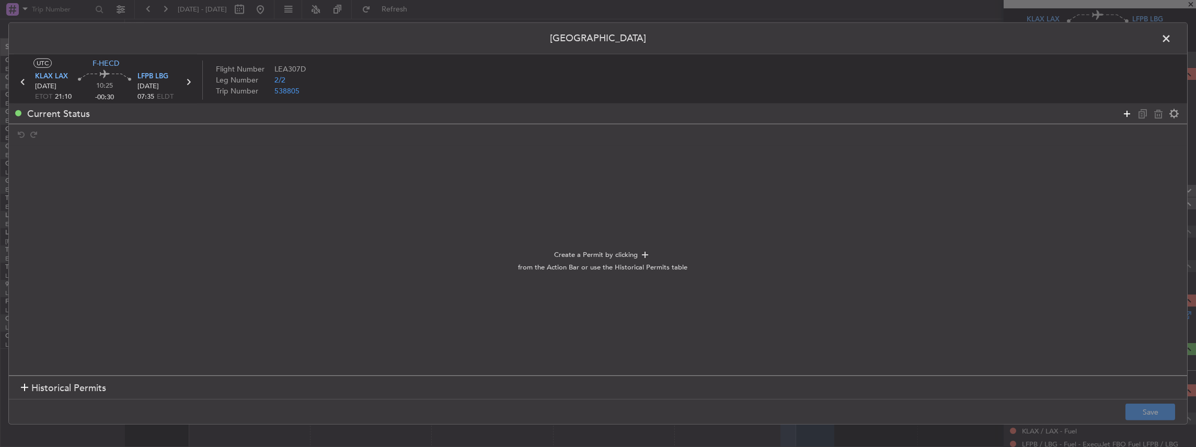
click at [1125, 117] on icon at bounding box center [1126, 113] width 13 height 13
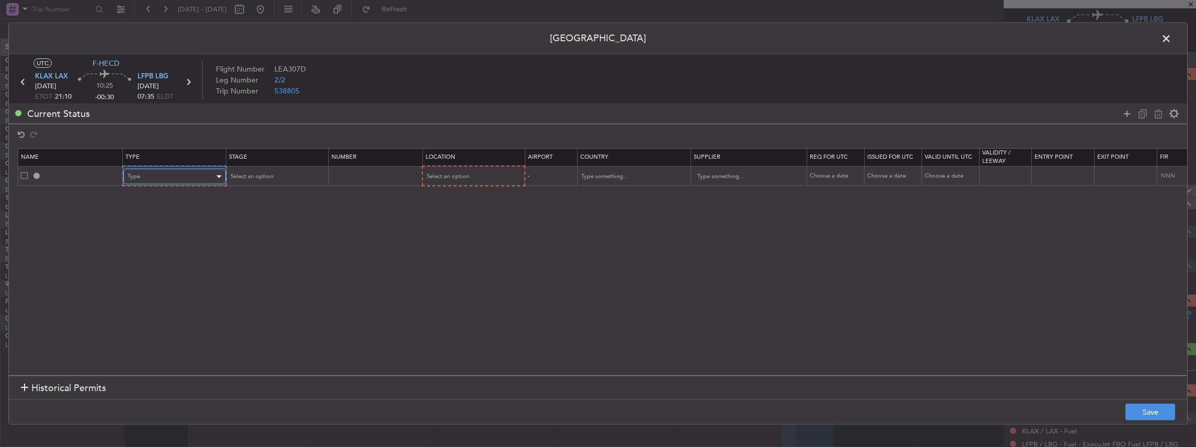
click at [141, 180] on div "Type" at bounding box center [171, 177] width 87 height 16
click at [151, 283] on span "EAPIS" at bounding box center [174, 286] width 93 height 16
click at [1132, 113] on icon at bounding box center [1126, 113] width 13 height 13
click at [175, 199] on div "Type" at bounding box center [171, 197] width 87 height 16
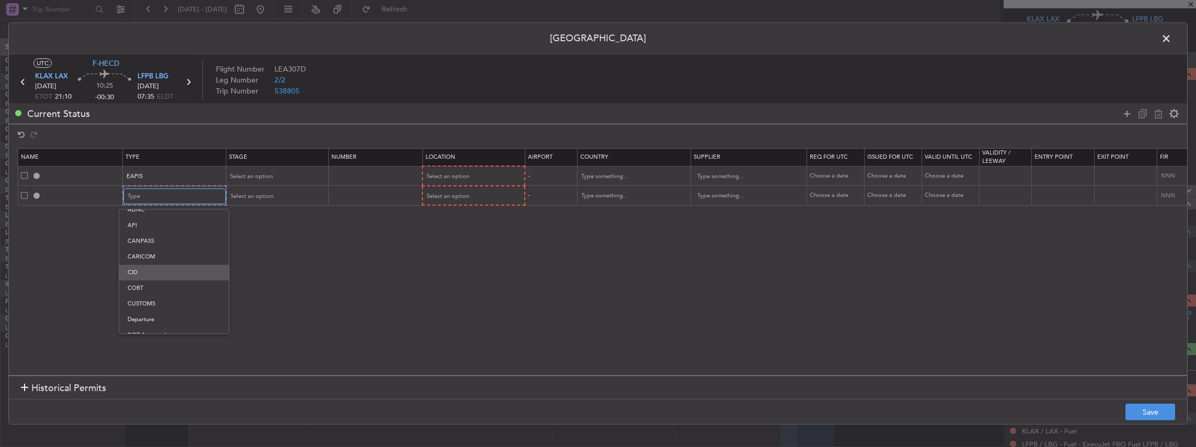
scroll to position [34, 0]
click at [158, 292] on span "CUSTOMS" at bounding box center [174, 293] width 93 height 16
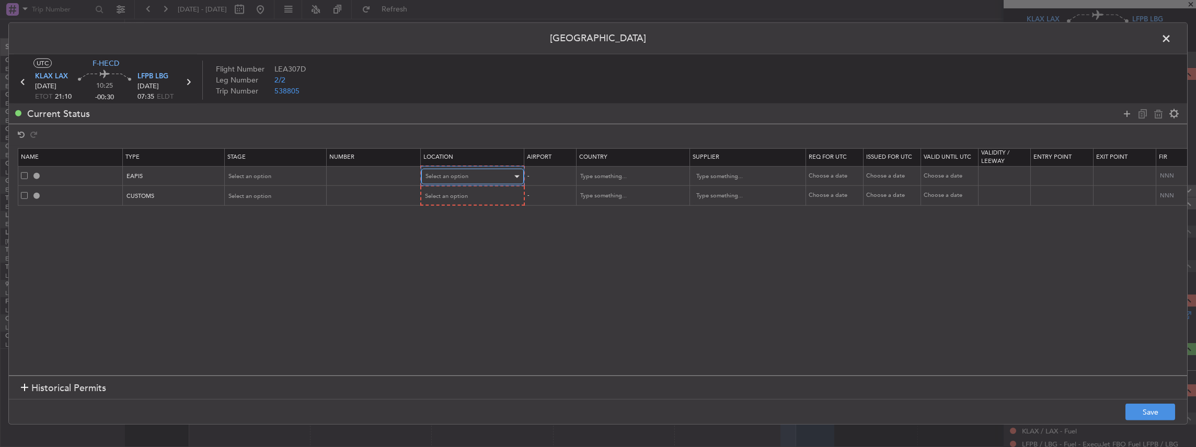
click at [432, 171] on div "Select an option" at bounding box center [468, 177] width 87 height 16
click at [449, 194] on span "Departure" at bounding box center [471, 198] width 93 height 16
click at [449, 194] on span "Select an option" at bounding box center [446, 196] width 43 height 8
drag, startPoint x: 449, startPoint y: 194, endPoint x: 440, endPoint y: 215, distance: 23.2
click at [440, 215] on span "Departure" at bounding box center [471, 218] width 93 height 16
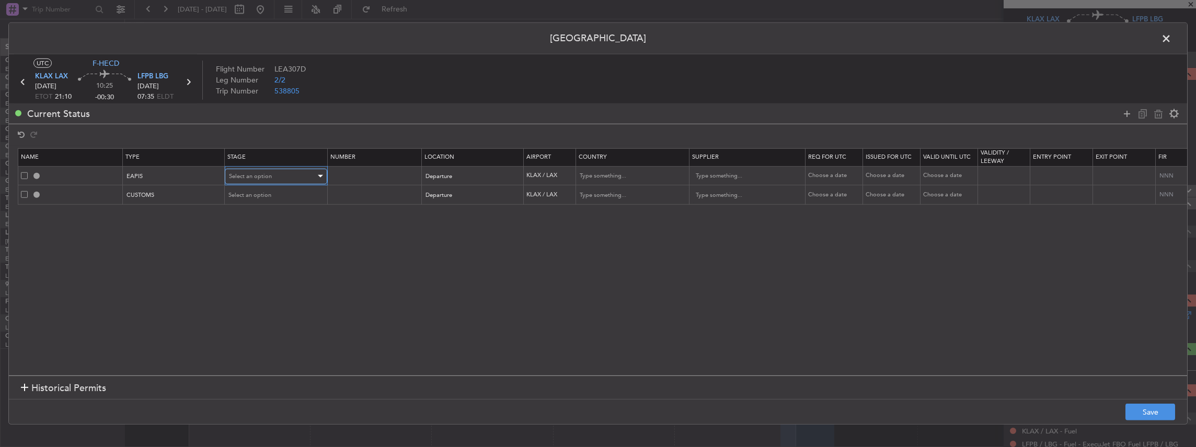
click at [295, 171] on div "Select an option" at bounding box center [272, 177] width 87 height 16
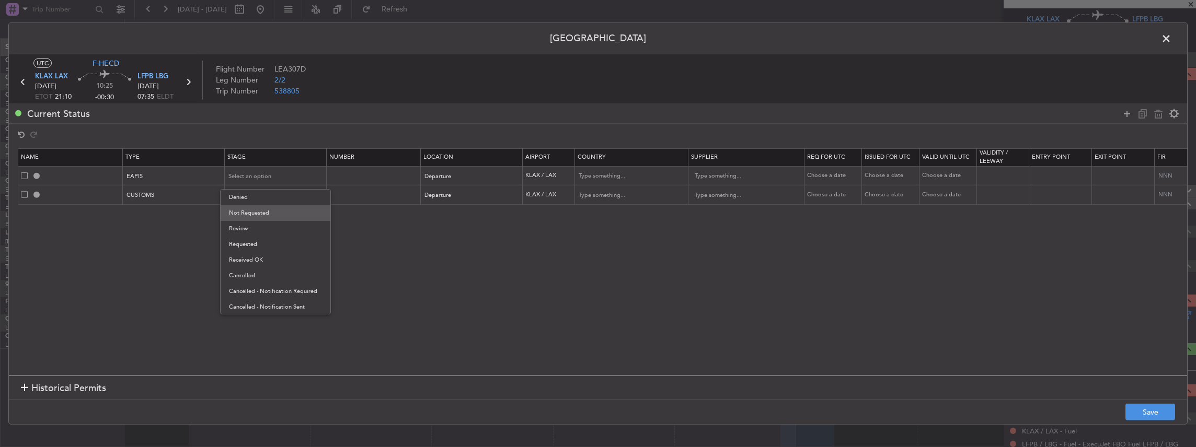
click at [254, 210] on span "Not Requested" at bounding box center [275, 213] width 93 height 16
click at [247, 196] on span "Select an option" at bounding box center [250, 195] width 43 height 8
click at [255, 234] on span "Not Requested" at bounding box center [275, 232] width 93 height 16
click at [1137, 414] on button "Save" at bounding box center [1150, 412] width 50 height 17
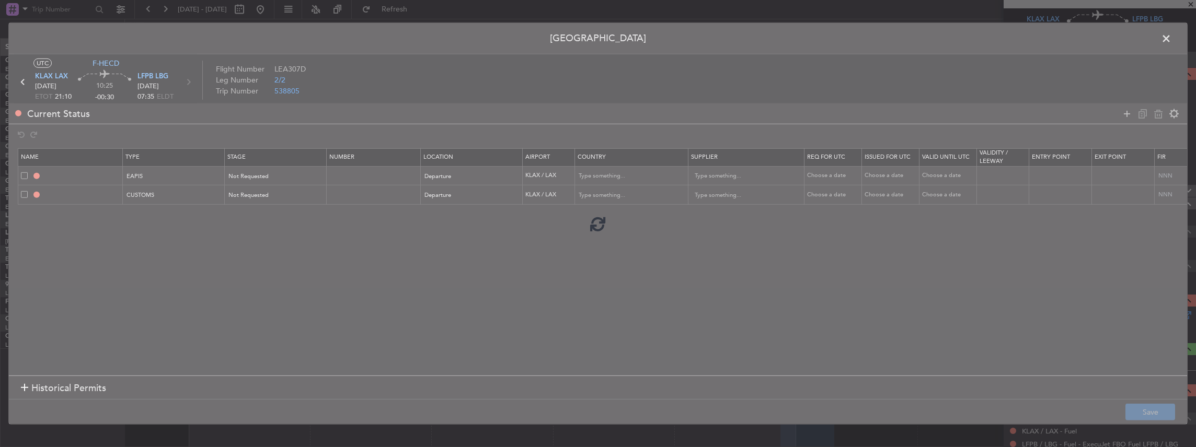
type input "EAPIS"
type input "United States"
type input "NNN"
type input "5"
type input "KLAX DEP CUSTOMS"
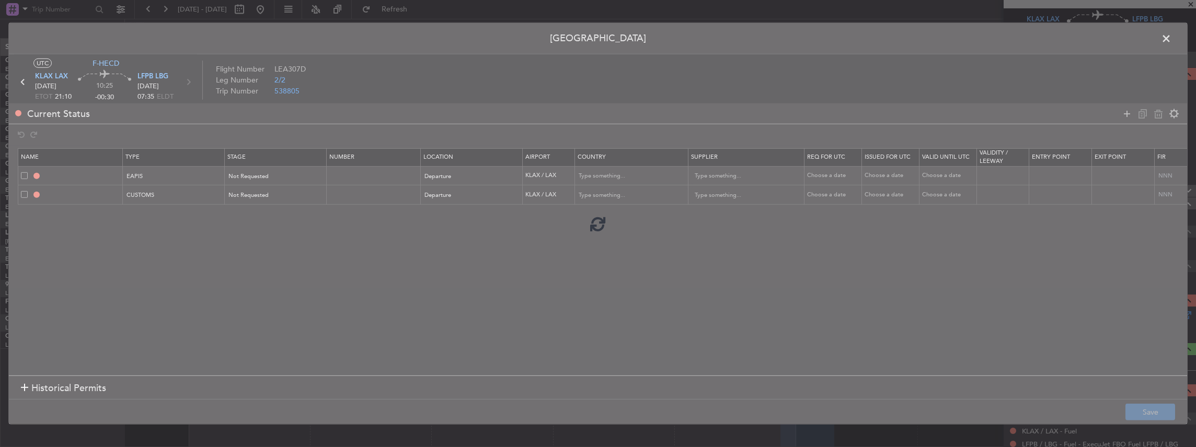
type input "United States"
type input "NNN"
type input "5"
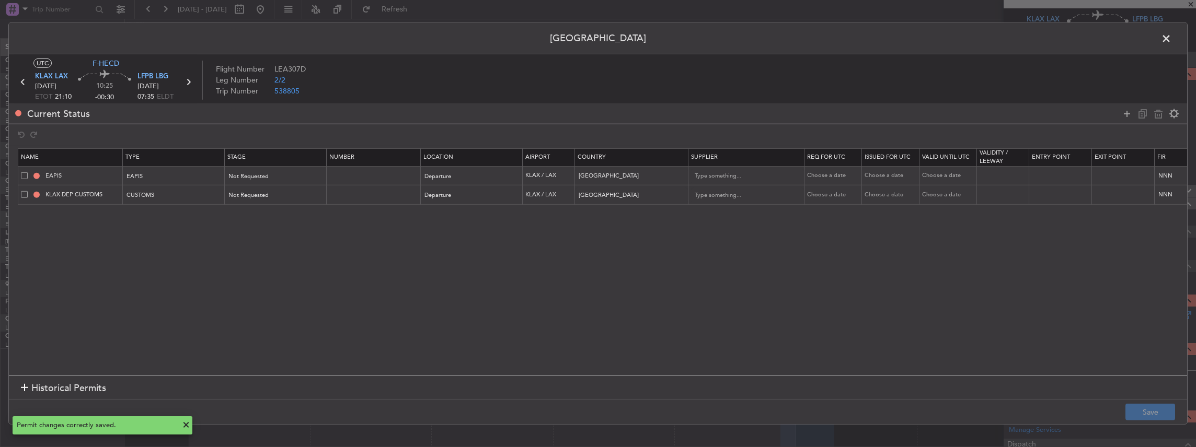
click at [1171, 42] on span at bounding box center [1171, 41] width 0 height 21
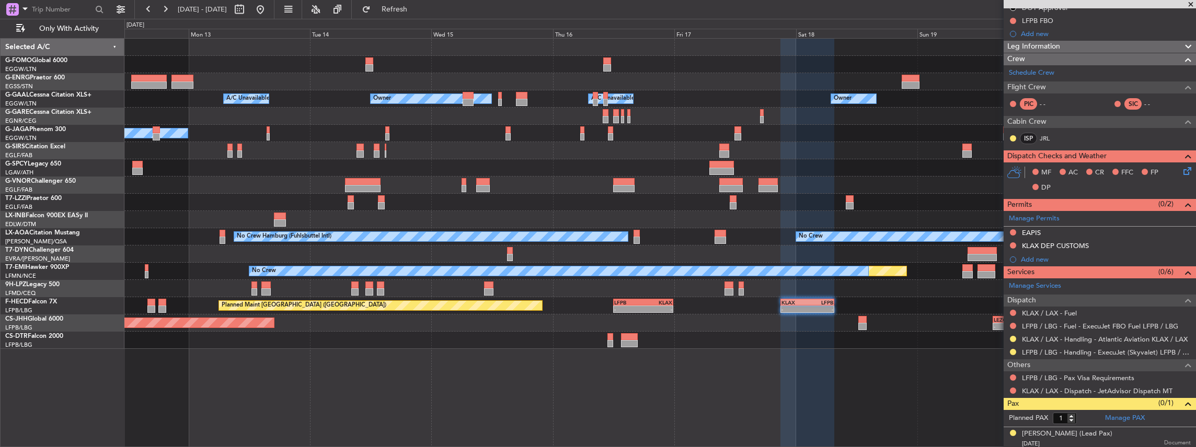
scroll to position [179, 0]
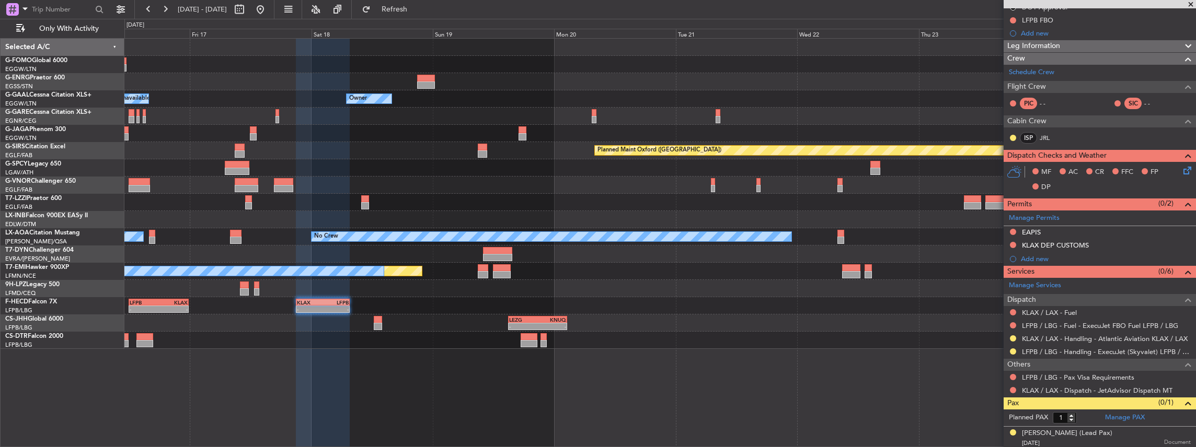
click at [386, 163] on div "Owner A/C Unavailable Owner Owner Owner Planned Maint Oxford (Kidlington) A/C U…" at bounding box center [659, 194] width 1071 height 310
click at [435, 158] on div "Planned Maint Oxford ([GEOGRAPHIC_DATA])" at bounding box center [659, 150] width 1071 height 17
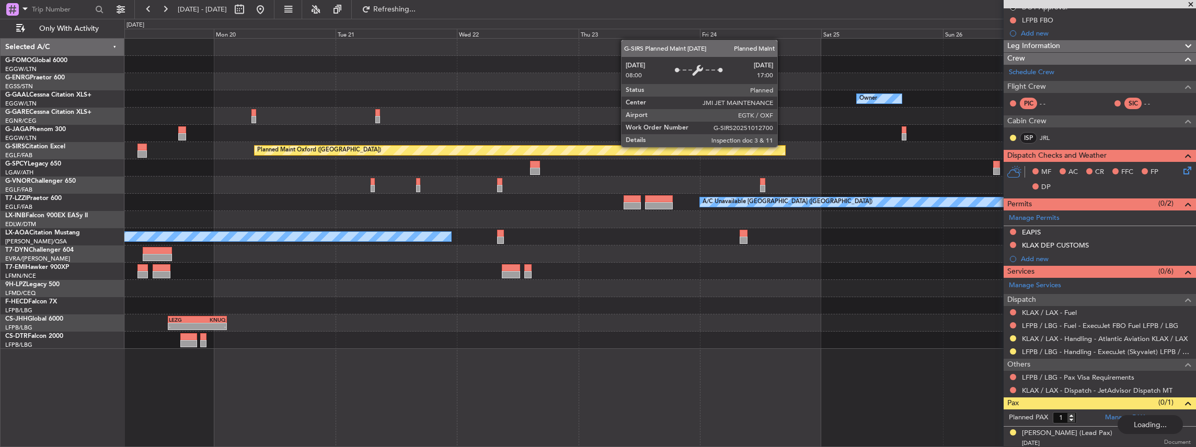
click at [542, 152] on div "Planned Maint Oxford ([GEOGRAPHIC_DATA])" at bounding box center [659, 150] width 1071 height 17
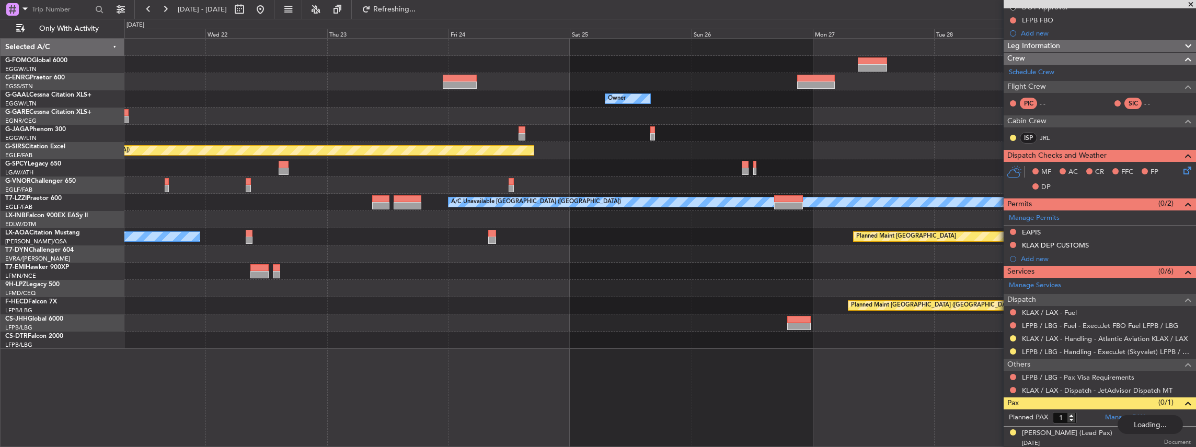
click at [694, 160] on div "Owner Planned Maint Oxford (Kidlington) A/C Unavailable London (Luton) No Crew …" at bounding box center [659, 194] width 1071 height 310
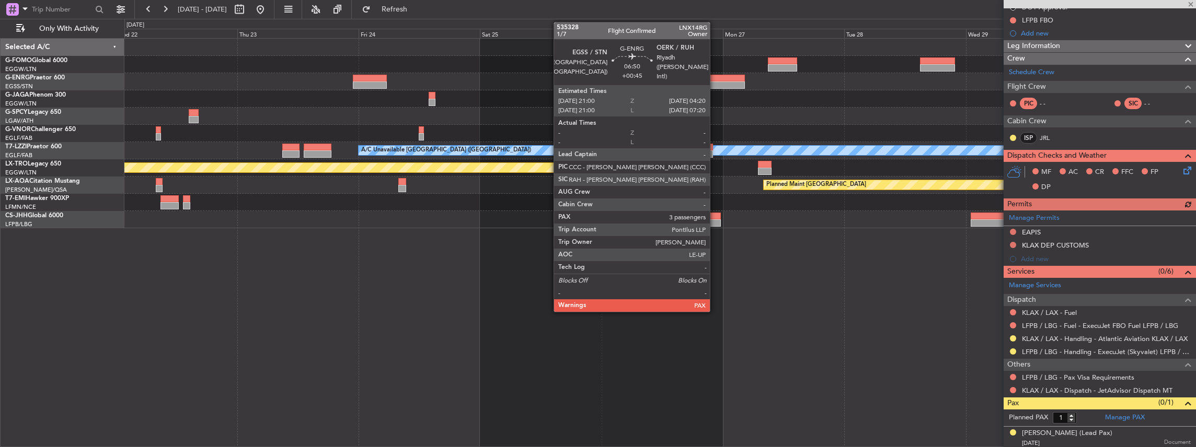
click at [715, 77] on div at bounding box center [726, 78] width 38 height 7
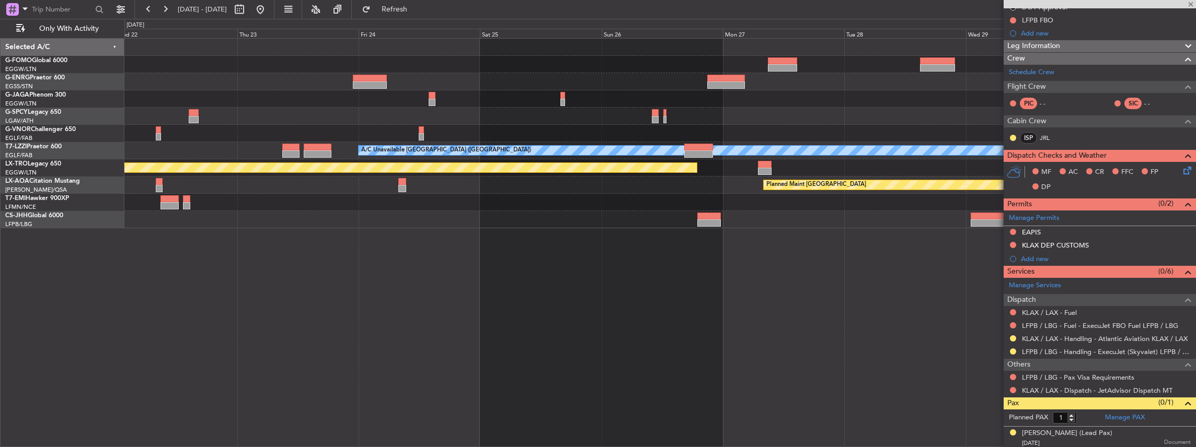
type input "+00:45"
type input "5"
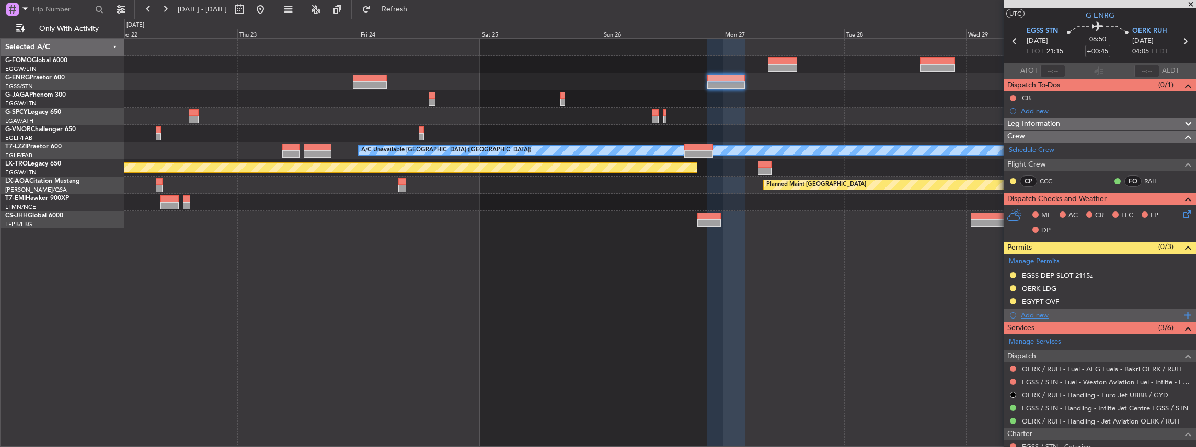
scroll to position [34, 0]
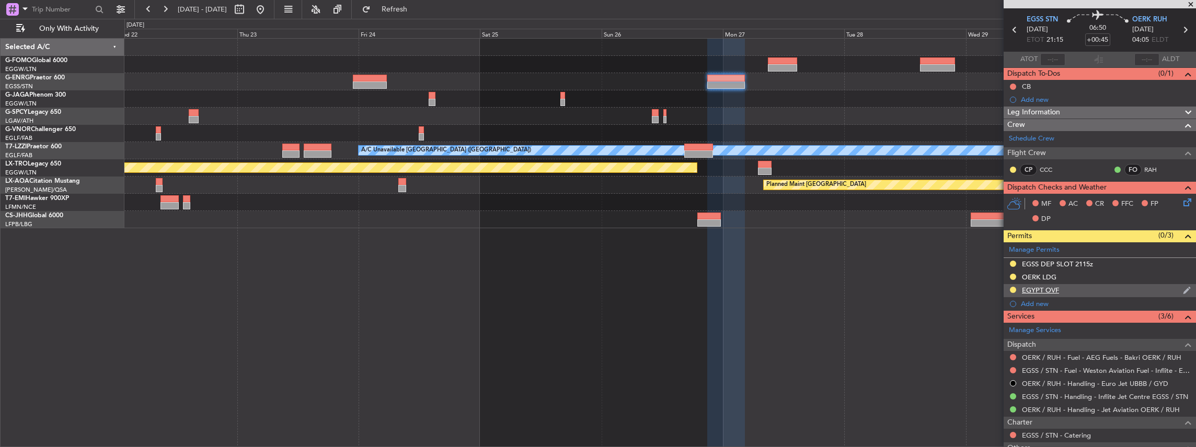
click at [1091, 285] on div "EGYPT OVF" at bounding box center [1099, 290] width 192 height 13
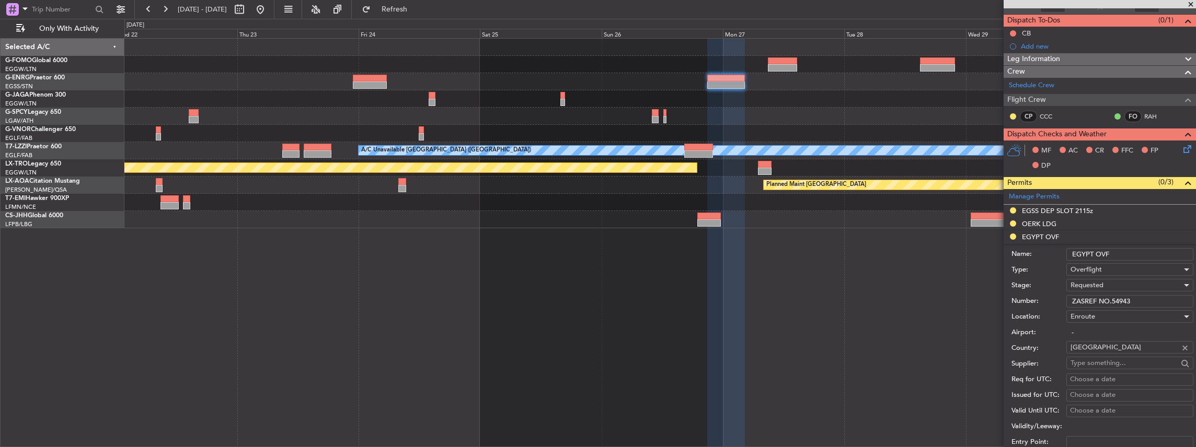
scroll to position [105, 0]
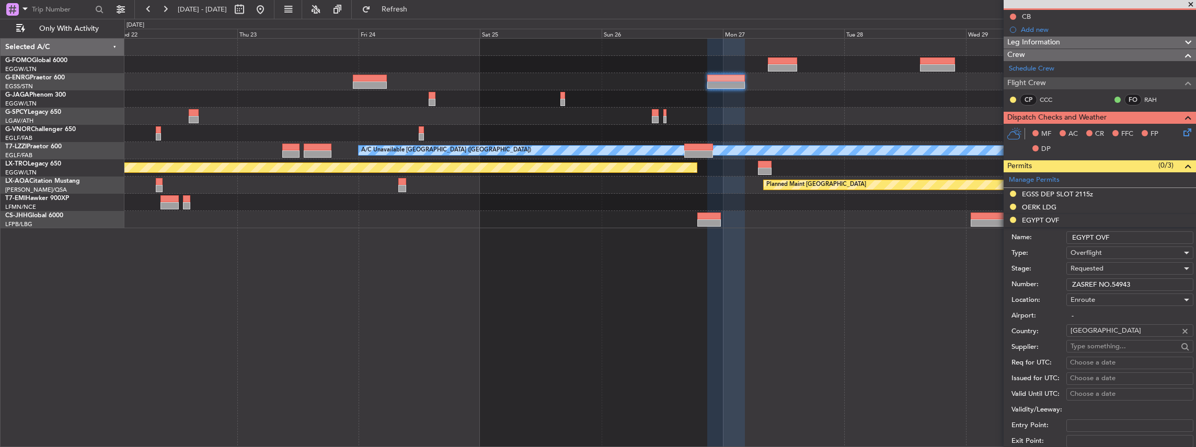
drag, startPoint x: 1132, startPoint y: 282, endPoint x: 1069, endPoint y: 285, distance: 63.8
click at [1069, 285] on input "ZASREF NO.54943" at bounding box center [1129, 285] width 127 height 13
paste input "# 54951 #"
type input "ZASREF # 54951 #"
click at [1104, 266] on div "Requested" at bounding box center [1125, 269] width 111 height 16
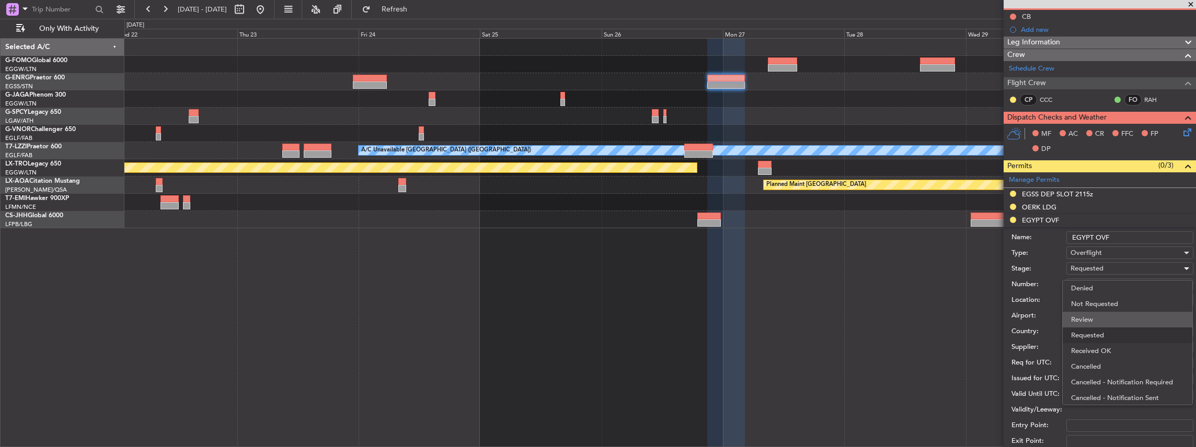
scroll to position [4, 0]
click at [1101, 346] on span "Received OK" at bounding box center [1127, 347] width 113 height 16
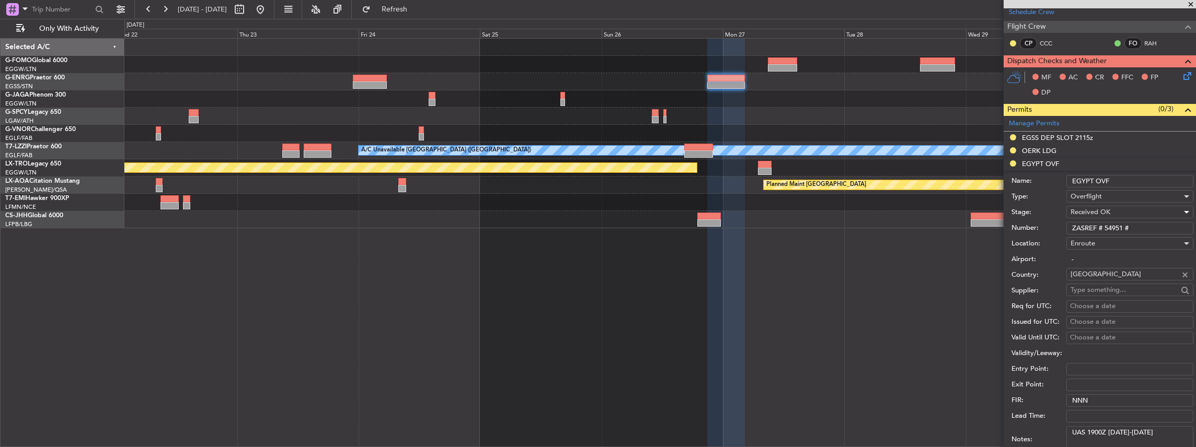
scroll to position [209, 0]
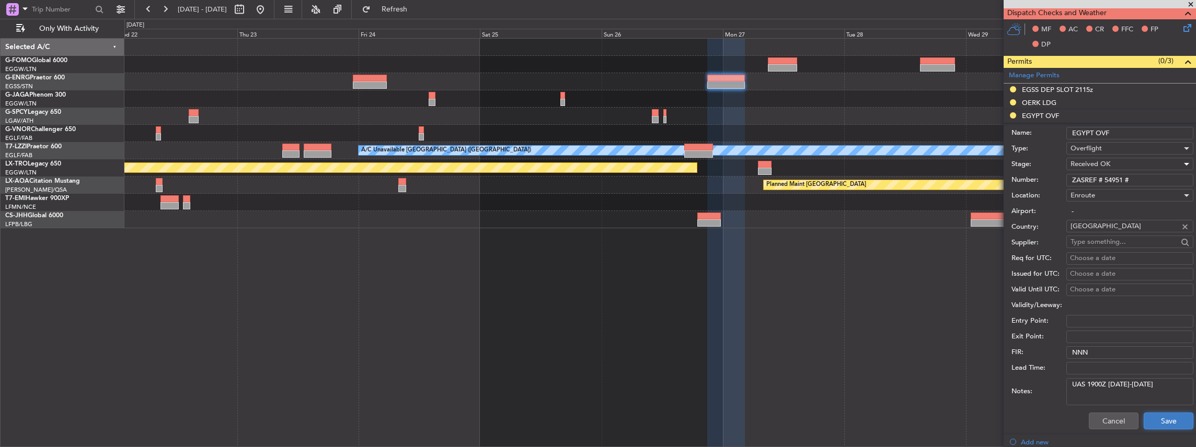
click at [1160, 421] on button "Save" at bounding box center [1168, 421] width 50 height 17
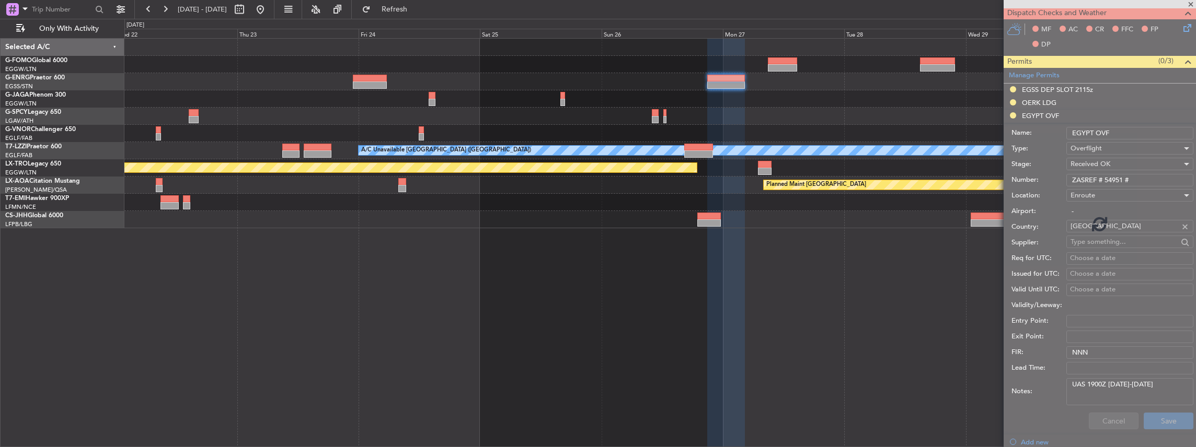
scroll to position [191, 0]
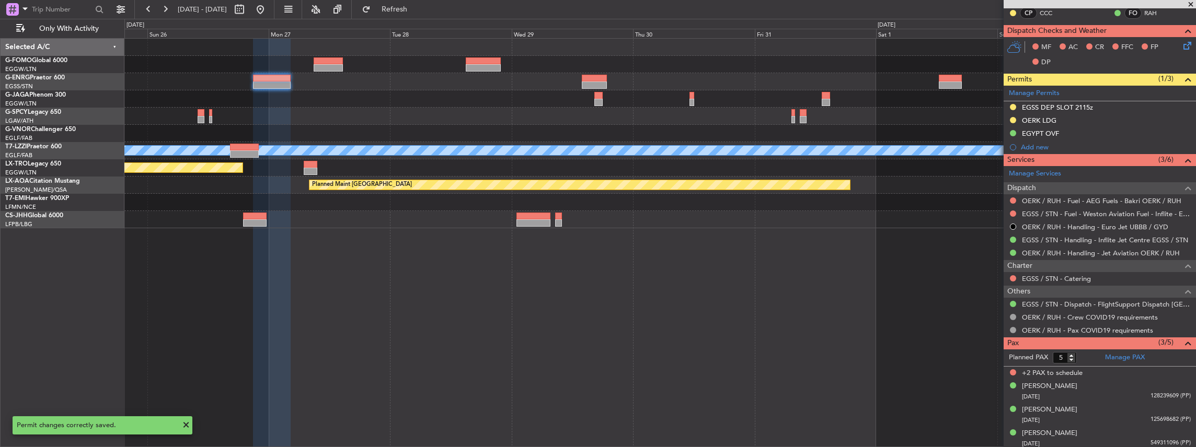
click at [411, 253] on div "A/C Unavailable London (Luton) - - TBPB 12:40 Z EGTK 21:25 Z Planned Maint Riga…" at bounding box center [660, 243] width 1072 height 410
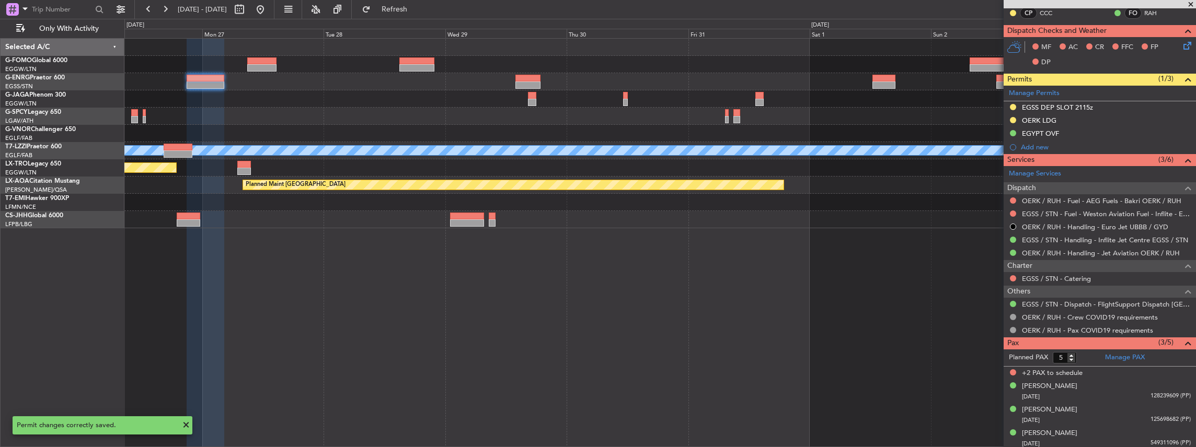
click at [619, 235] on div "A/C Unavailable London (Luton) - - TBPB 12:40 Z EGTK 21:25 Z Planned Maint Riga…" at bounding box center [660, 243] width 1072 height 410
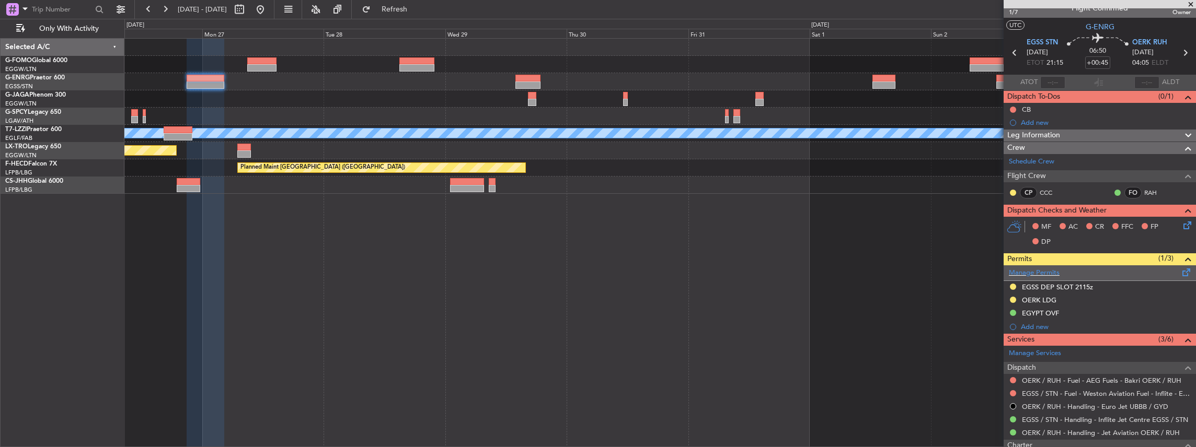
scroll to position [0, 0]
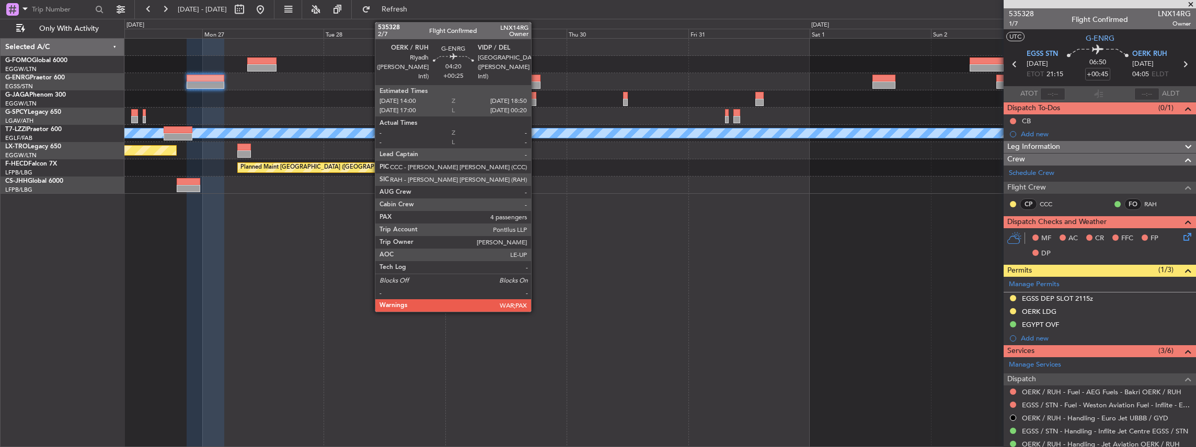
click at [536, 82] on div at bounding box center [527, 85] width 25 height 7
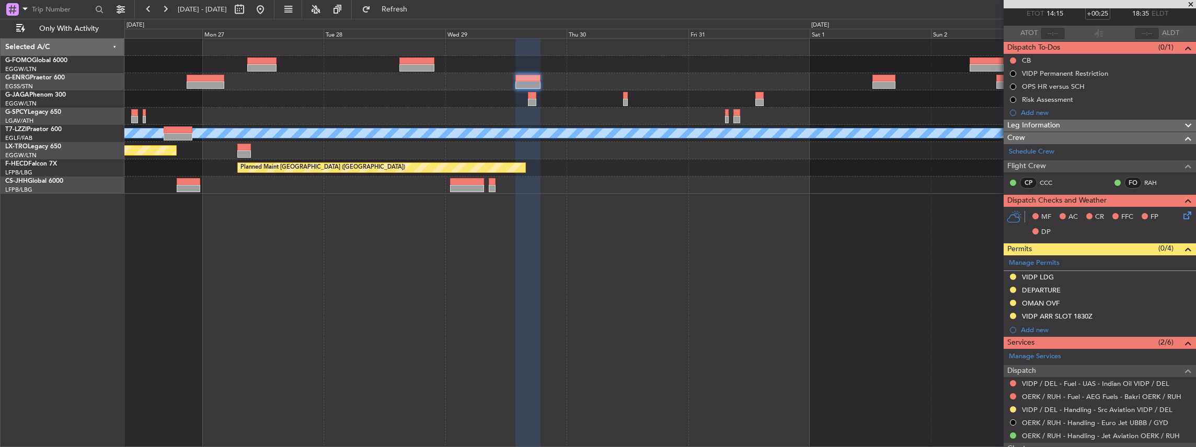
scroll to position [70, 0]
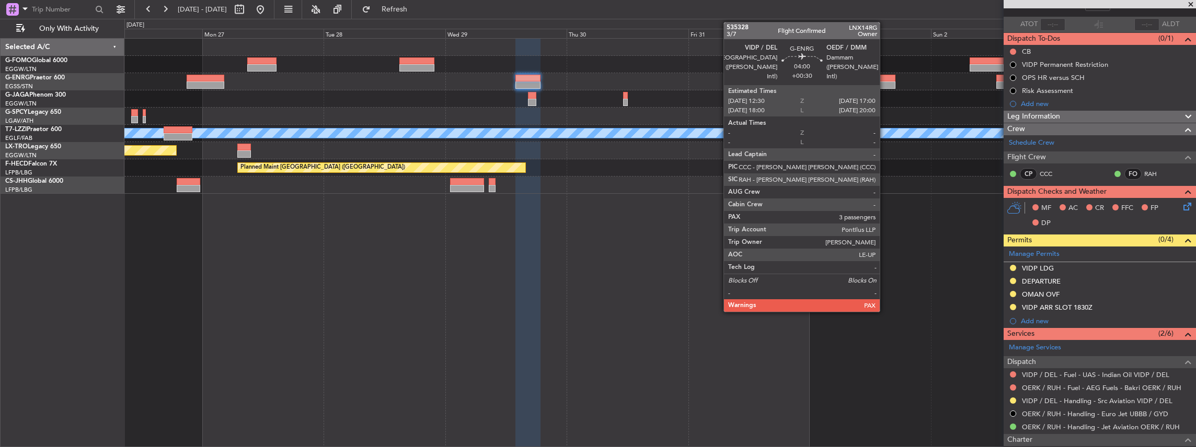
click at [885, 82] on div at bounding box center [883, 85] width 23 height 7
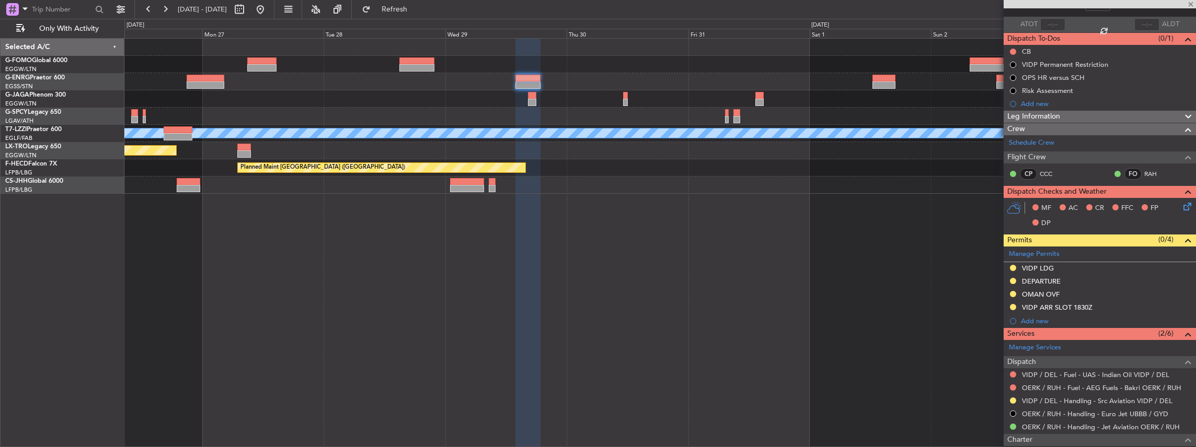
type input "+00:30"
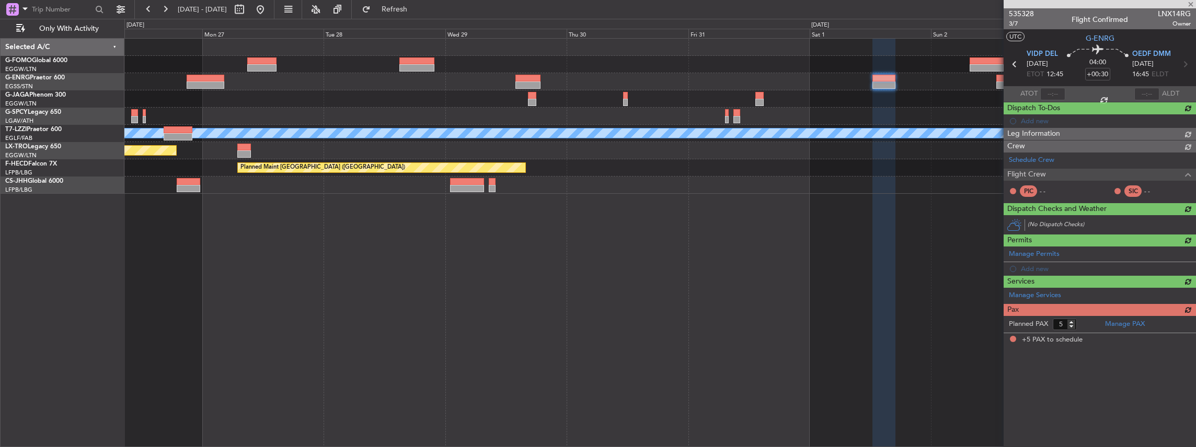
scroll to position [0, 0]
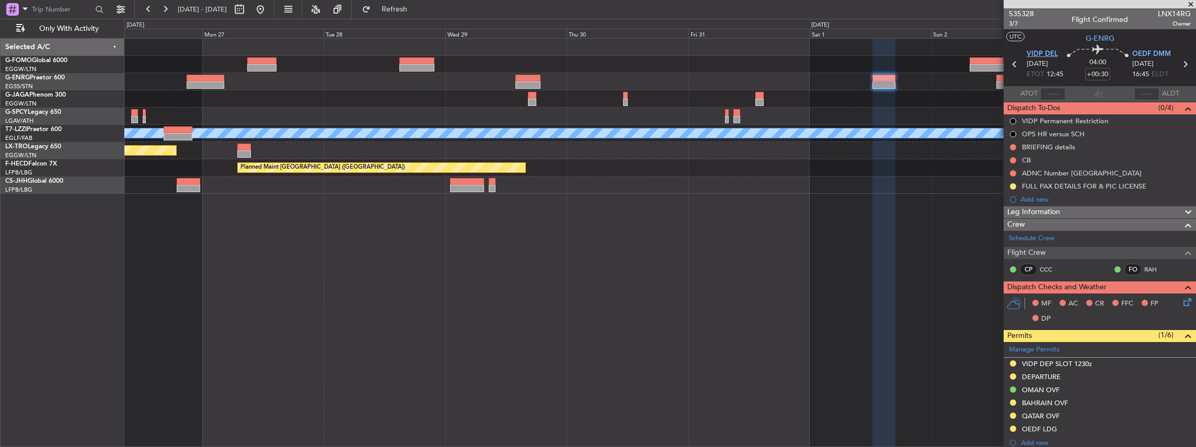
click at [1042, 54] on span "VIDP DEL" at bounding box center [1041, 54] width 31 height 10
click at [1157, 55] on span "OEDF DMM" at bounding box center [1151, 54] width 39 height 10
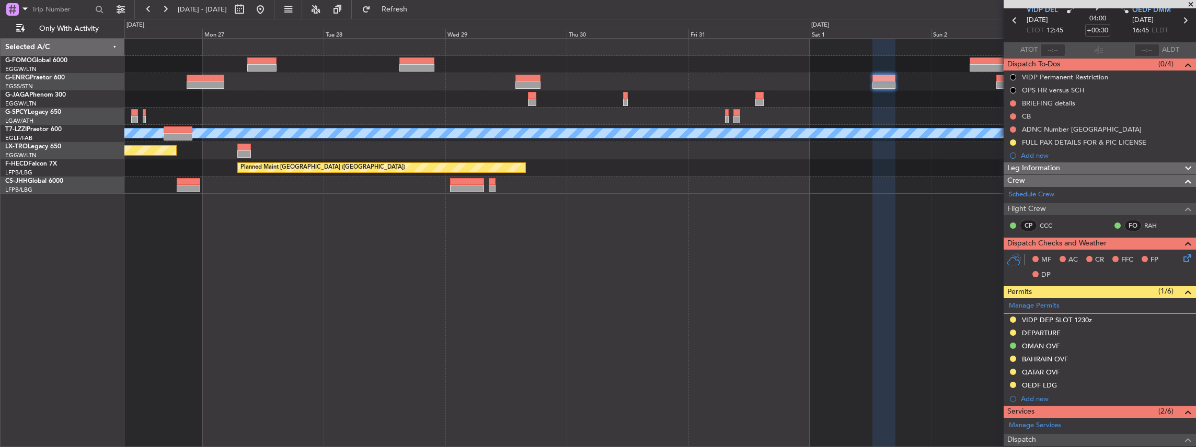
scroll to position [70, 0]
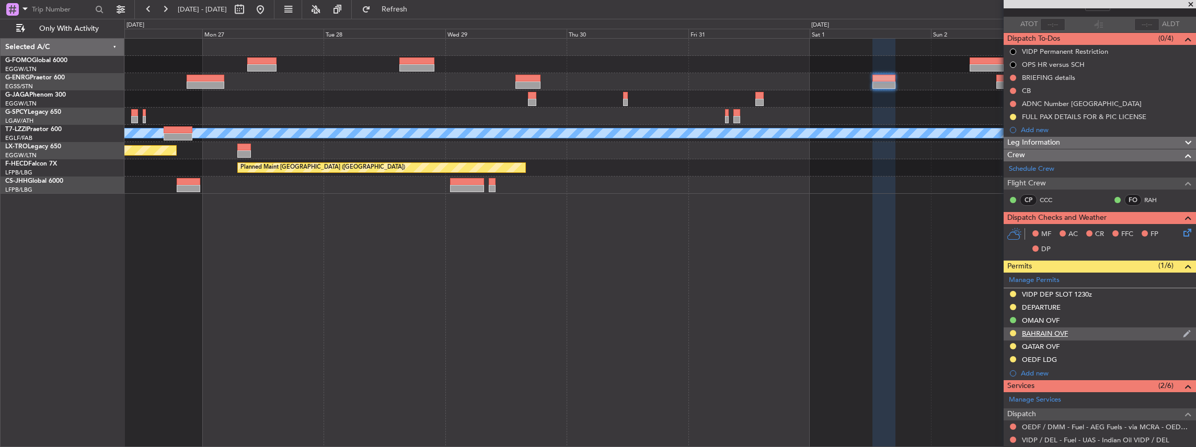
click at [1074, 332] on div "BAHRAIN OVF" at bounding box center [1099, 334] width 192 height 13
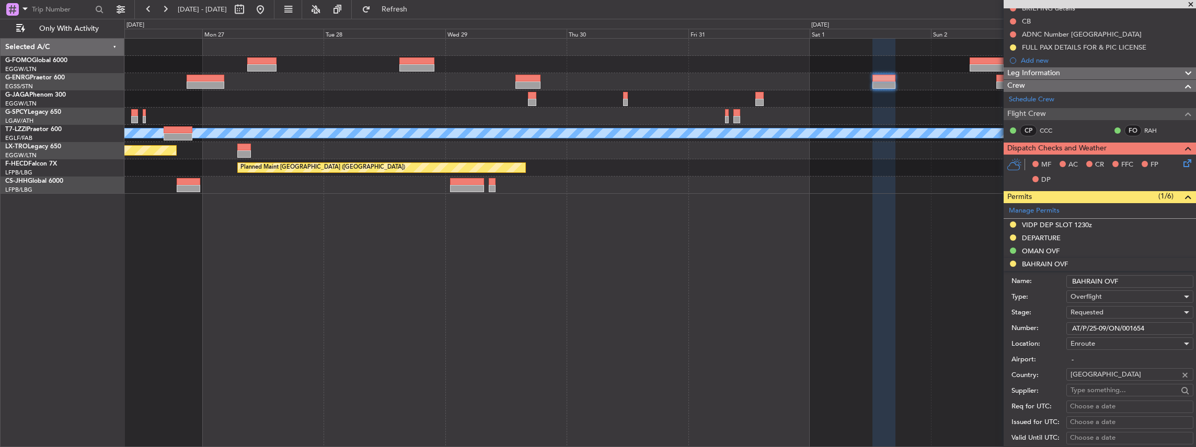
scroll to position [174, 0]
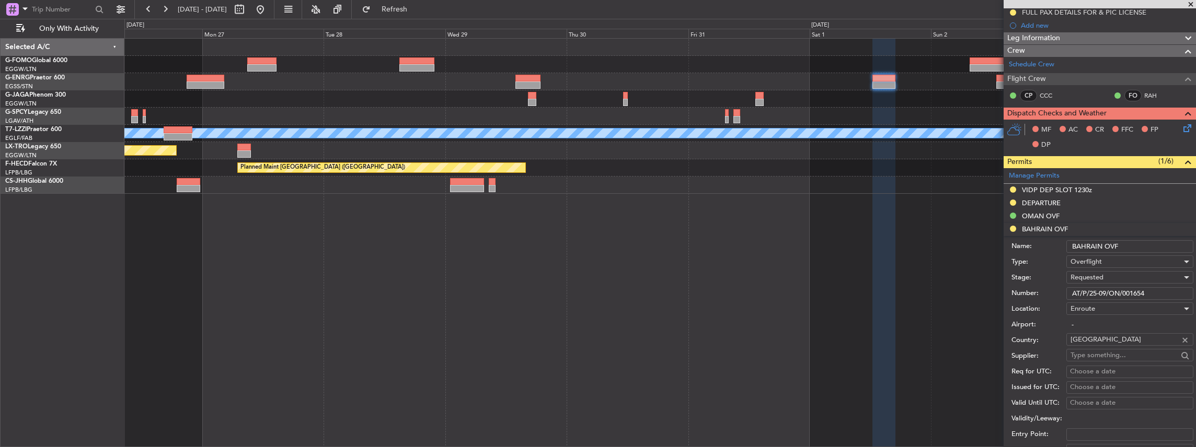
drag, startPoint x: 1152, startPoint y: 292, endPoint x: 1066, endPoint y: 293, distance: 85.7
click at [1066, 293] on input "AT/P/25-09/ON/001654" at bounding box center [1129, 293] width 127 height 13
paste input "R1"
type input "AT/P/25-09/ON/001654R1"
click at [1092, 276] on span "Requested" at bounding box center [1086, 277] width 33 height 9
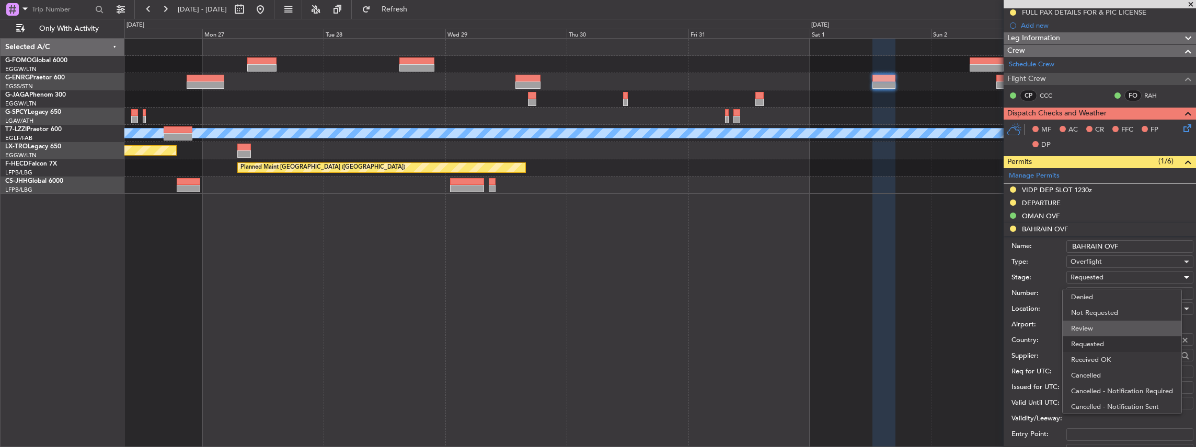
scroll to position [4, 0]
click at [1090, 359] on span "Received OK" at bounding box center [1127, 356] width 113 height 16
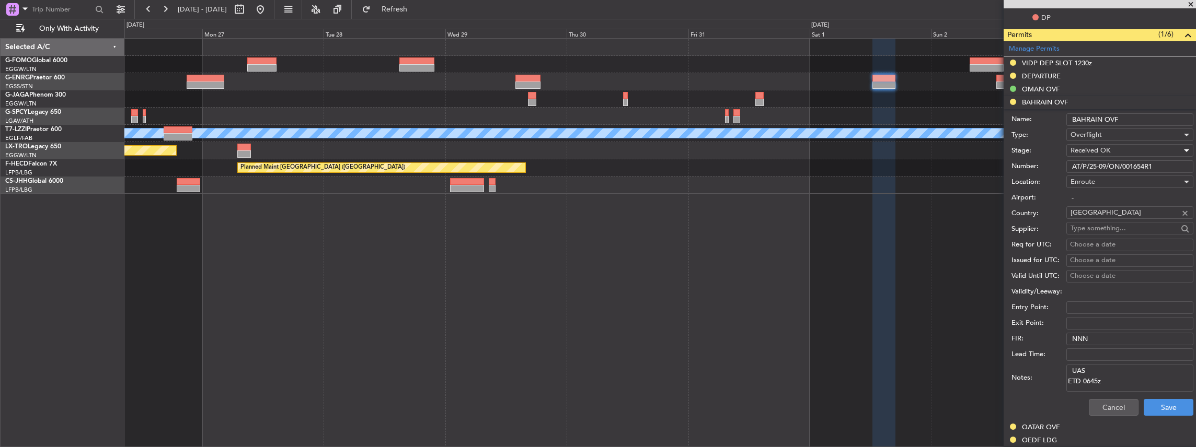
scroll to position [314, 0]
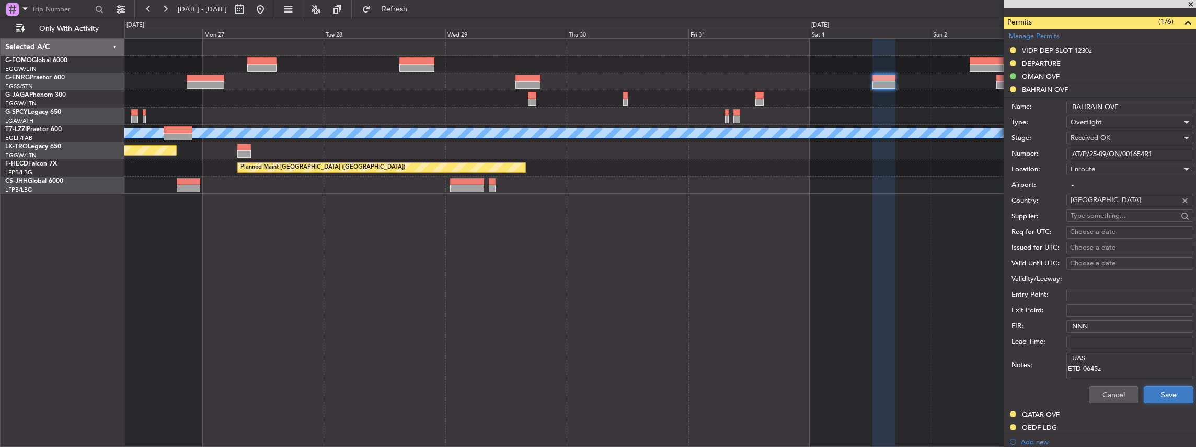
click at [1170, 391] on button "Save" at bounding box center [1168, 395] width 50 height 17
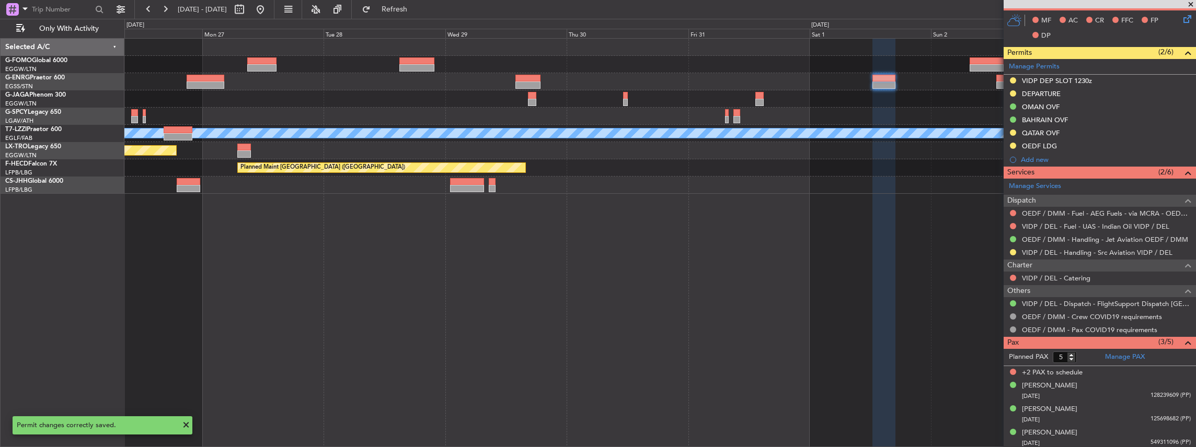
scroll to position [213, 0]
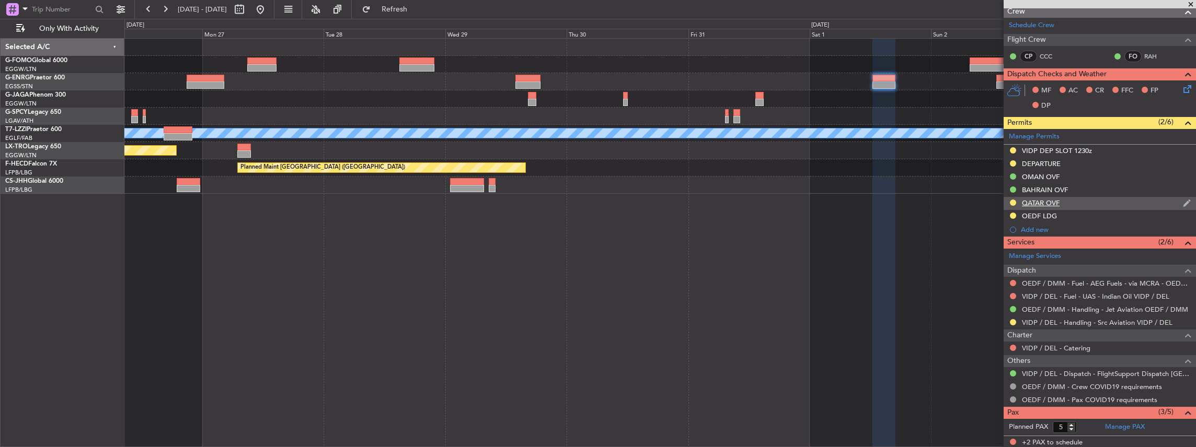
click at [1071, 202] on div "QATAR OVF" at bounding box center [1099, 203] width 192 height 13
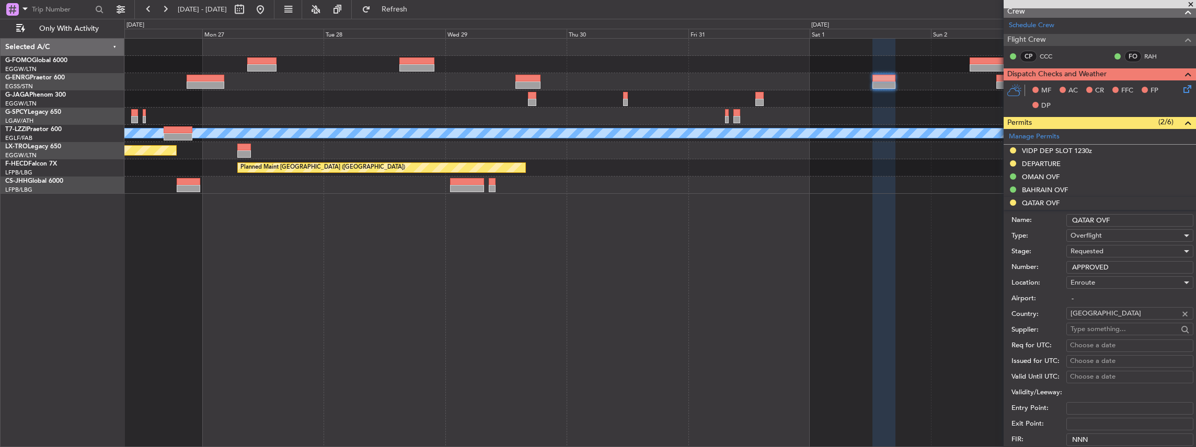
drag, startPoint x: 1108, startPoint y: 265, endPoint x: 1048, endPoint y: 269, distance: 60.2
click at [1048, 269] on div "Number: APPROVED" at bounding box center [1102, 268] width 182 height 16
paste input "QCAA/CLR/4854/08OCT2025"
type input "QCAA/CLR/4854/08OCT2025"
click at [1102, 247] on span "Requested" at bounding box center [1086, 251] width 33 height 9
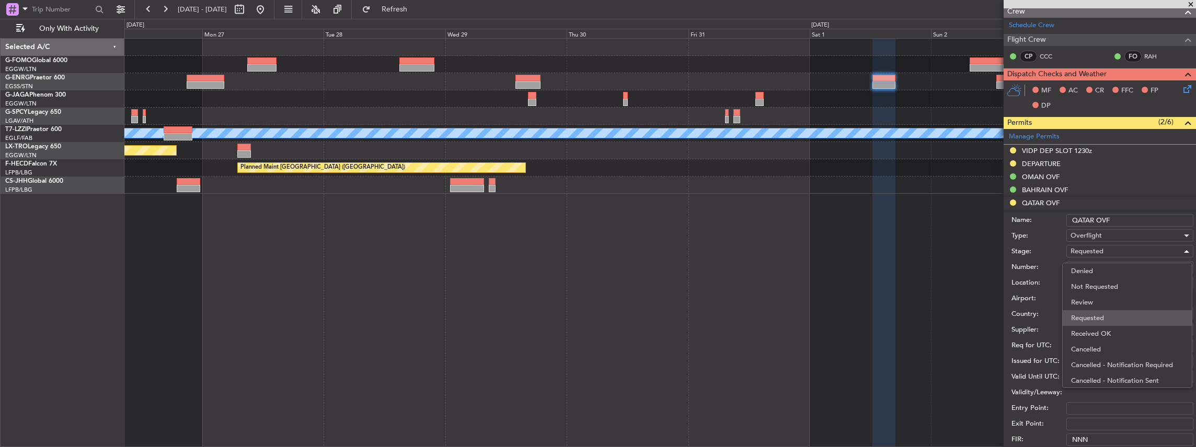
scroll to position [4, 0]
click at [1101, 323] on span "Received OK" at bounding box center [1127, 330] width 113 height 16
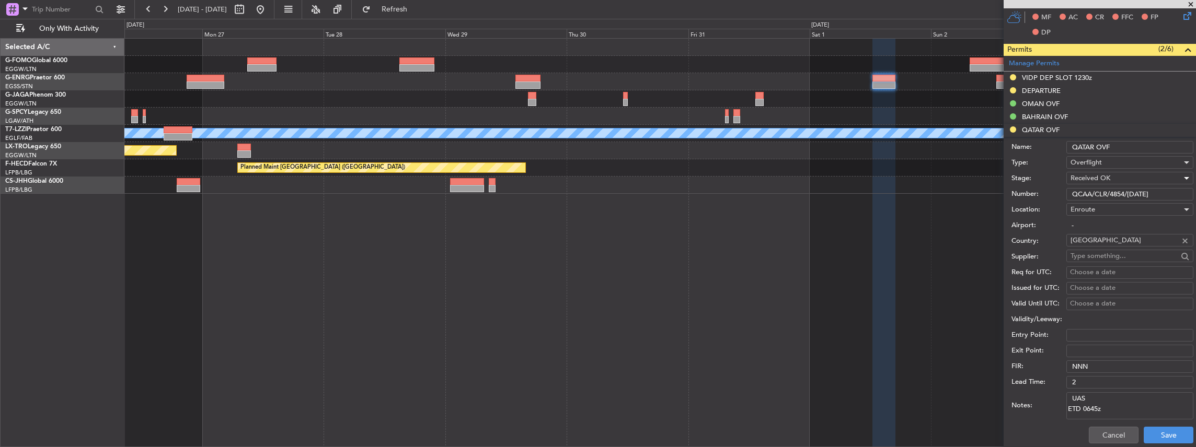
scroll to position [318, 0]
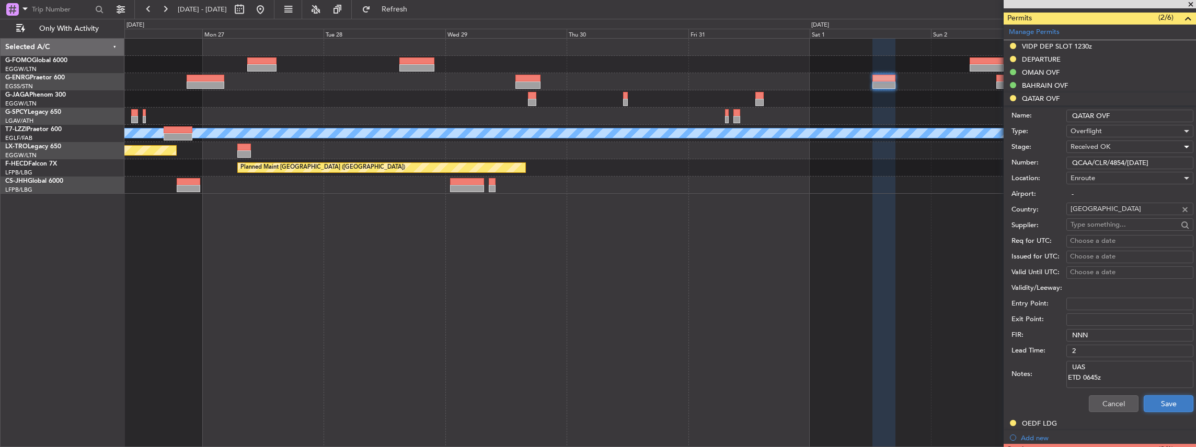
click at [1156, 403] on button "Save" at bounding box center [1168, 404] width 50 height 17
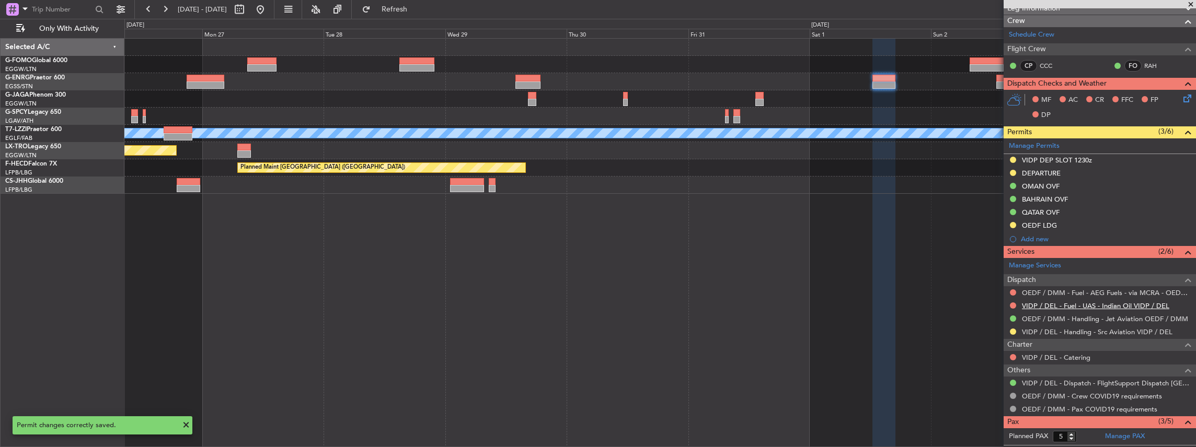
scroll to position [179, 0]
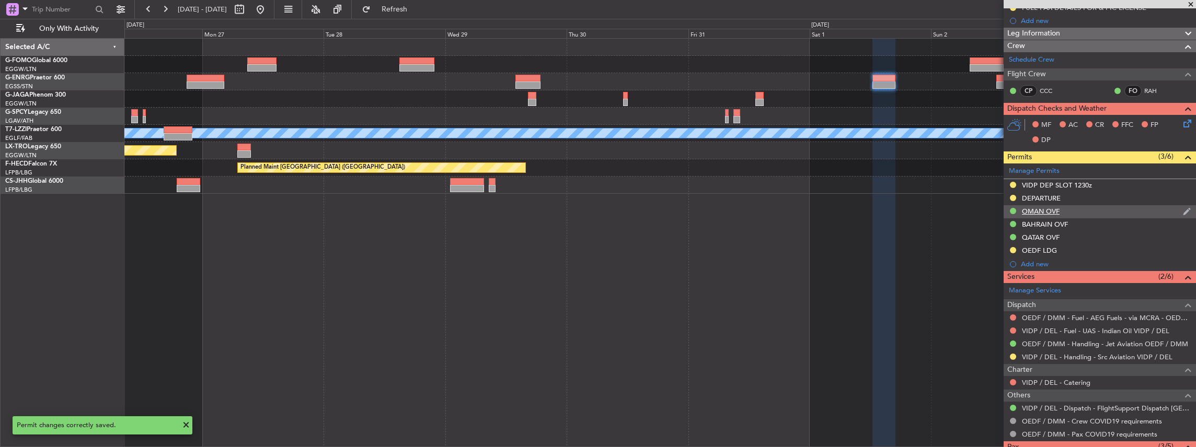
click at [1066, 208] on div "OMAN OVF" at bounding box center [1099, 211] width 192 height 13
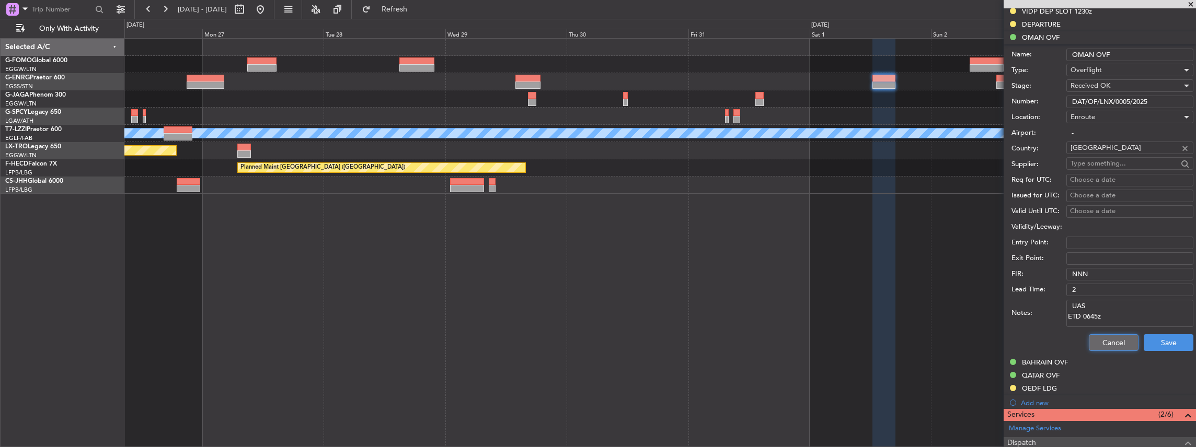
click at [1110, 337] on button "Cancel" at bounding box center [1114, 342] width 50 height 17
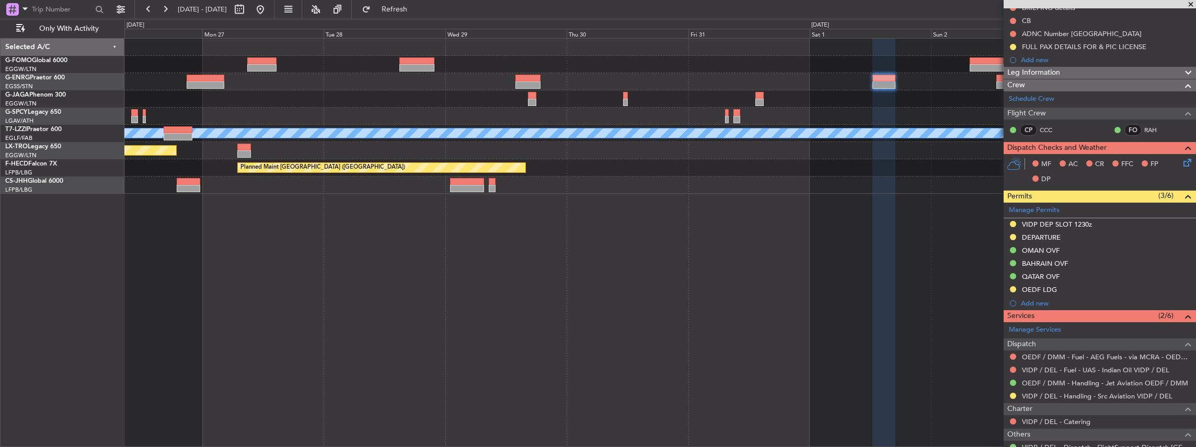
scroll to position [109, 0]
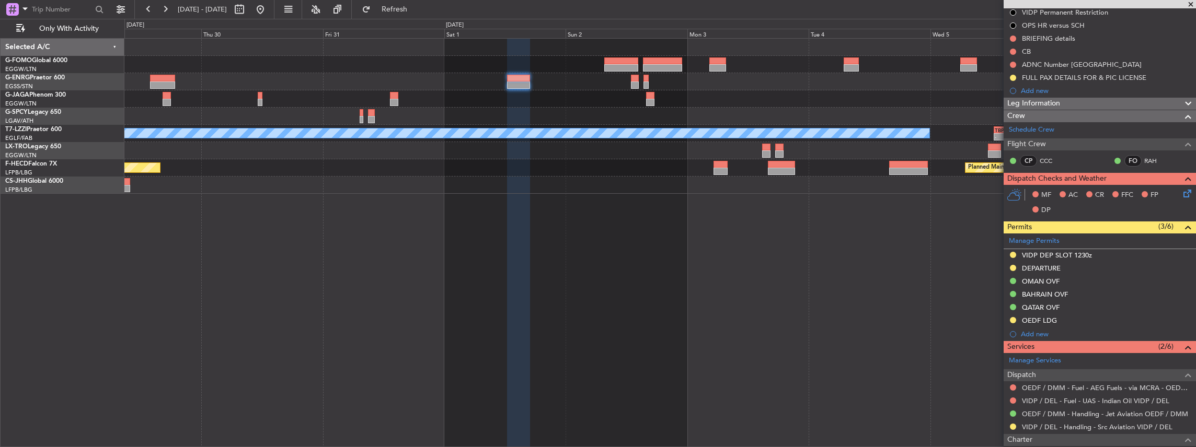
click at [538, 257] on div "- - RKSI 08:00 Z KLAX 18:50 Z A/C Unavailable London (Luton) - - TBPB 12:40 Z E…" at bounding box center [660, 243] width 1072 height 410
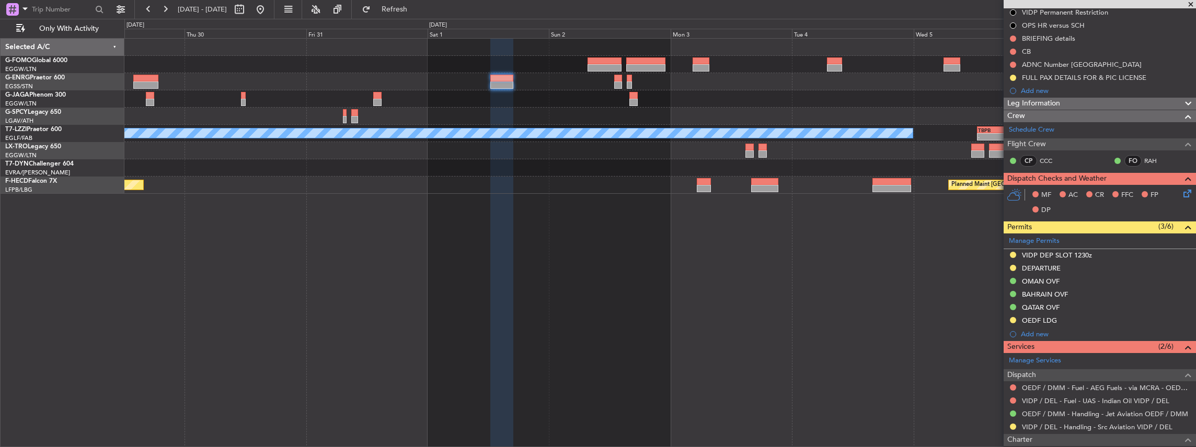
scroll to position [0, 0]
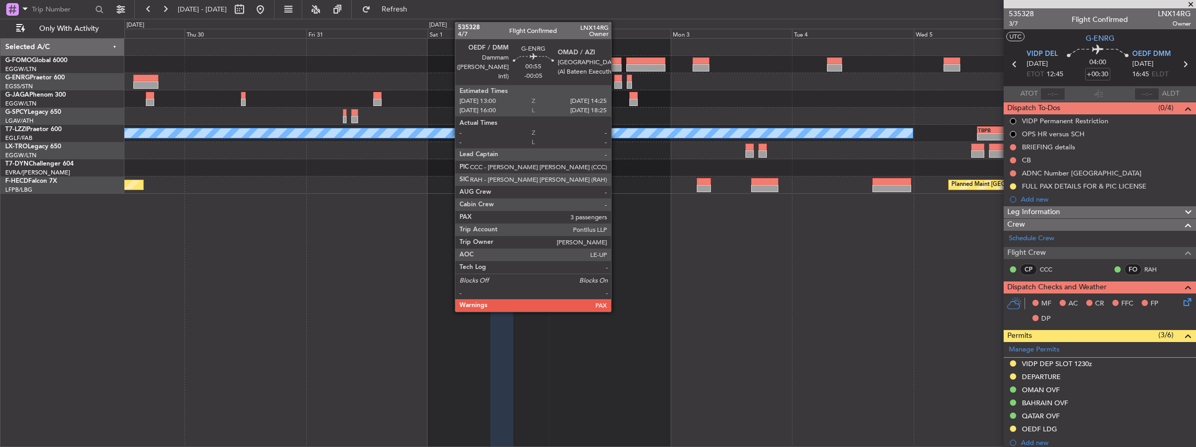
click at [616, 83] on div at bounding box center [617, 85] width 7 height 7
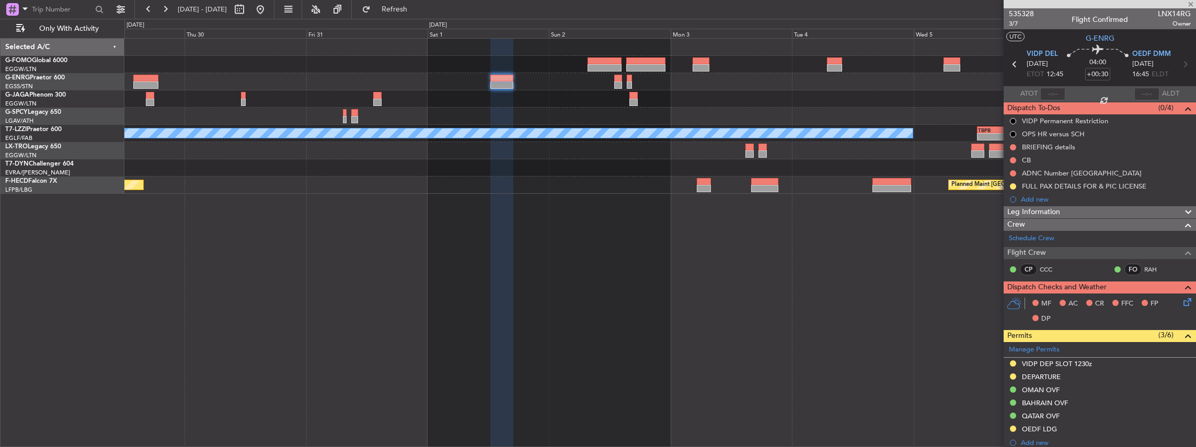
type input "-00:05"
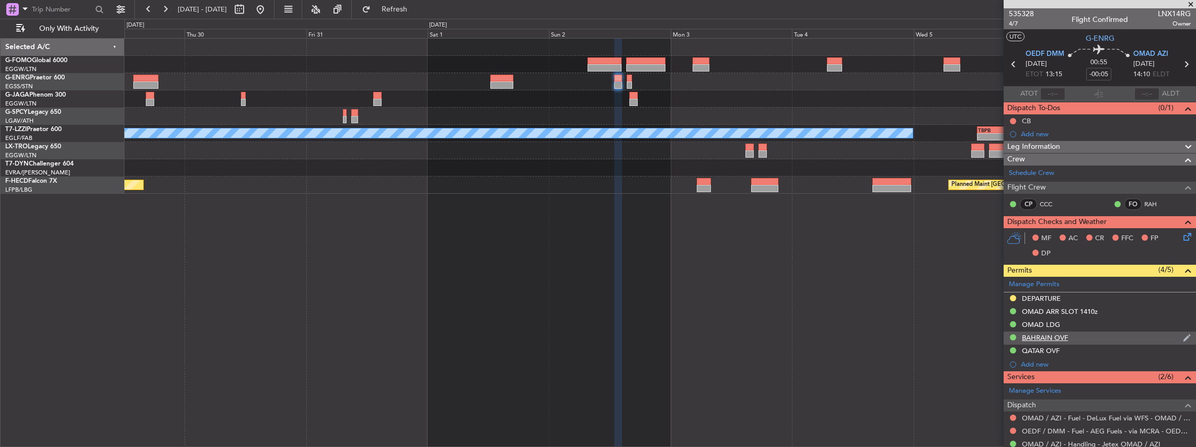
click at [1090, 338] on div "BAHRAIN OVF" at bounding box center [1099, 338] width 192 height 13
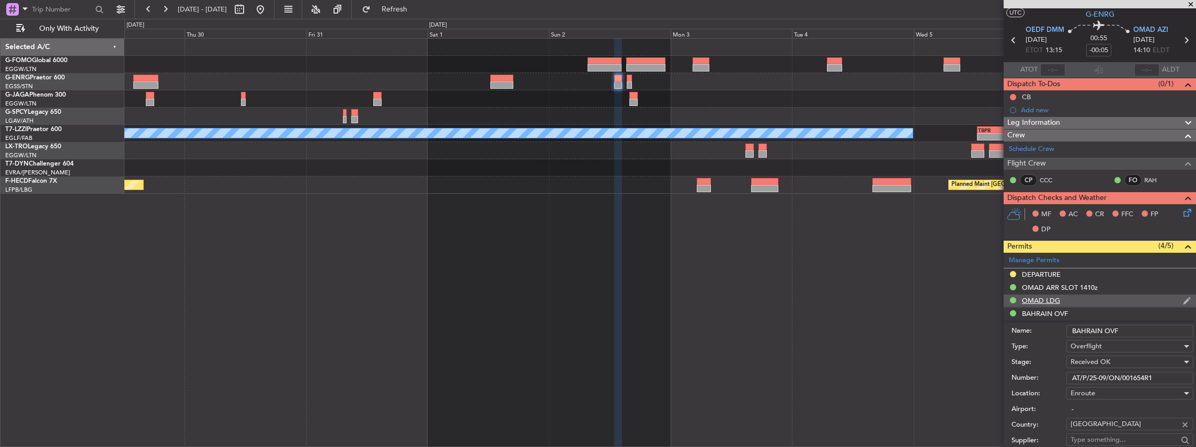
scroll to position [34, 0]
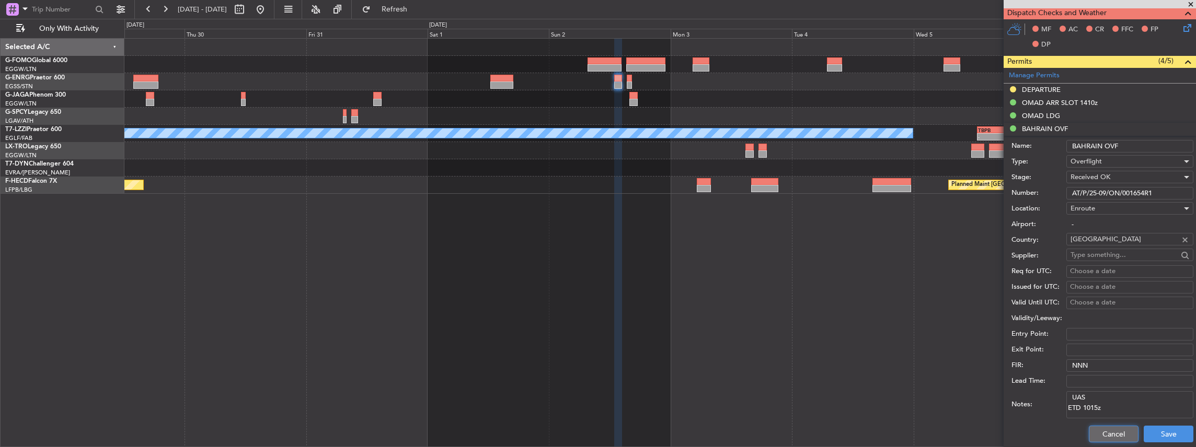
click at [1102, 432] on button "Cancel" at bounding box center [1114, 434] width 50 height 17
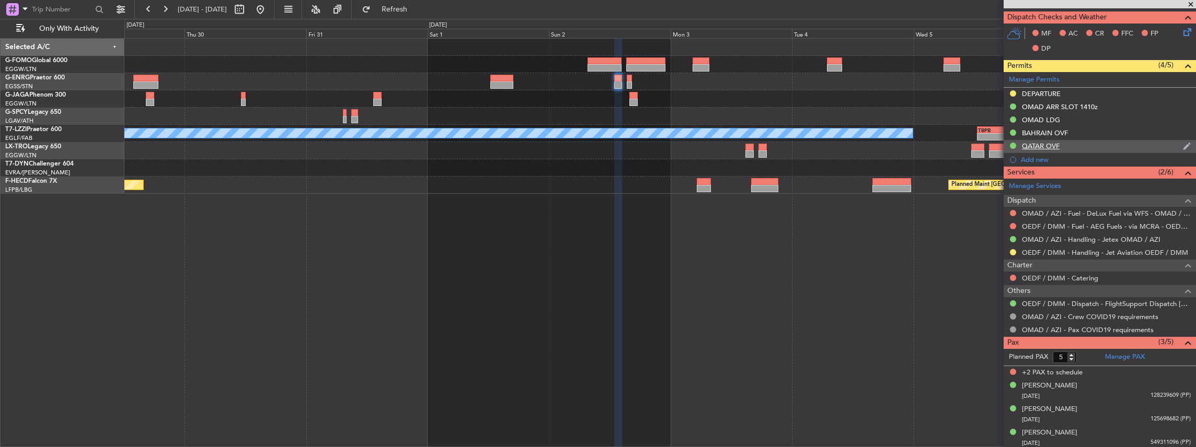
click at [1078, 145] on div "QATAR OVF" at bounding box center [1099, 146] width 192 height 13
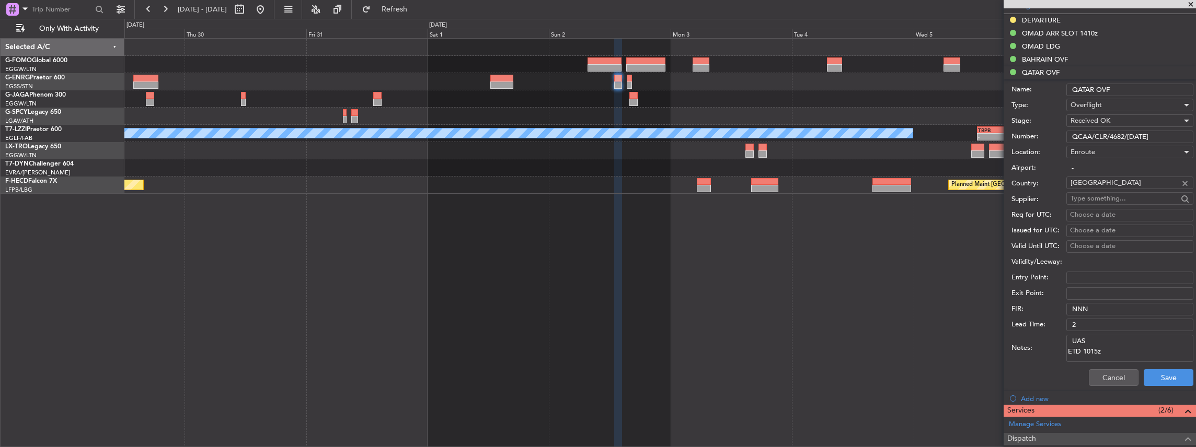
scroll to position [209, 0]
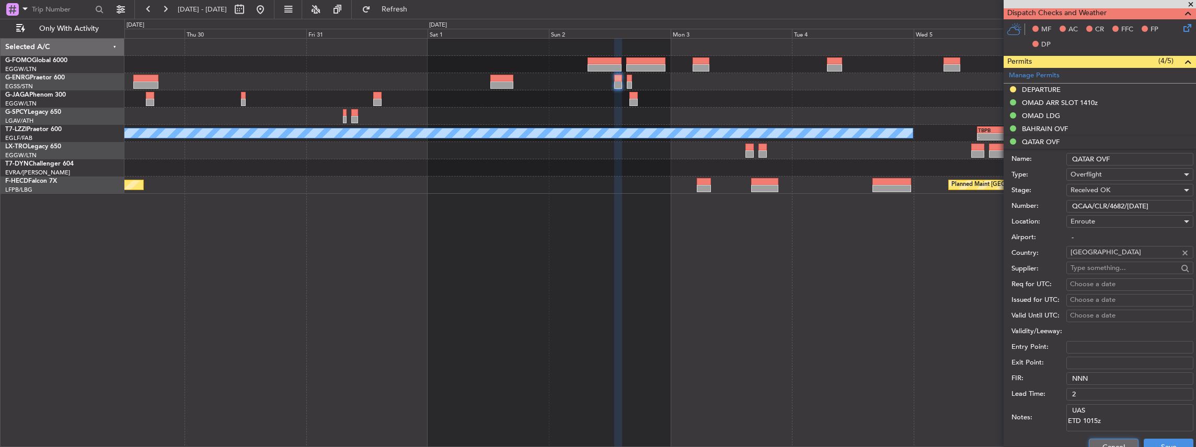
click at [1124, 441] on button "Cancel" at bounding box center [1114, 447] width 50 height 17
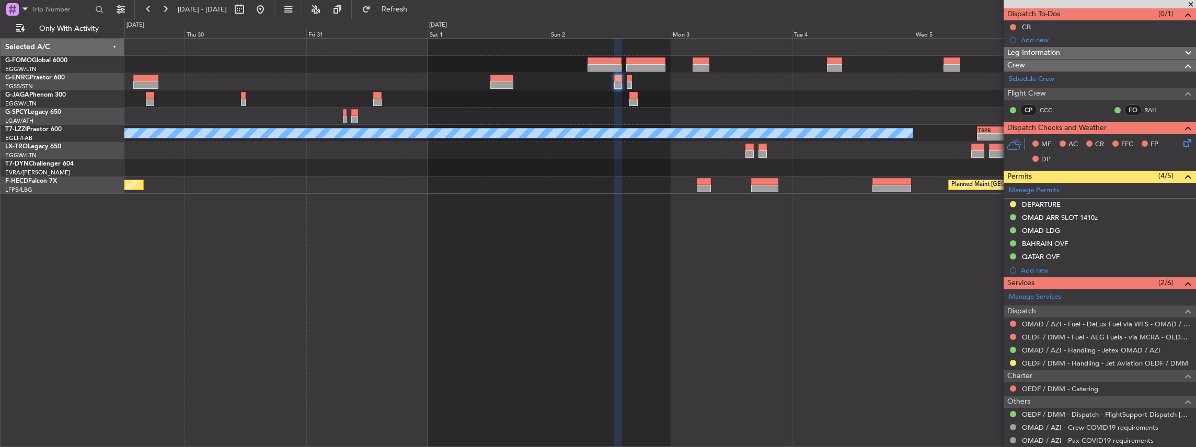
scroll to position [65, 0]
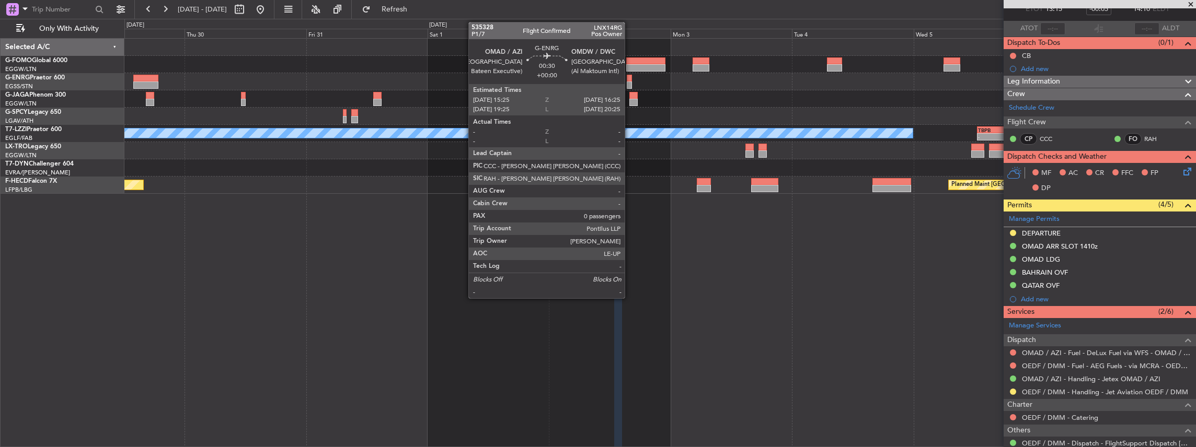
click at [630, 82] on div at bounding box center [629, 85] width 5 height 7
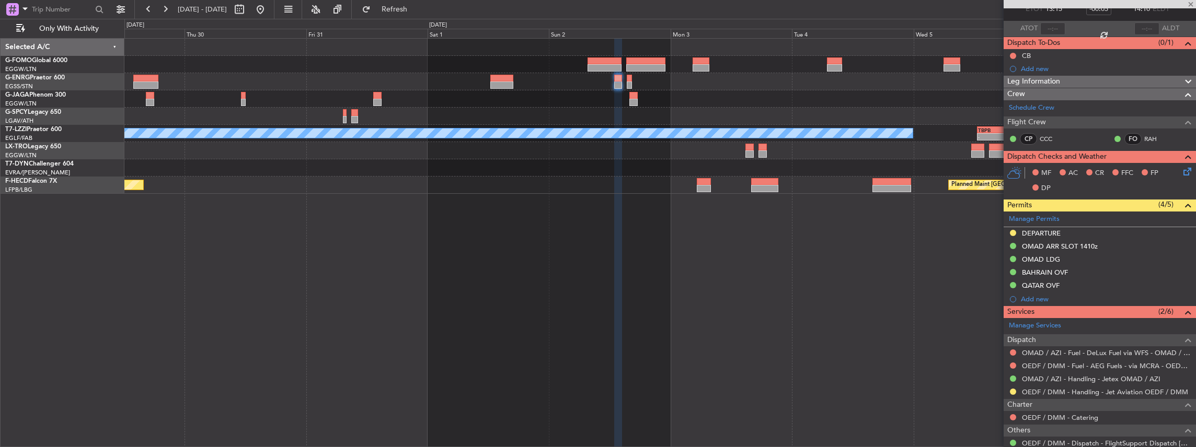
type input "0"
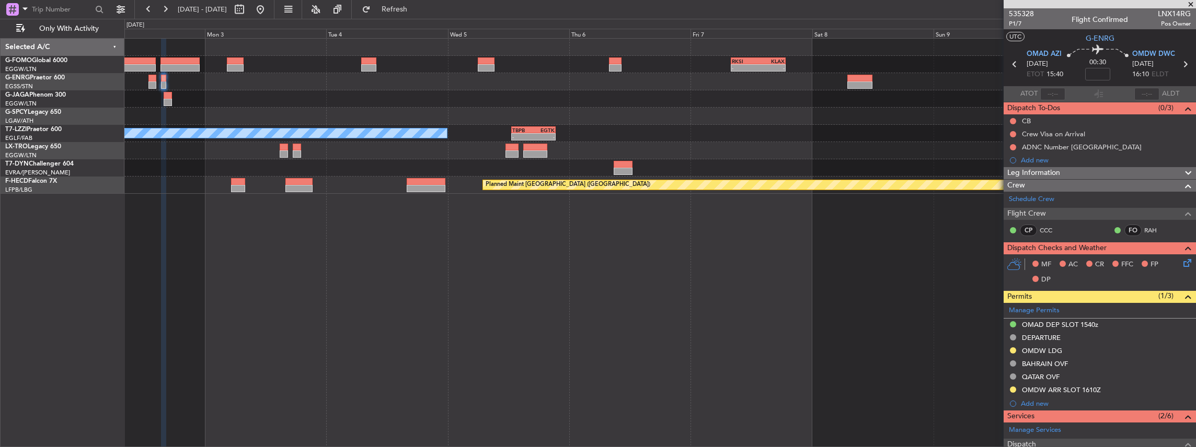
click at [411, 161] on div "- - RKSI 08:00 Z KLAX 18:50 Z A/C Unavailable London (Luton) - - TBPB 12:40 Z E…" at bounding box center [659, 116] width 1071 height 155
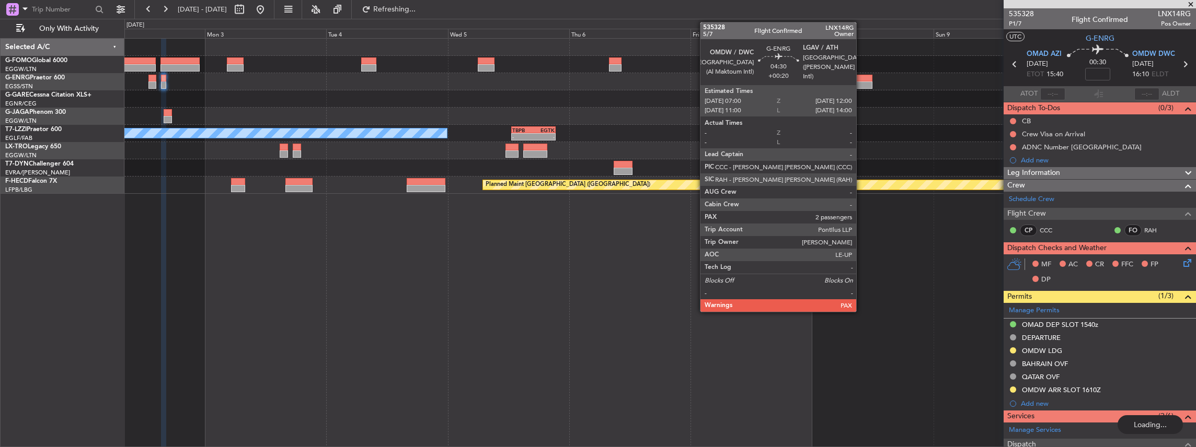
click at [861, 82] on div at bounding box center [860, 85] width 26 height 7
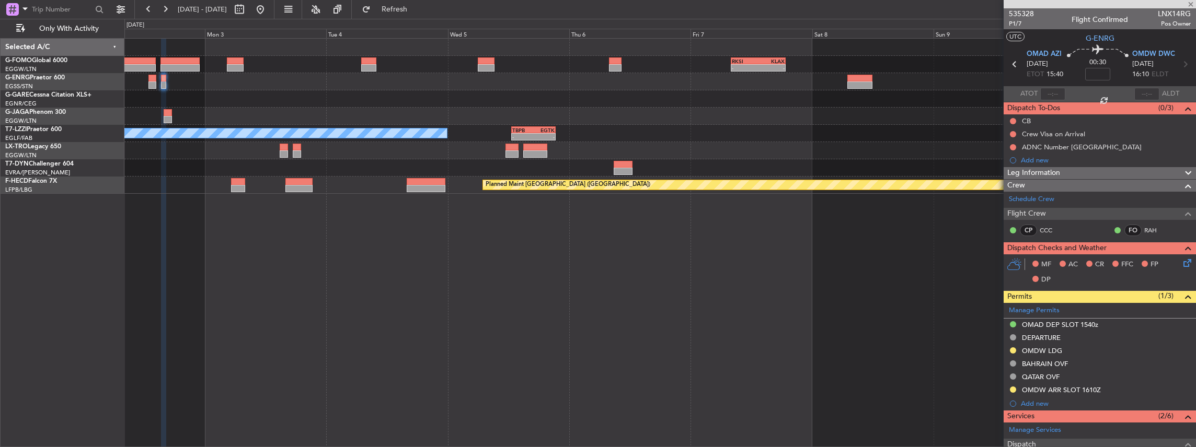
type input "+00:20"
type input "5"
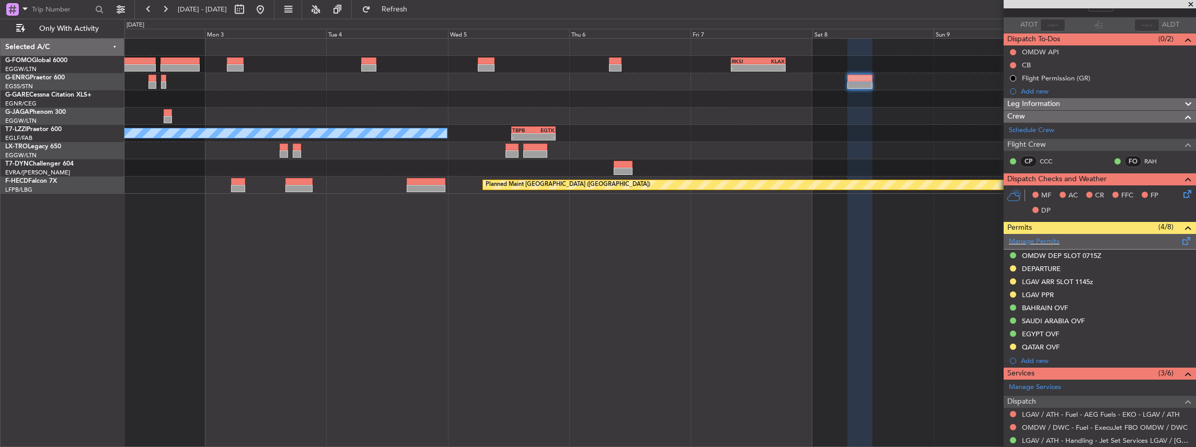
scroll to position [70, 0]
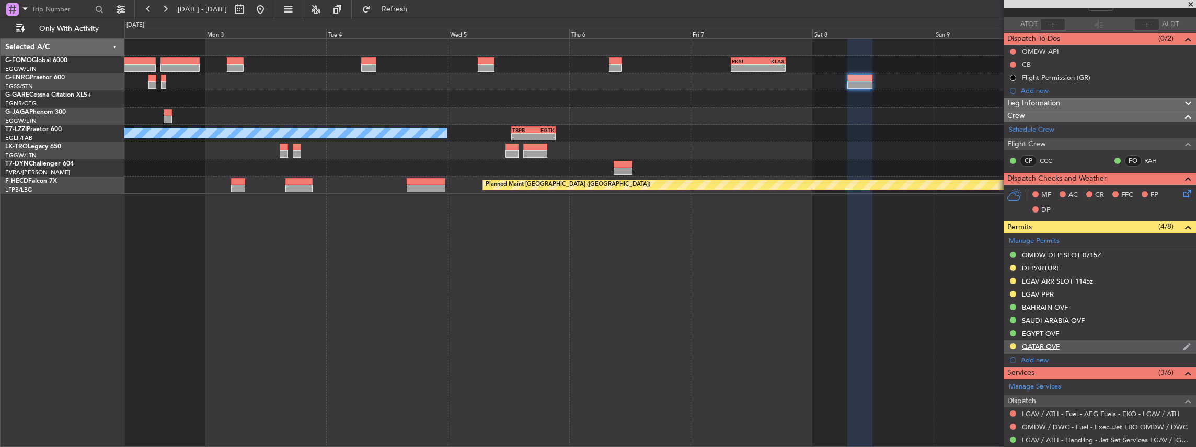
click at [1091, 343] on div "QATAR OVF" at bounding box center [1099, 347] width 192 height 13
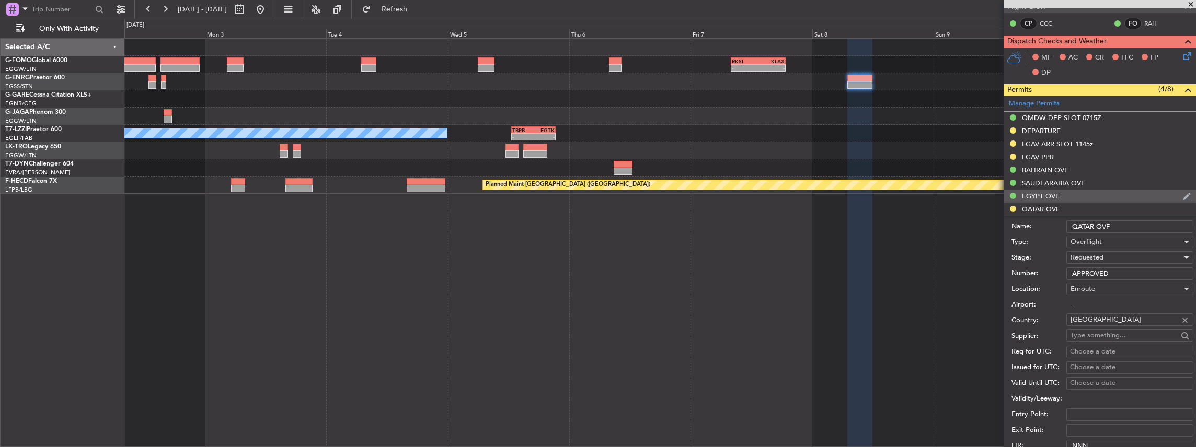
scroll to position [209, 0]
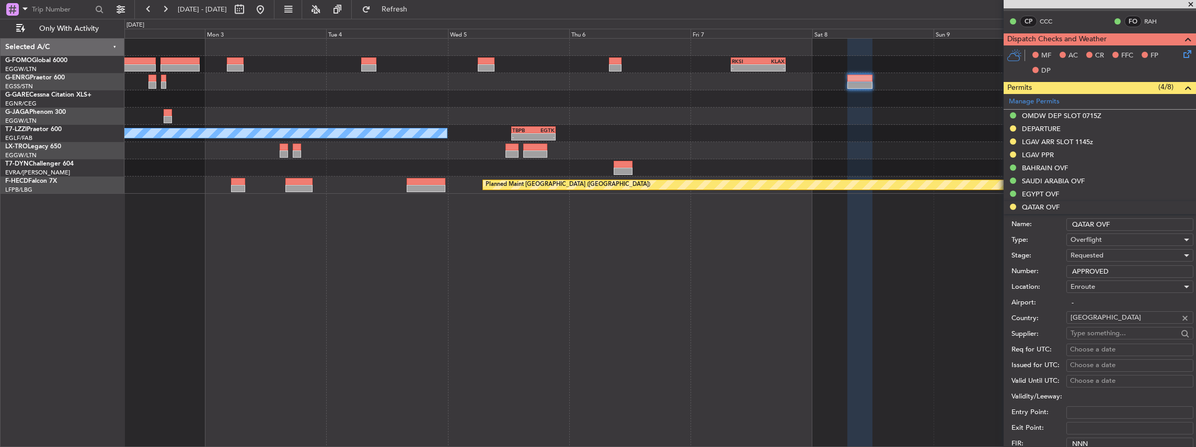
drag, startPoint x: 1119, startPoint y: 270, endPoint x: 1059, endPoint y: 272, distance: 59.6
click at [1059, 272] on div "Number: APPROVED" at bounding box center [1102, 272] width 182 height 16
paste input "QCAA/CLR/4854/08OCT2025"
type input "QCAA/CLR/4854/08OCT2025"
click at [1112, 253] on div "Requested" at bounding box center [1125, 256] width 111 height 16
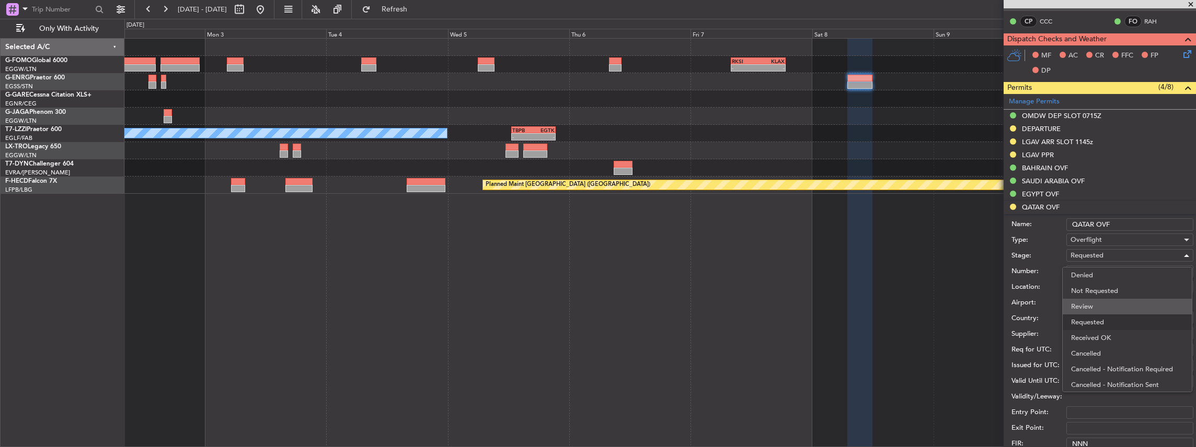
scroll to position [4, 0]
click at [1095, 332] on span "Received OK" at bounding box center [1127, 334] width 113 height 16
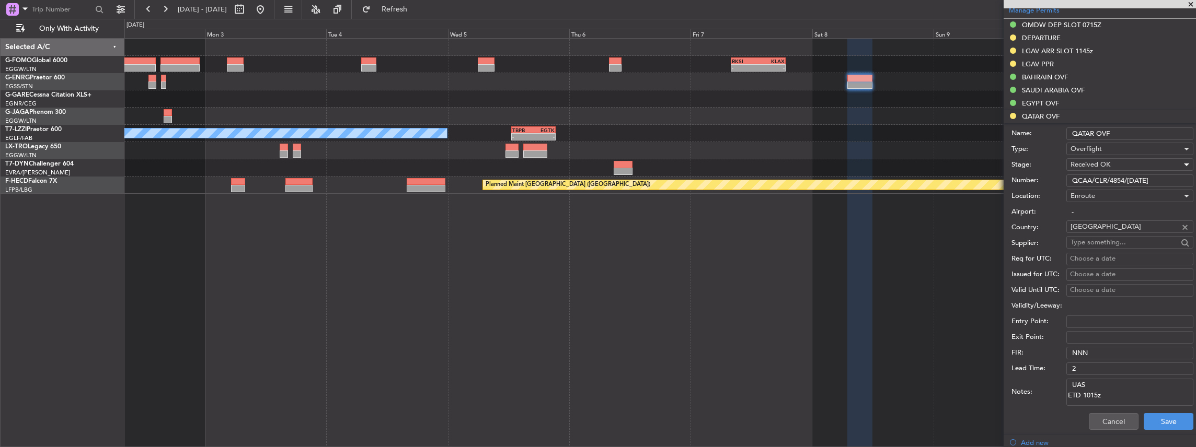
scroll to position [383, 0]
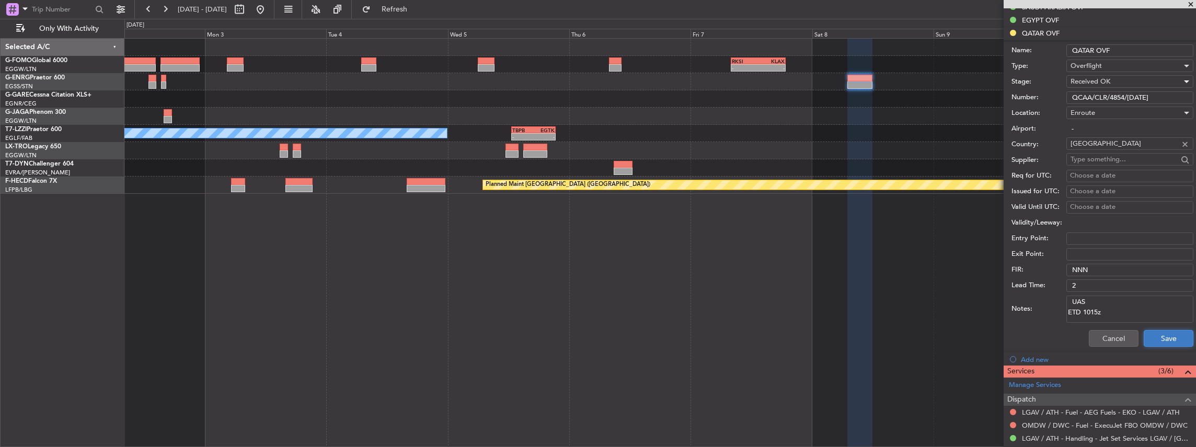
click at [1165, 338] on button "Save" at bounding box center [1168, 338] width 50 height 17
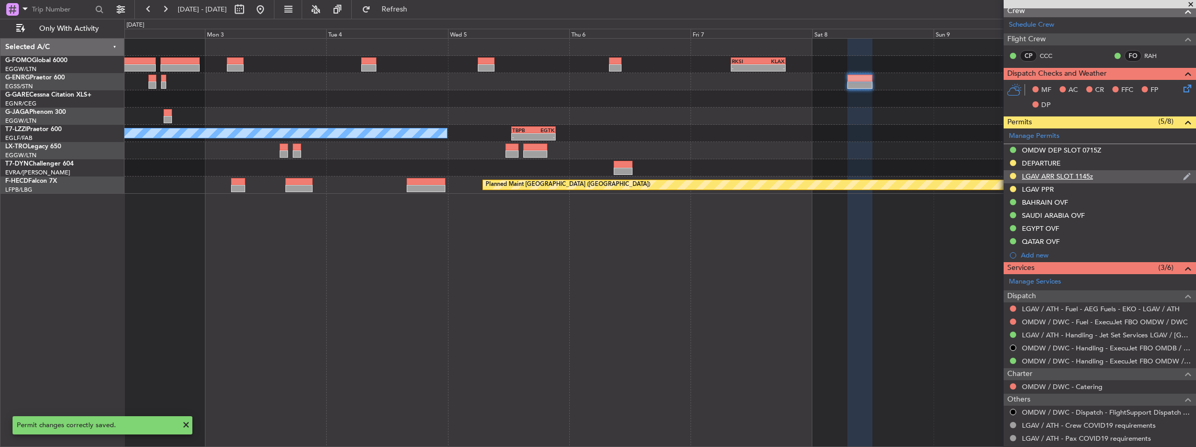
scroll to position [133, 0]
